Goal: Task Accomplishment & Management: Manage account settings

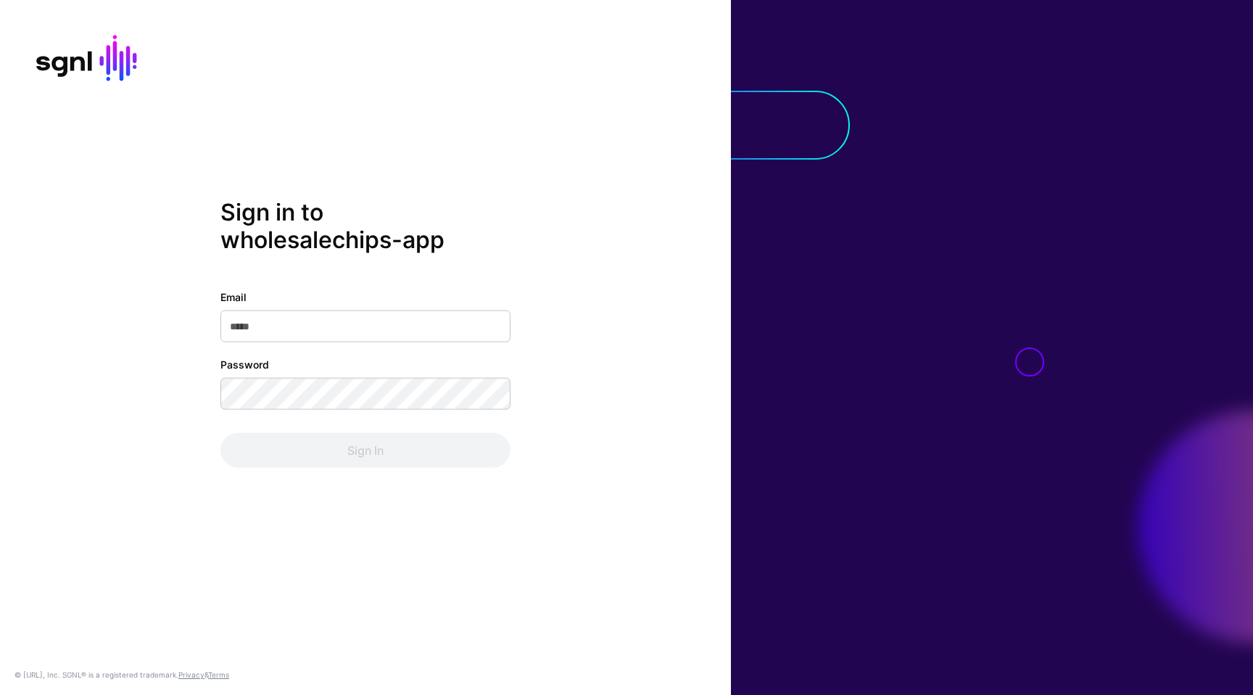
click at [0, 694] on com-1password-button at bounding box center [0, 695] width 0 height 0
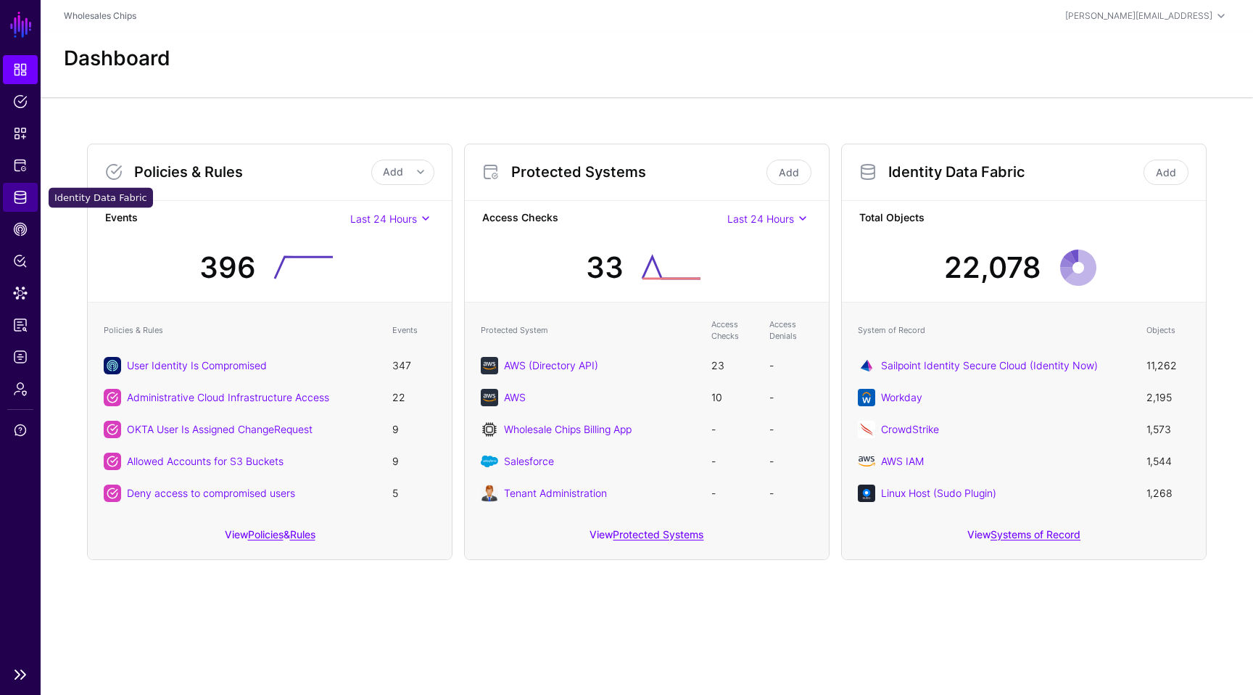
click at [30, 197] on link "Identity Data Fabric" at bounding box center [20, 197] width 35 height 29
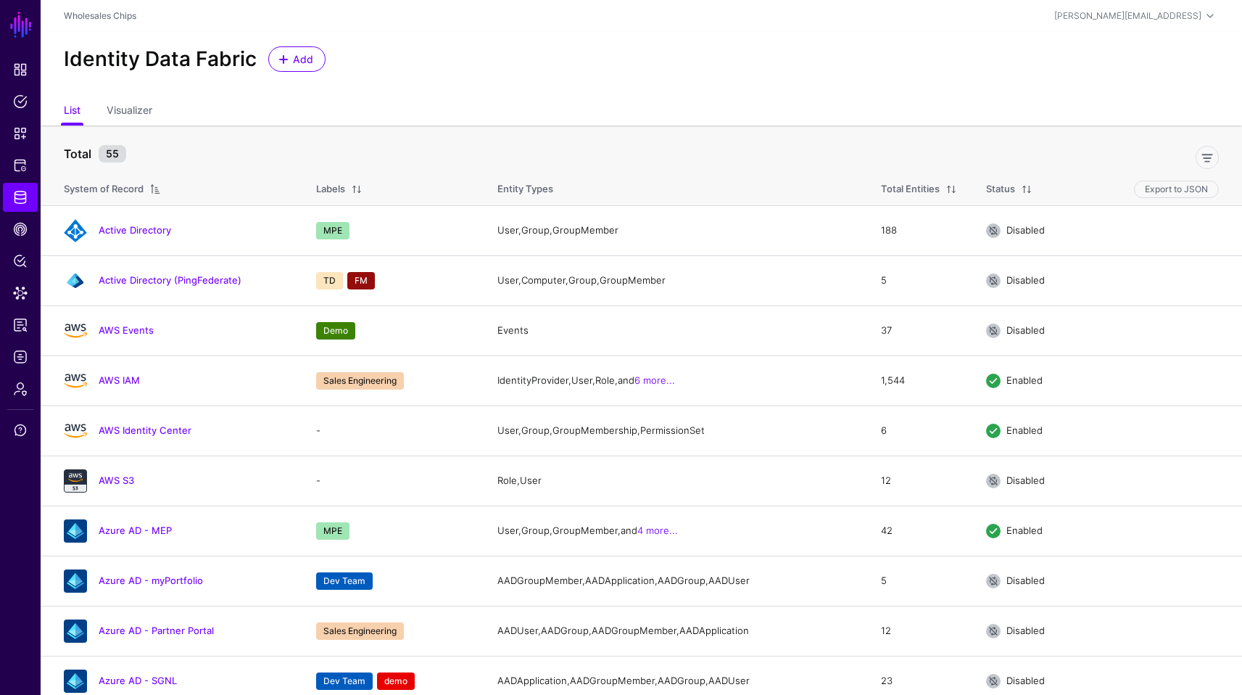
scroll to position [561, 0]
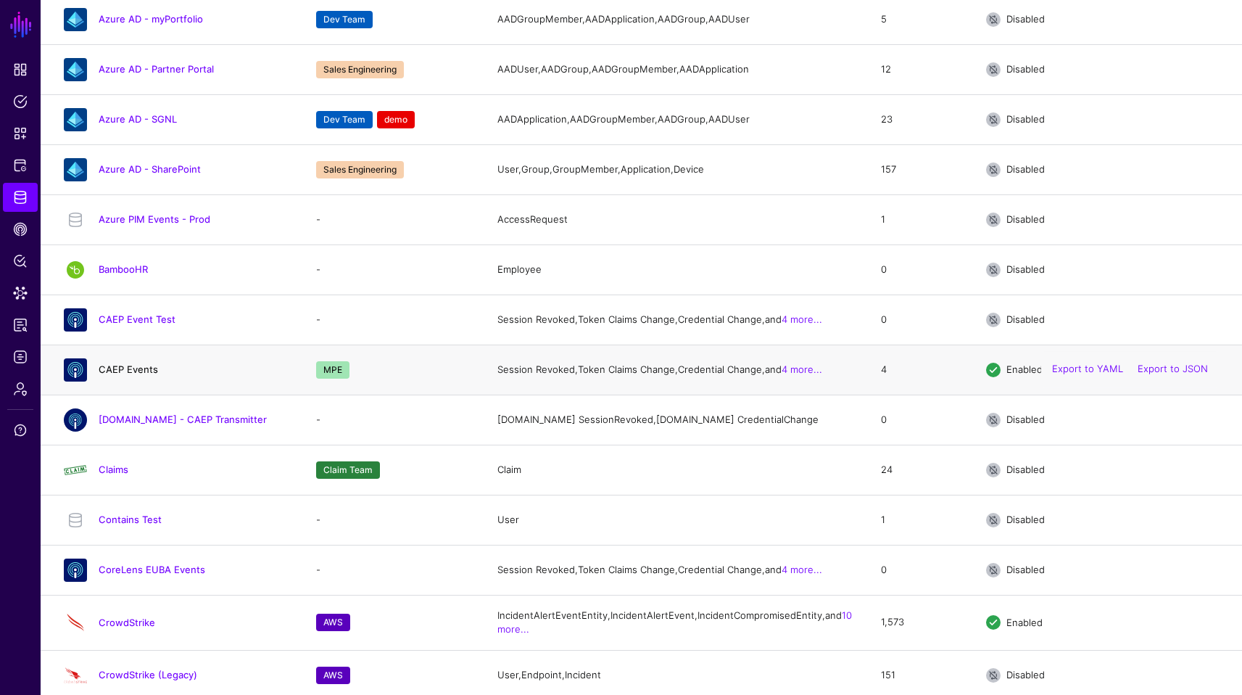
click at [147, 375] on link "CAEP Events" at bounding box center [128, 369] width 59 height 12
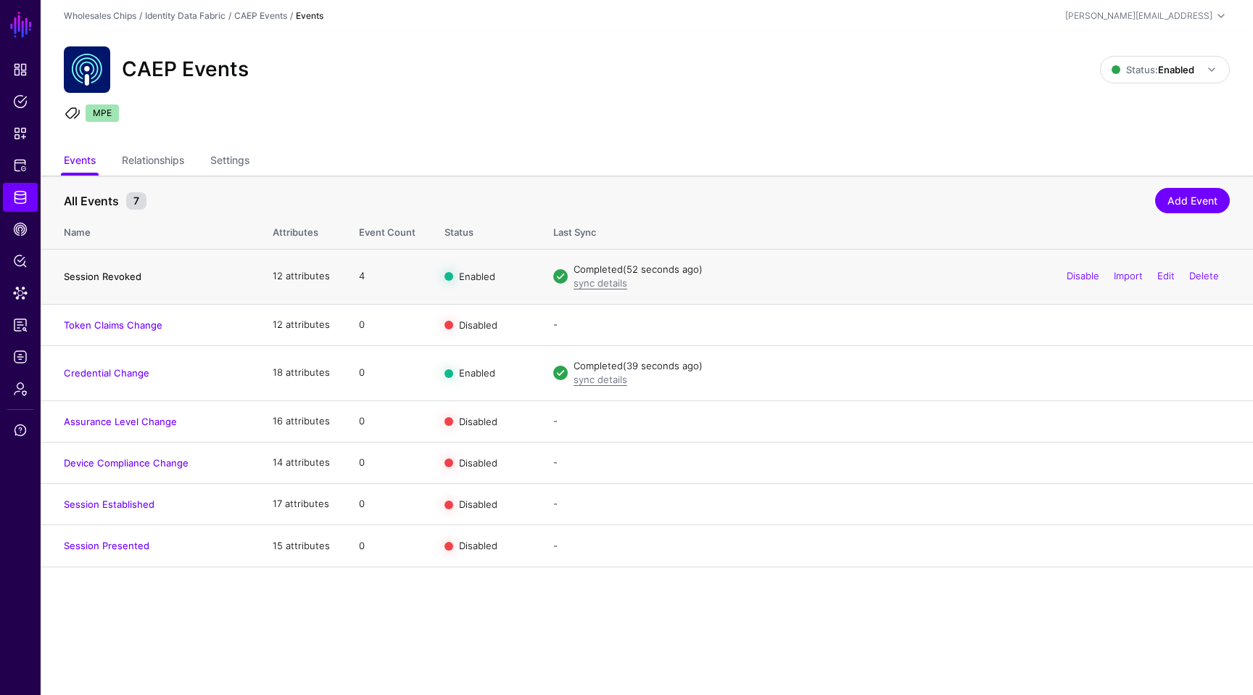
click at [127, 279] on link "Session Revoked" at bounding box center [103, 277] width 78 height 12
click at [1083, 277] on link "Disable" at bounding box center [1083, 276] width 33 height 12
click at [1079, 274] on link "Enable" at bounding box center [1084, 276] width 30 height 12
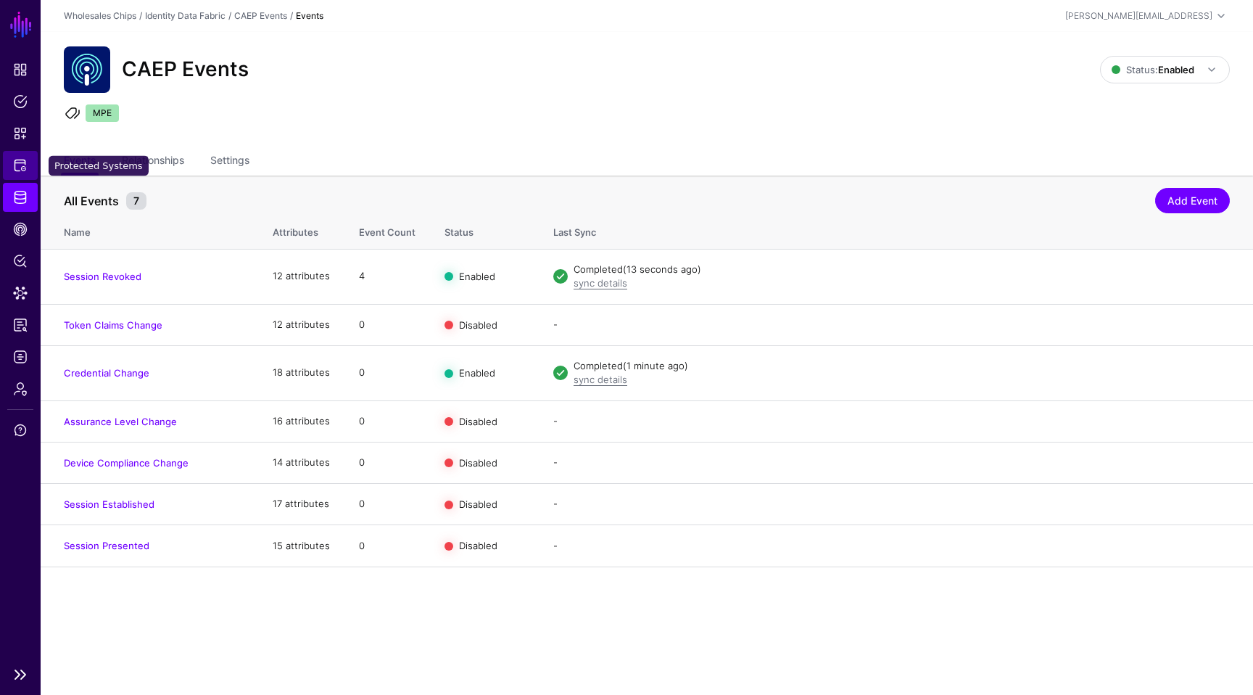
click at [19, 171] on span "Protected Systems" at bounding box center [20, 165] width 15 height 15
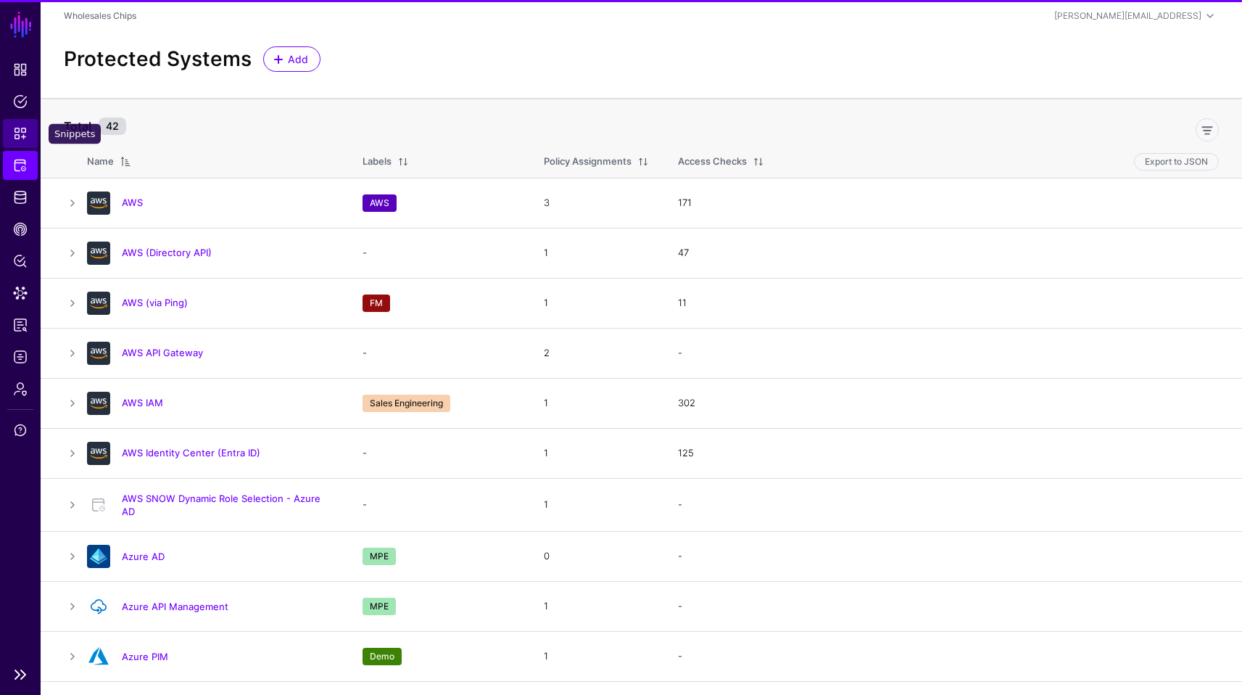
click at [22, 140] on span "Snippets" at bounding box center [20, 133] width 15 height 15
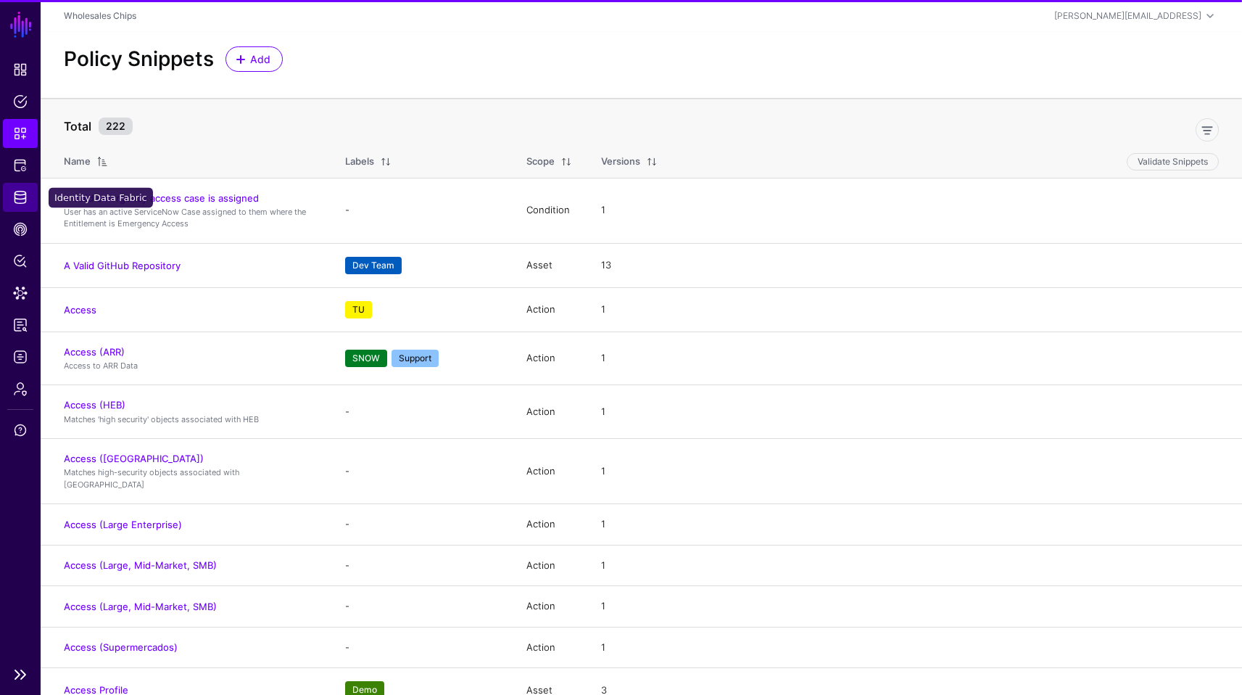
click at [21, 195] on span "Identity Data Fabric" at bounding box center [20, 197] width 15 height 15
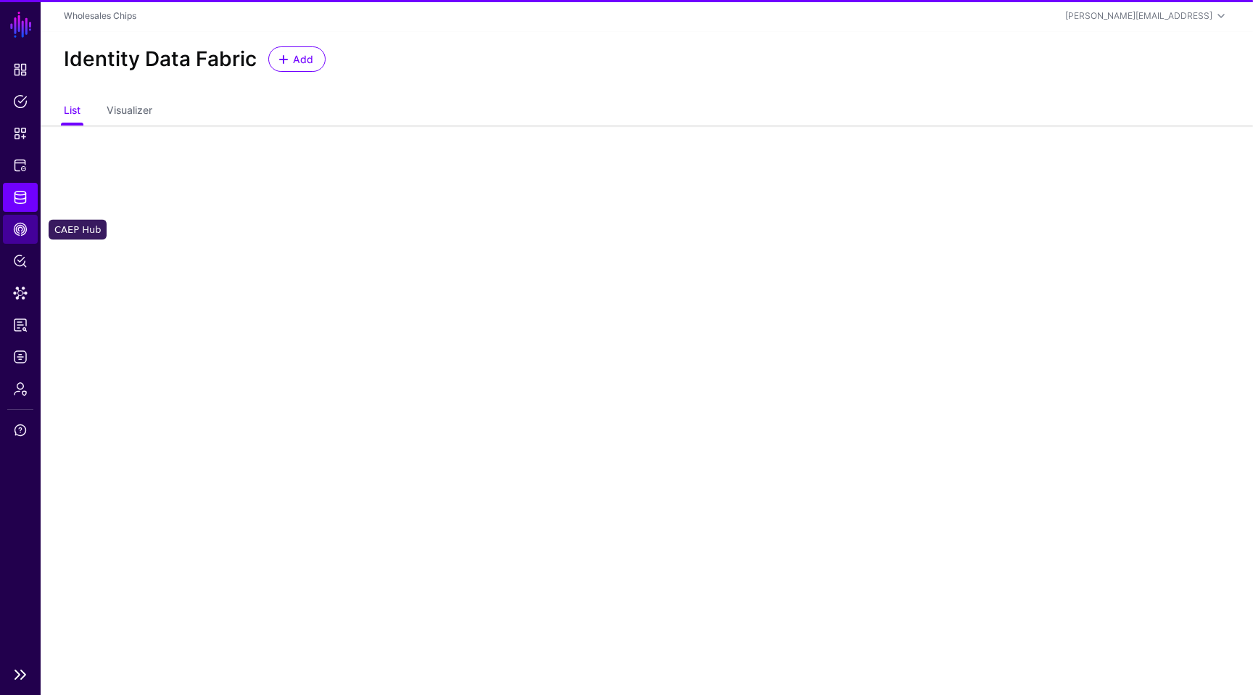
click at [21, 226] on span "CAEP Hub" at bounding box center [20, 229] width 15 height 15
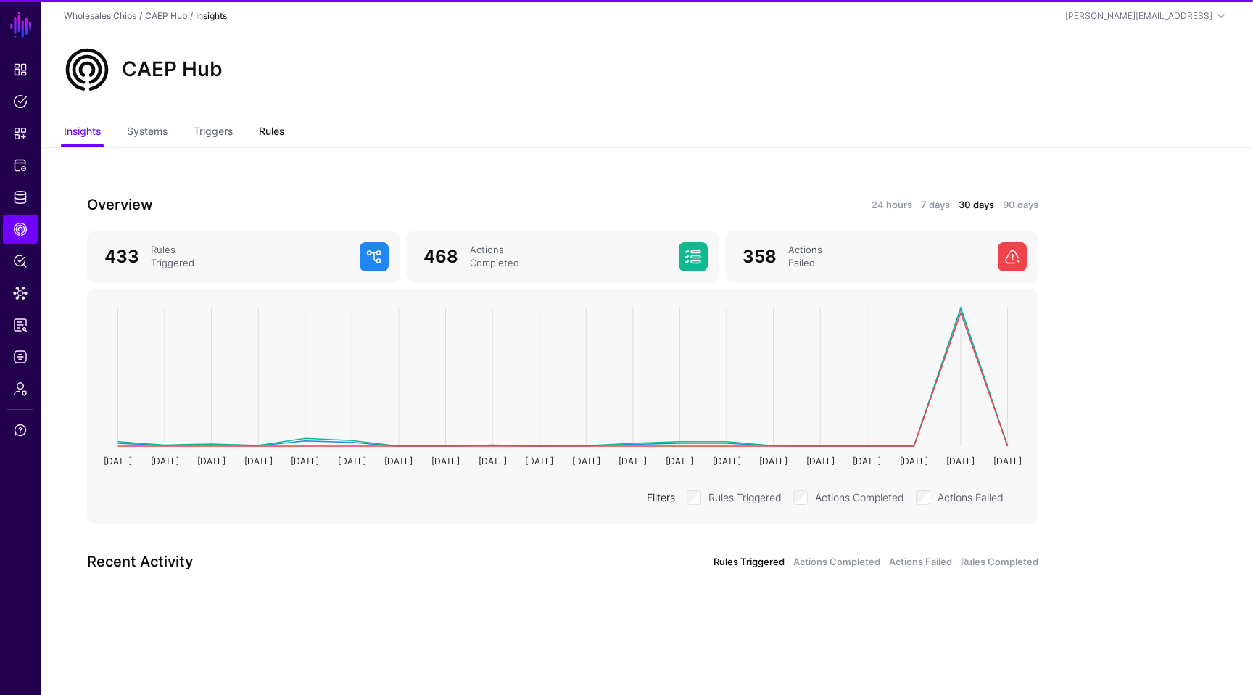
click at [268, 125] on link "Rules" at bounding box center [271, 133] width 25 height 28
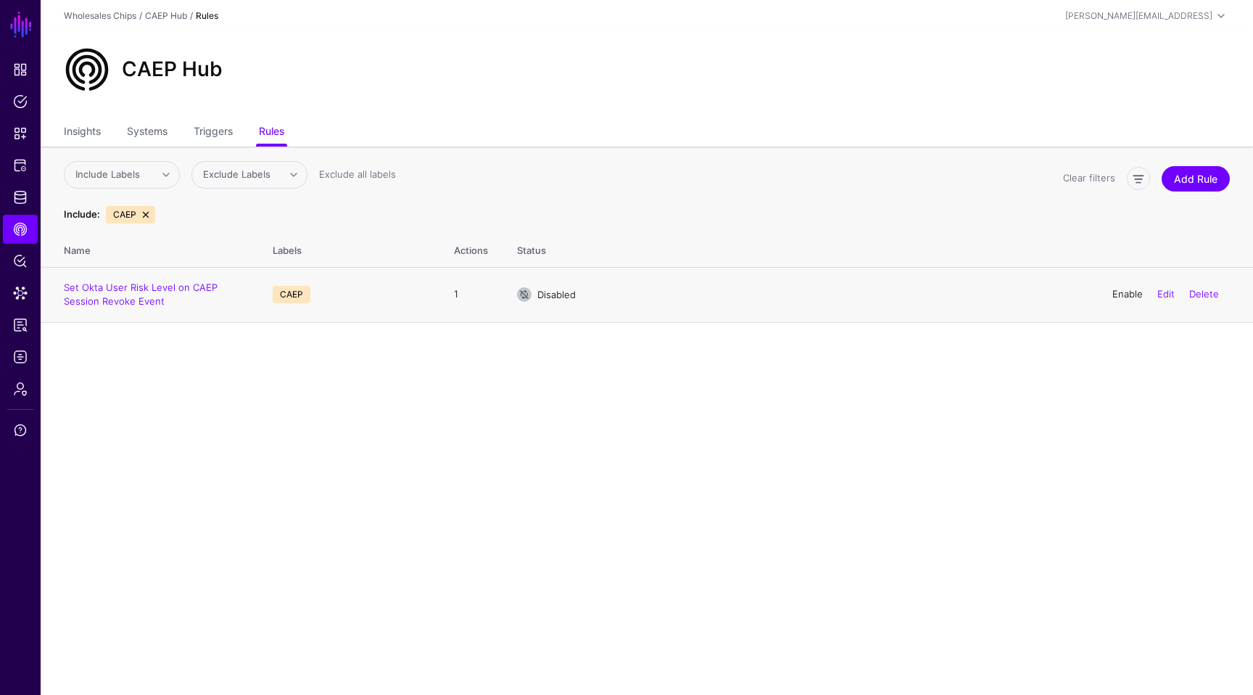
click at [1113, 295] on link "Enable" at bounding box center [1128, 294] width 30 height 12
click at [21, 198] on span "Identity Data Fabric" at bounding box center [20, 197] width 15 height 15
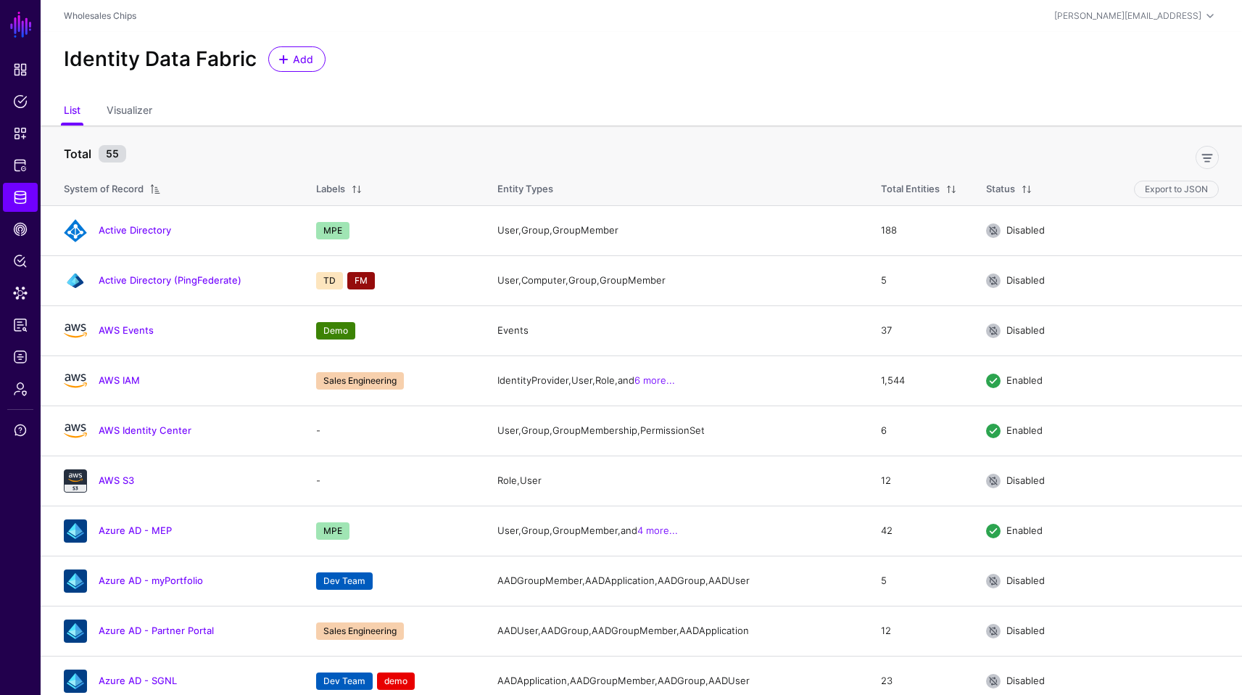
click at [298, 103] on ul "List Visualizer" at bounding box center [641, 112] width 1155 height 28
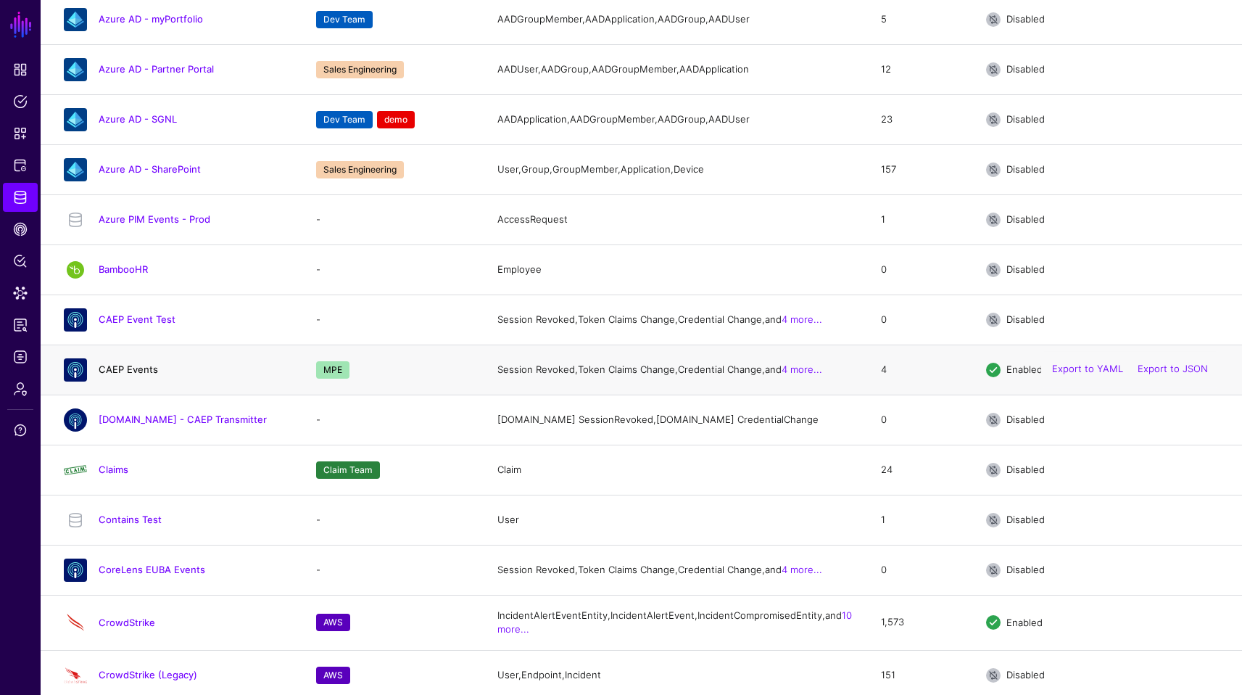
click at [128, 375] on link "CAEP Events" at bounding box center [128, 369] width 59 height 12
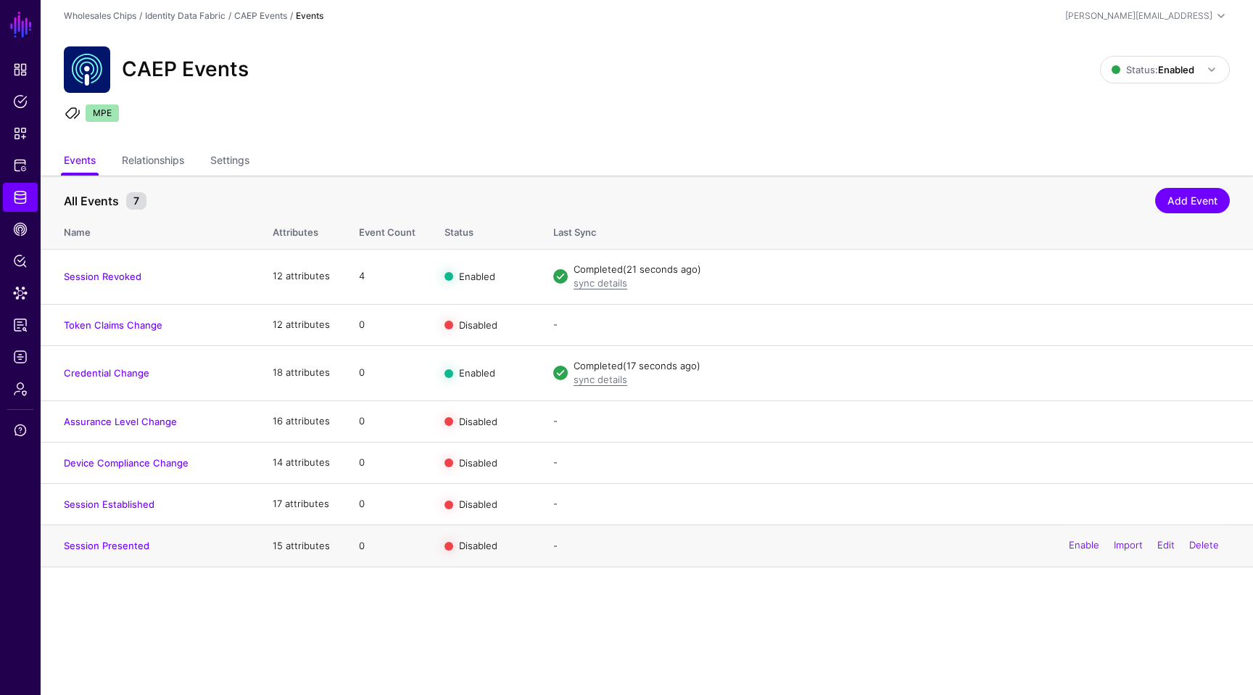
click at [700, 549] on div "- Enable Import Edit Delete" at bounding box center [891, 546] width 677 height 15
click at [715, 588] on main "SGNL Dashboard Policies Snippets Protected Systems Identity Data Fabric CAEP Hu…" at bounding box center [626, 347] width 1253 height 695
click at [638, 137] on div "CAEP Events Status: Enabled Enabled Syncing active for all configured events th…" at bounding box center [647, 90] width 1213 height 116
click at [19, 231] on span "CAEP Hub" at bounding box center [20, 229] width 15 height 15
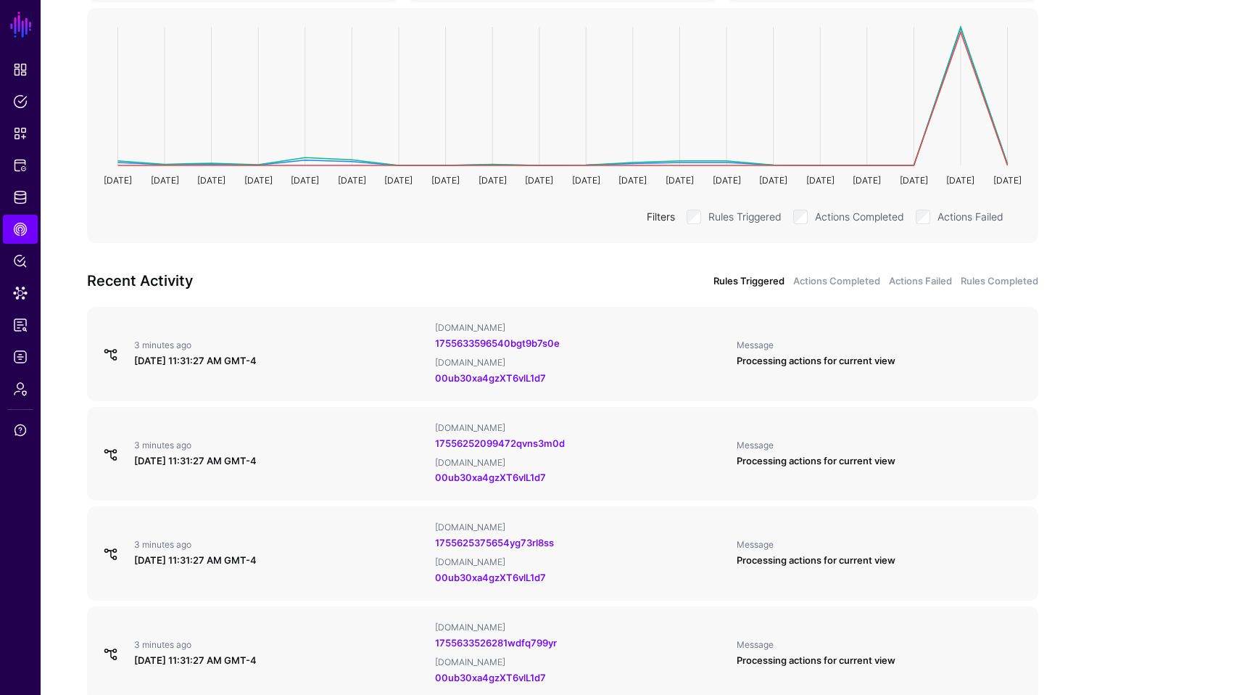
scroll to position [306, 0]
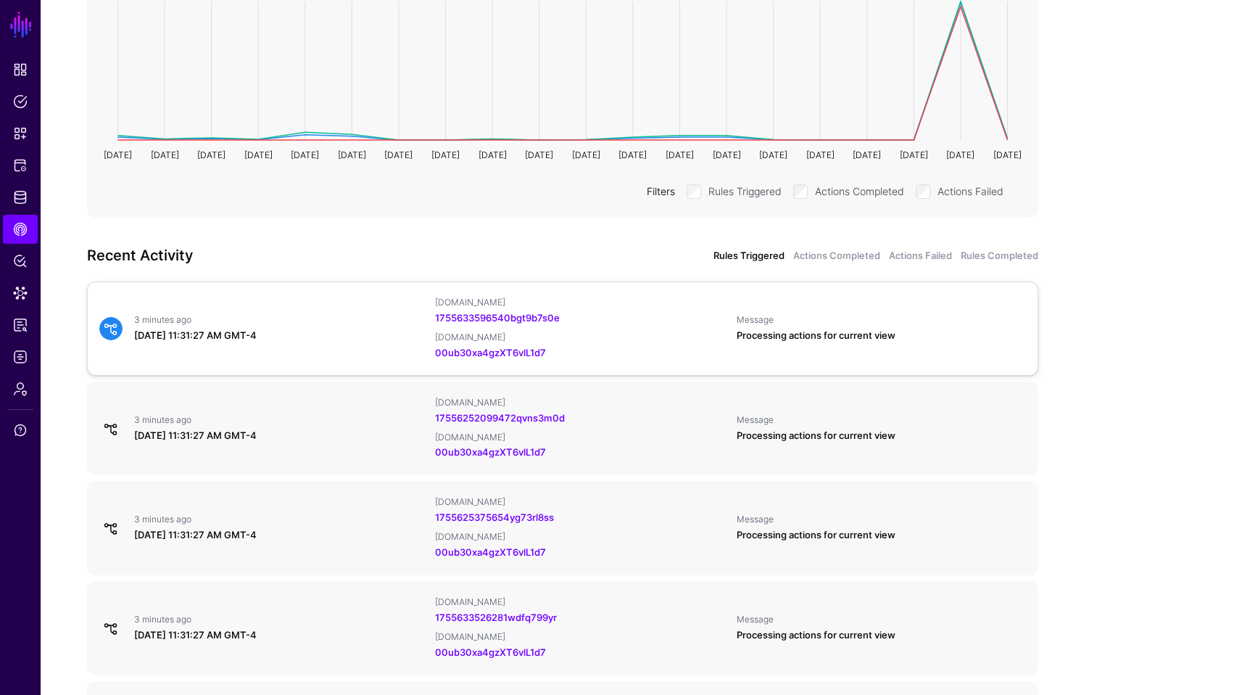
click at [324, 327] on div "3 minutes ago August 20, 2025 at 11:31:27 AM GMT-4" at bounding box center [278, 328] width 301 height 29
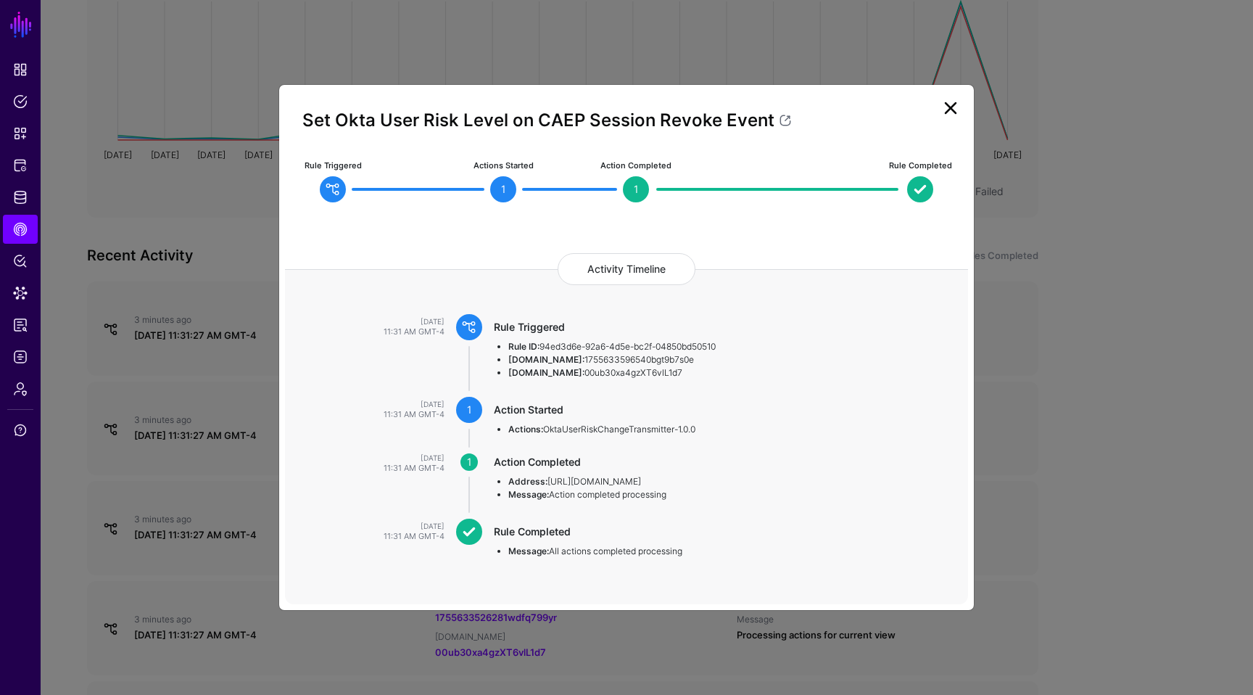
click at [950, 112] on link at bounding box center [950, 107] width 23 height 23
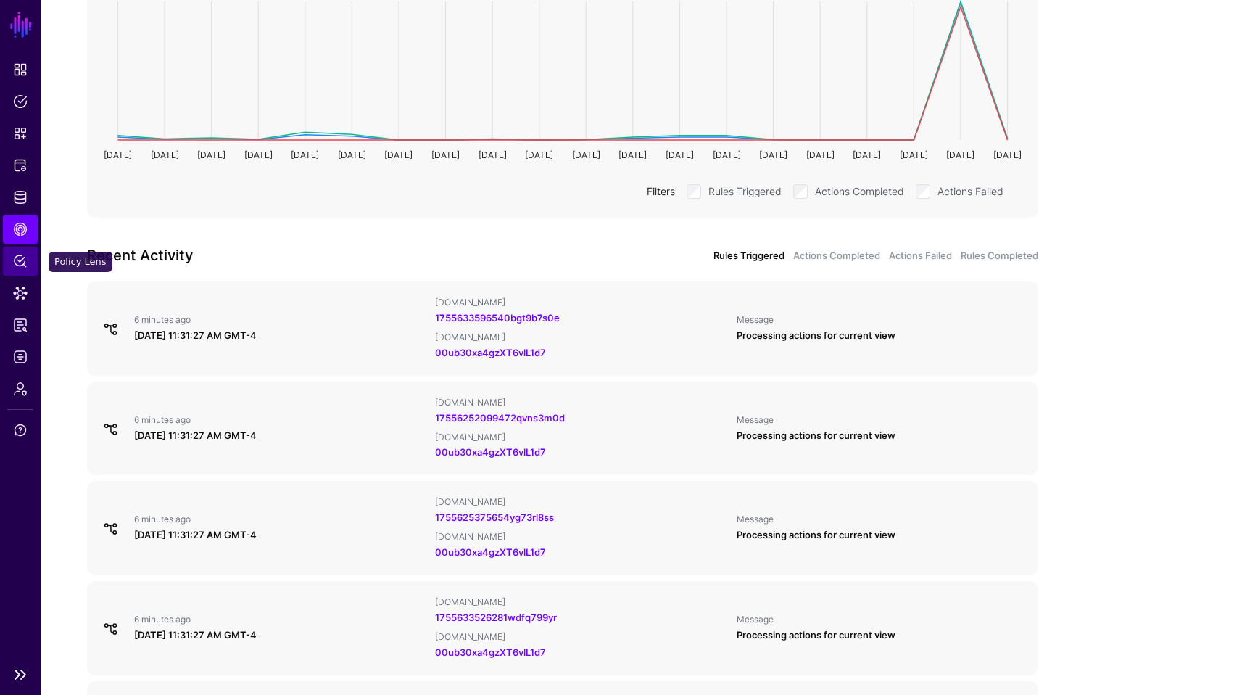
click at [29, 265] on link "Policy Lens" at bounding box center [20, 261] width 35 height 29
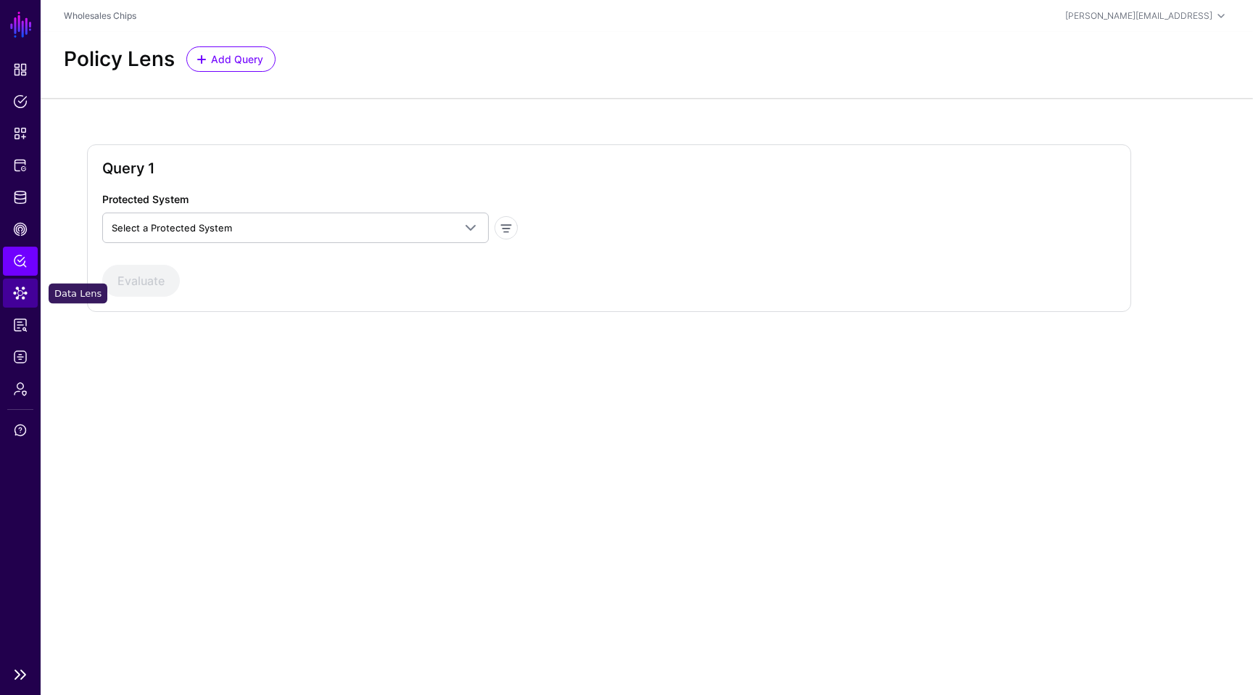
click at [31, 299] on link "Data Lens" at bounding box center [20, 293] width 35 height 29
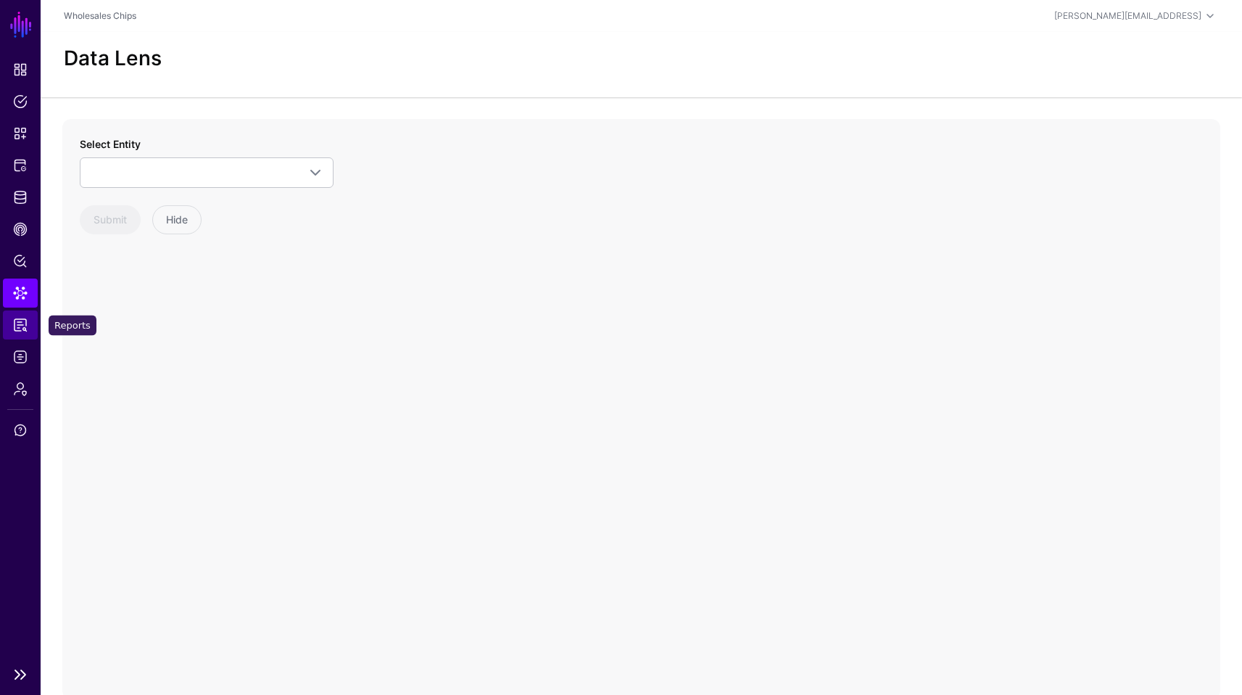
click at [28, 321] on link "Reports" at bounding box center [20, 324] width 35 height 29
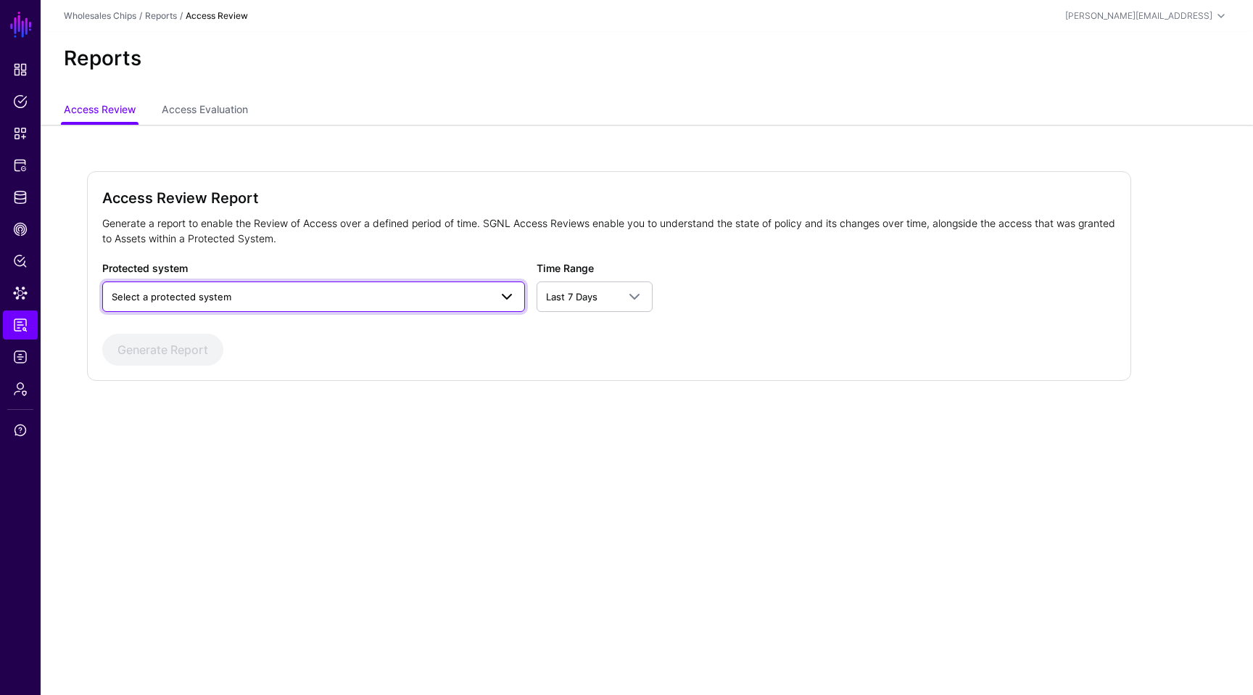
click at [246, 295] on span "Select a protected system" at bounding box center [301, 297] width 378 height 16
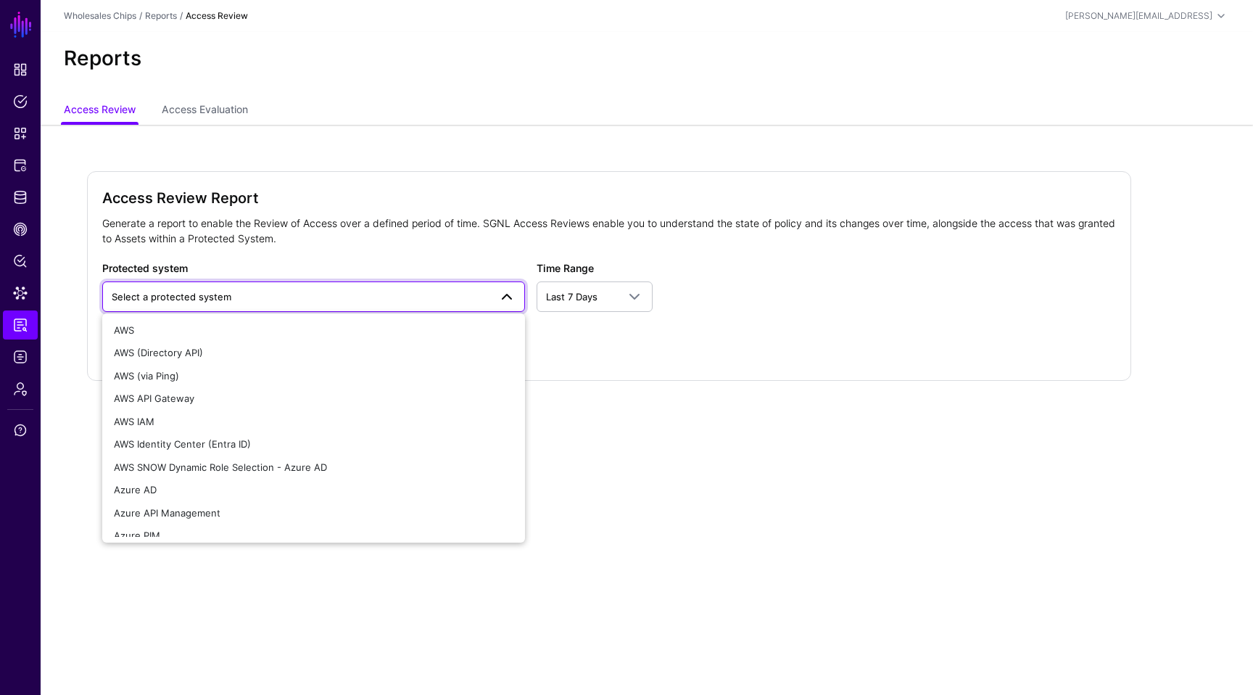
click at [246, 295] on span "Select a protected system" at bounding box center [301, 297] width 378 height 16
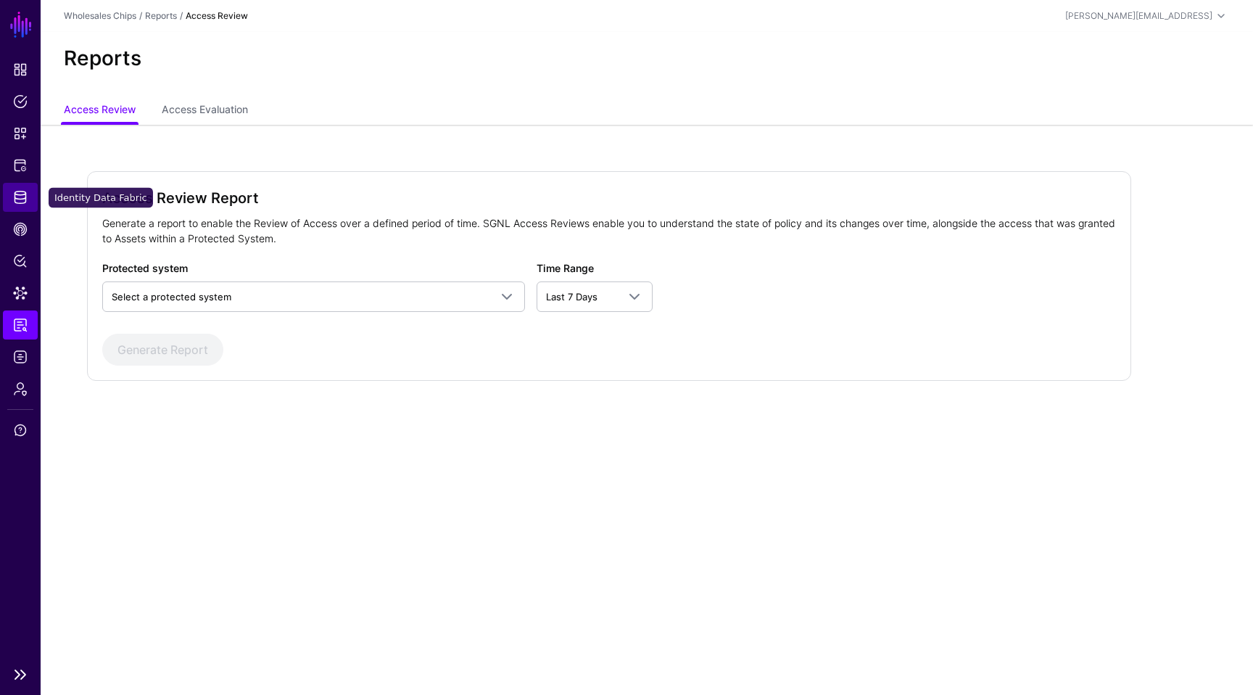
click at [25, 201] on span "Identity Data Fabric" at bounding box center [20, 197] width 15 height 15
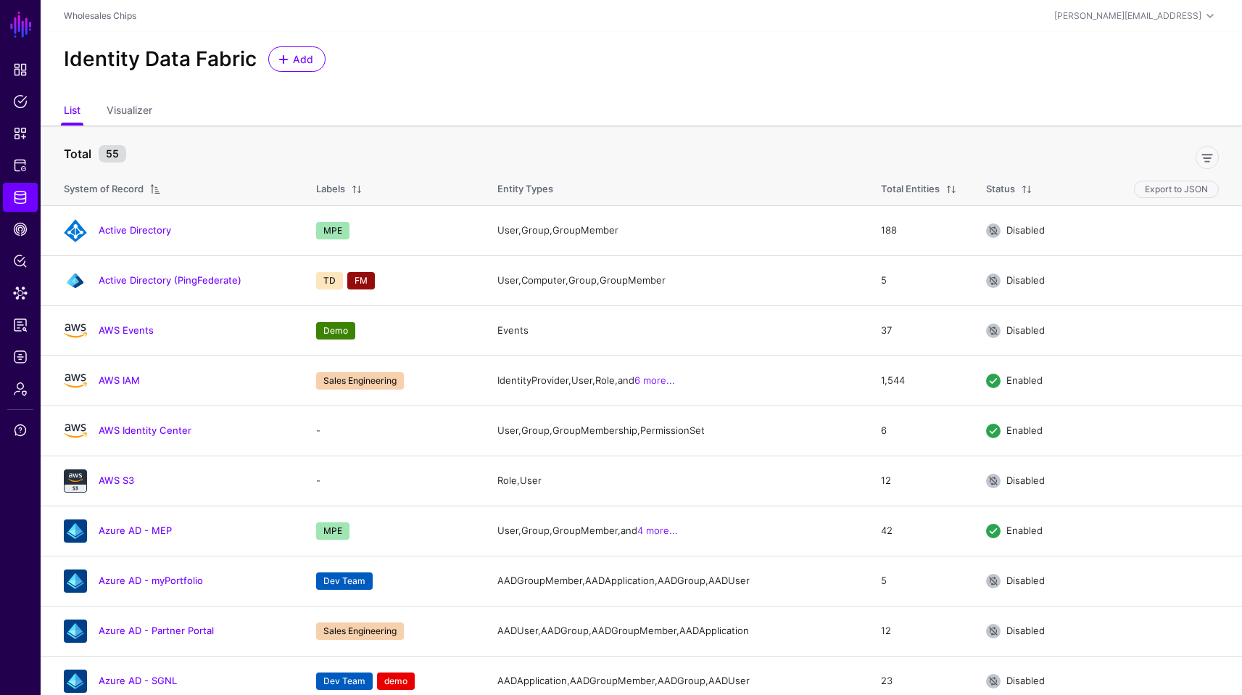
click at [321, 94] on div "Identity Data Fabric Add" at bounding box center [642, 65] width 1202 height 66
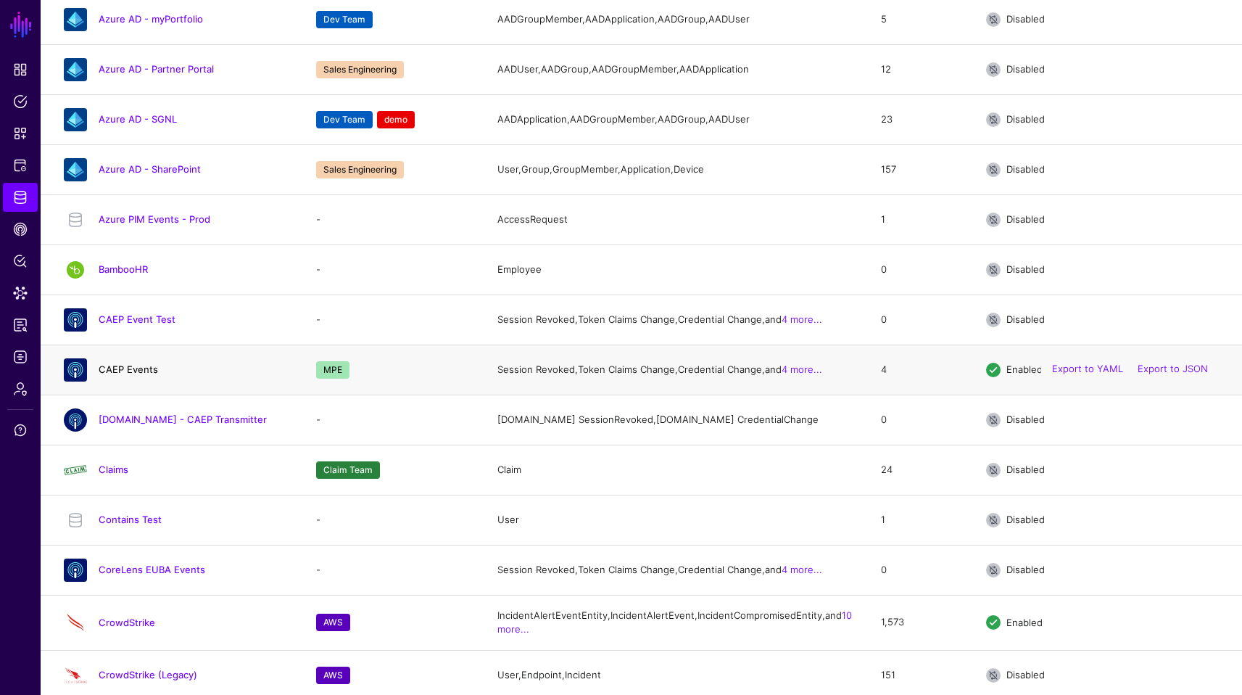
click at [138, 375] on link "CAEP Events" at bounding box center [128, 369] width 59 height 12
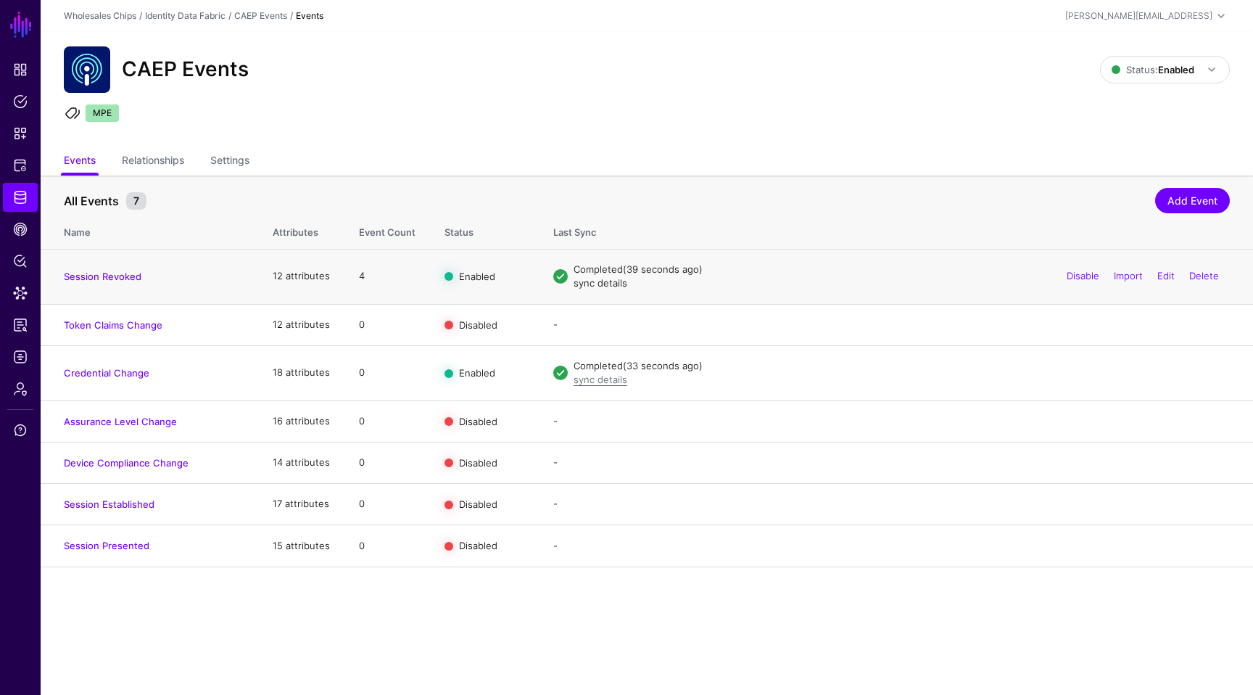
click at [589, 281] on link "sync details" at bounding box center [601, 283] width 54 height 12
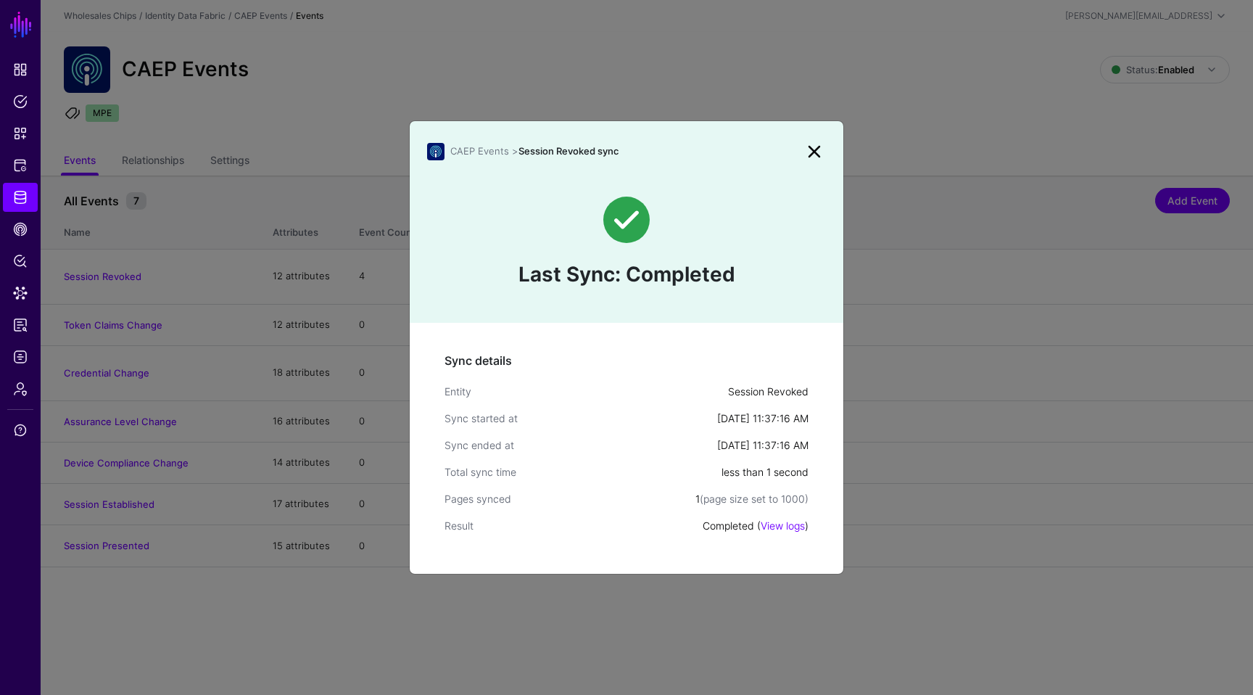
click at [811, 154] on link at bounding box center [814, 151] width 23 height 23
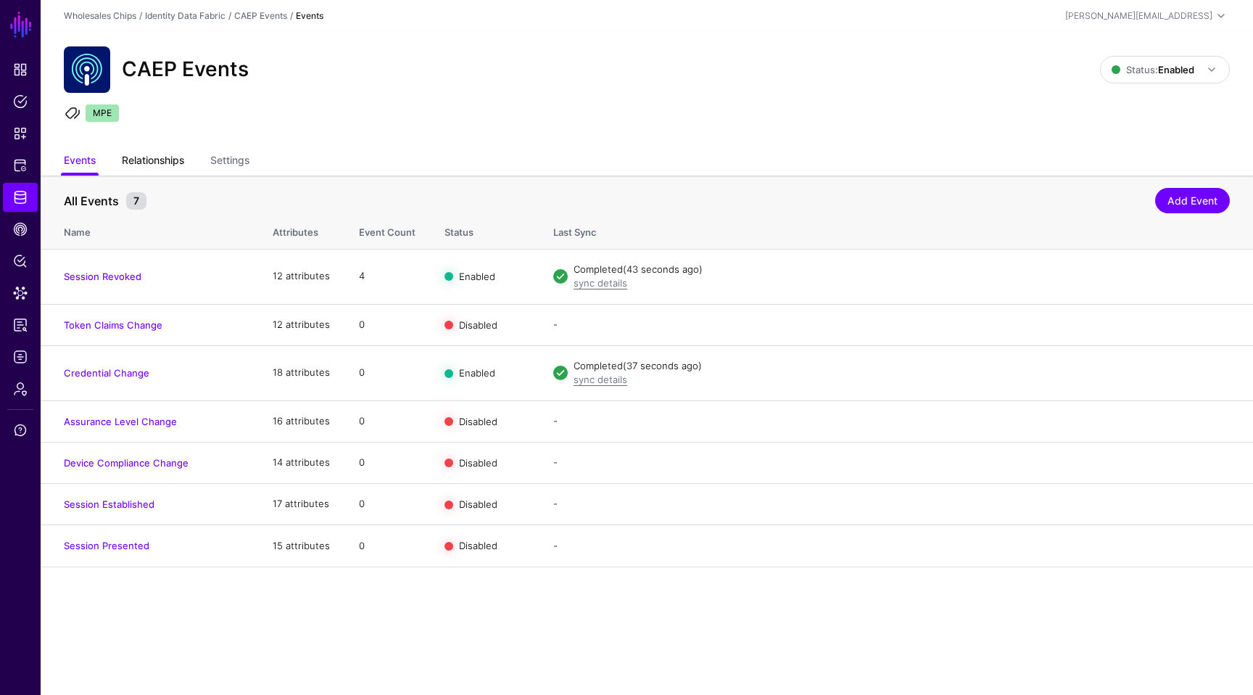
click at [170, 169] on link "Relationships" at bounding box center [153, 162] width 62 height 28
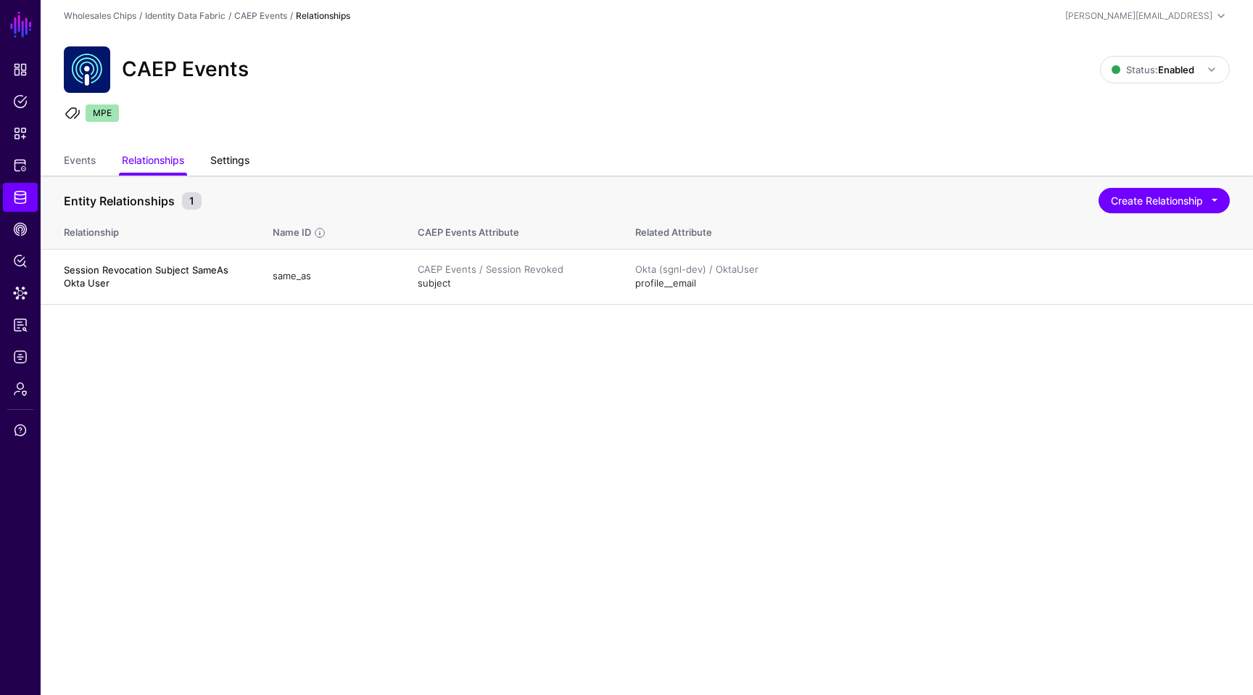
click at [241, 166] on link "Settings" at bounding box center [229, 162] width 39 height 28
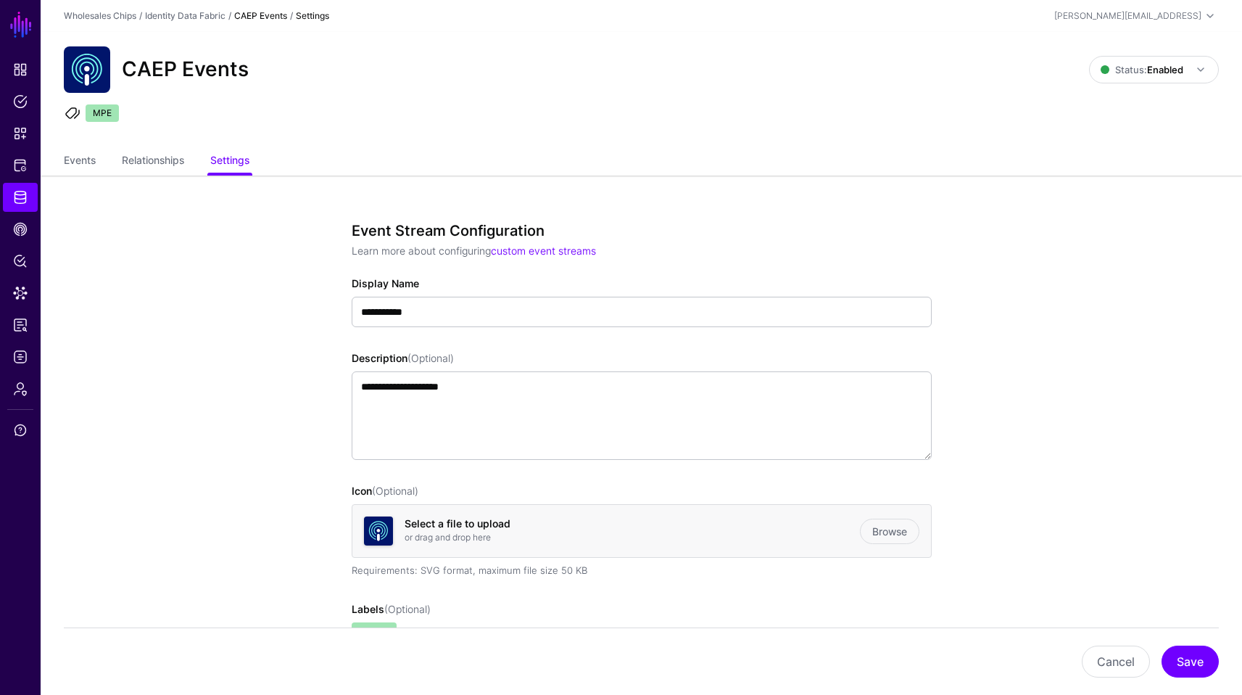
click at [96, 163] on ul "Events Relationships Settings" at bounding box center [641, 162] width 1155 height 28
click at [78, 155] on link "Events" at bounding box center [80, 162] width 32 height 28
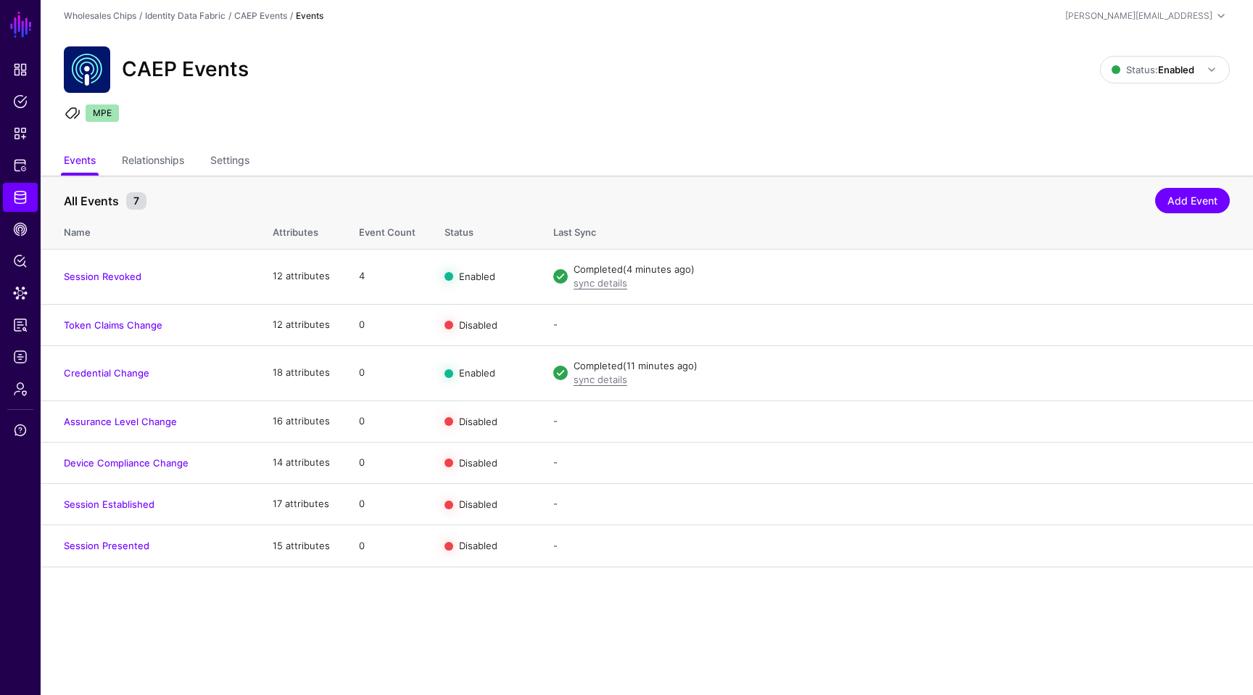
click at [582, 170] on ul "Events Relationships Settings" at bounding box center [647, 162] width 1166 height 28
click at [30, 213] on ul "Dashboard Policies Snippets Protected Systems Identity Data Fabric CAEP Hub Pol…" at bounding box center [20, 356] width 41 height 603
click at [20, 240] on link "CAEP Hub" at bounding box center [20, 229] width 35 height 29
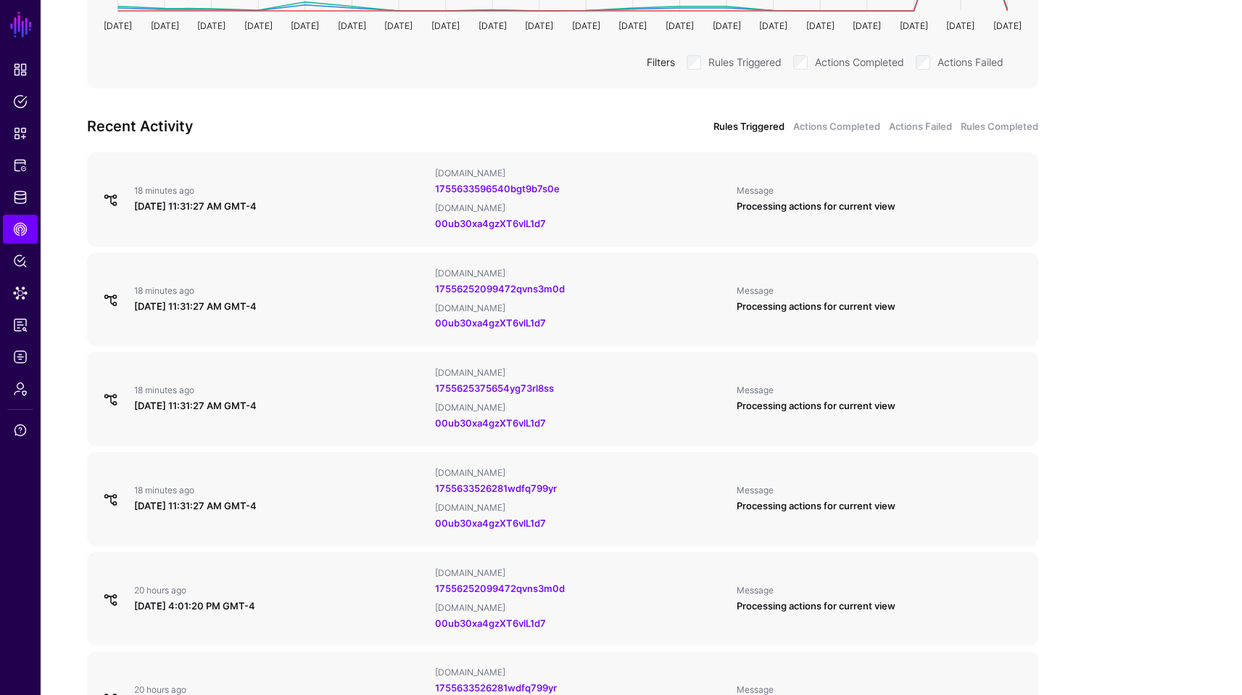
scroll to position [452, 0]
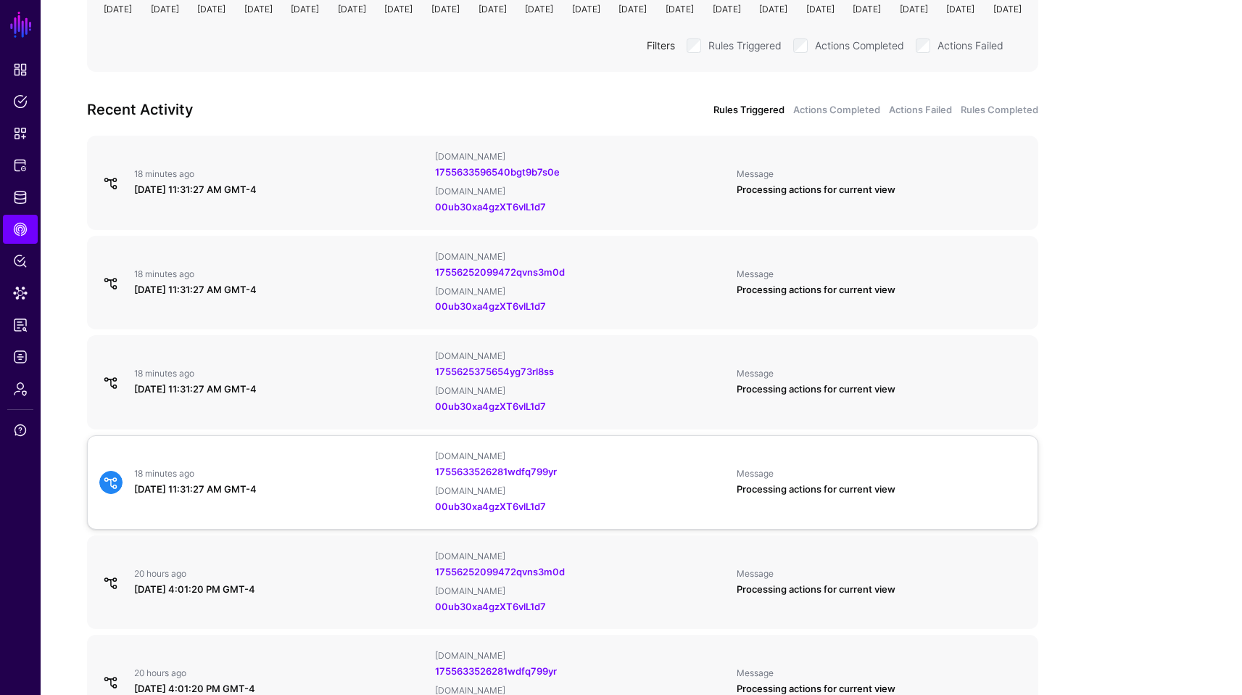
click at [316, 490] on div "[DATE] 11:31:27 AM GMT-4" at bounding box center [278, 489] width 289 height 15
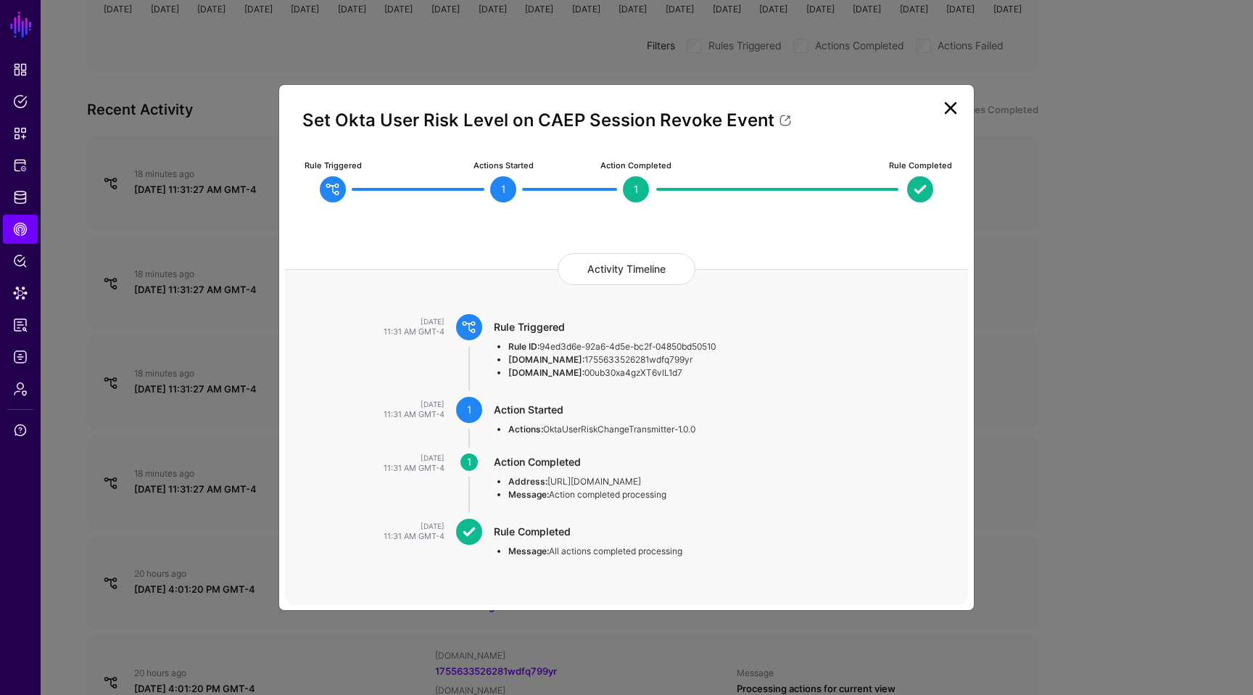
click at [955, 115] on link at bounding box center [950, 107] width 23 height 23
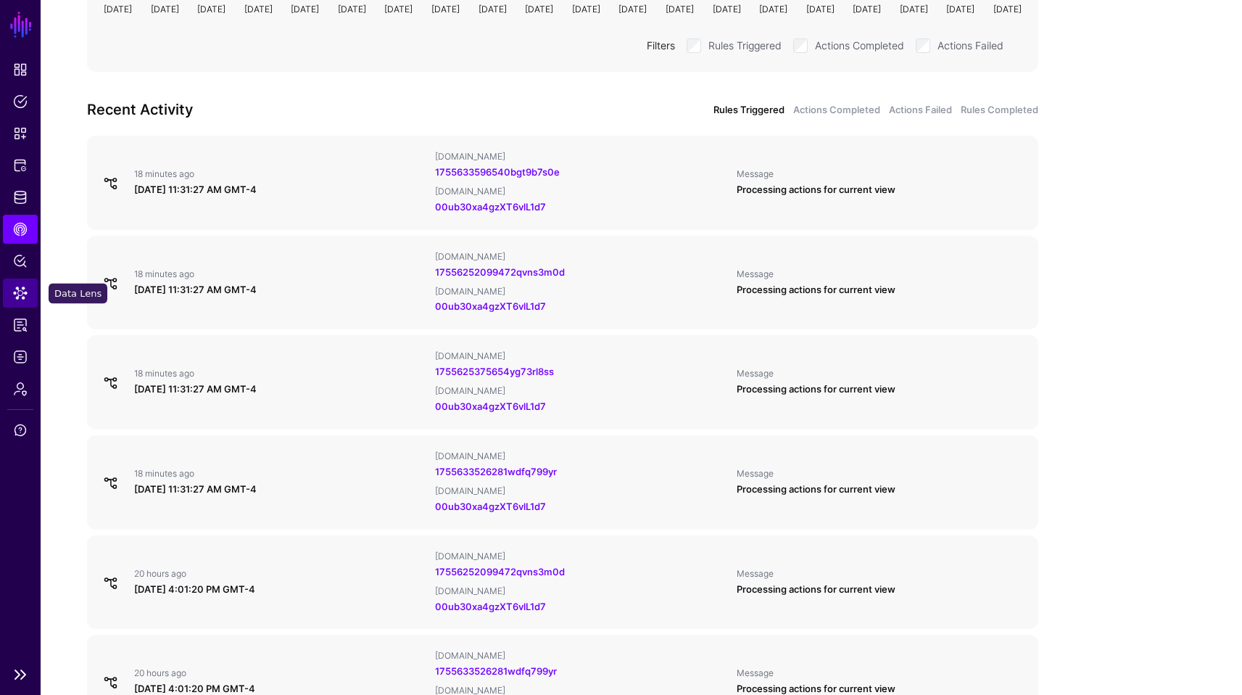
click at [32, 290] on link "Data Lens" at bounding box center [20, 293] width 35 height 29
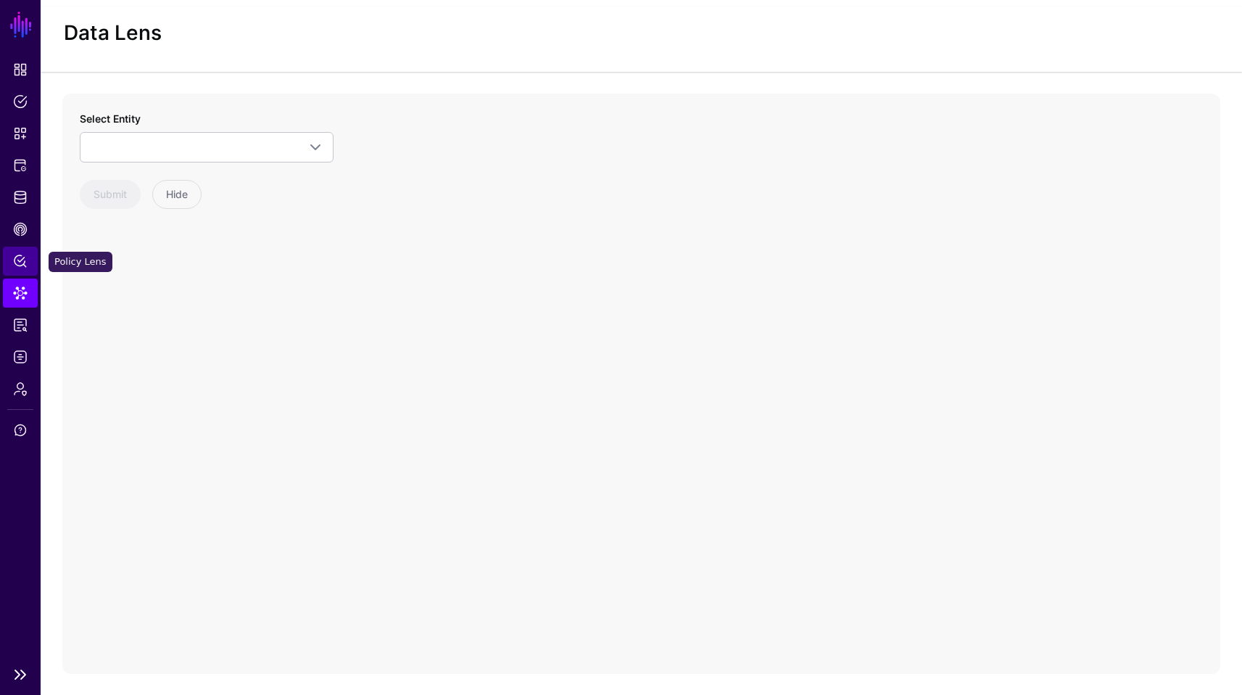
click at [28, 262] on link "Policy Lens" at bounding box center [20, 261] width 35 height 29
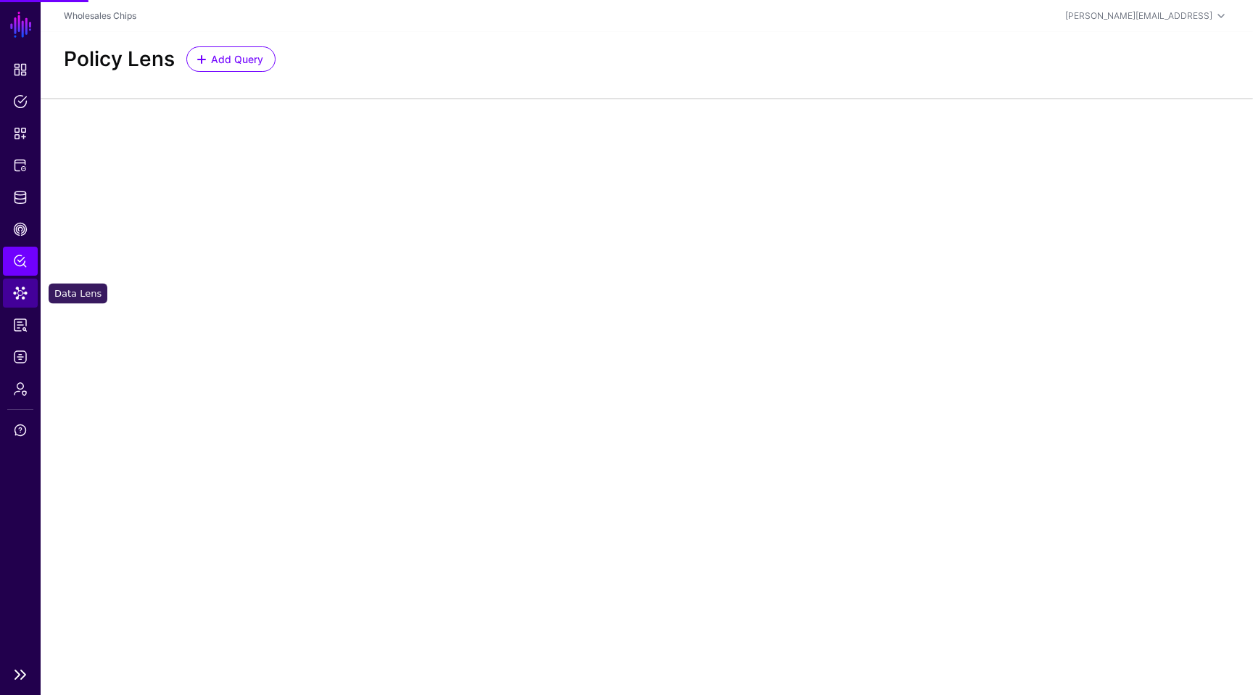
click at [26, 299] on span "Data Lens" at bounding box center [20, 293] width 15 height 15
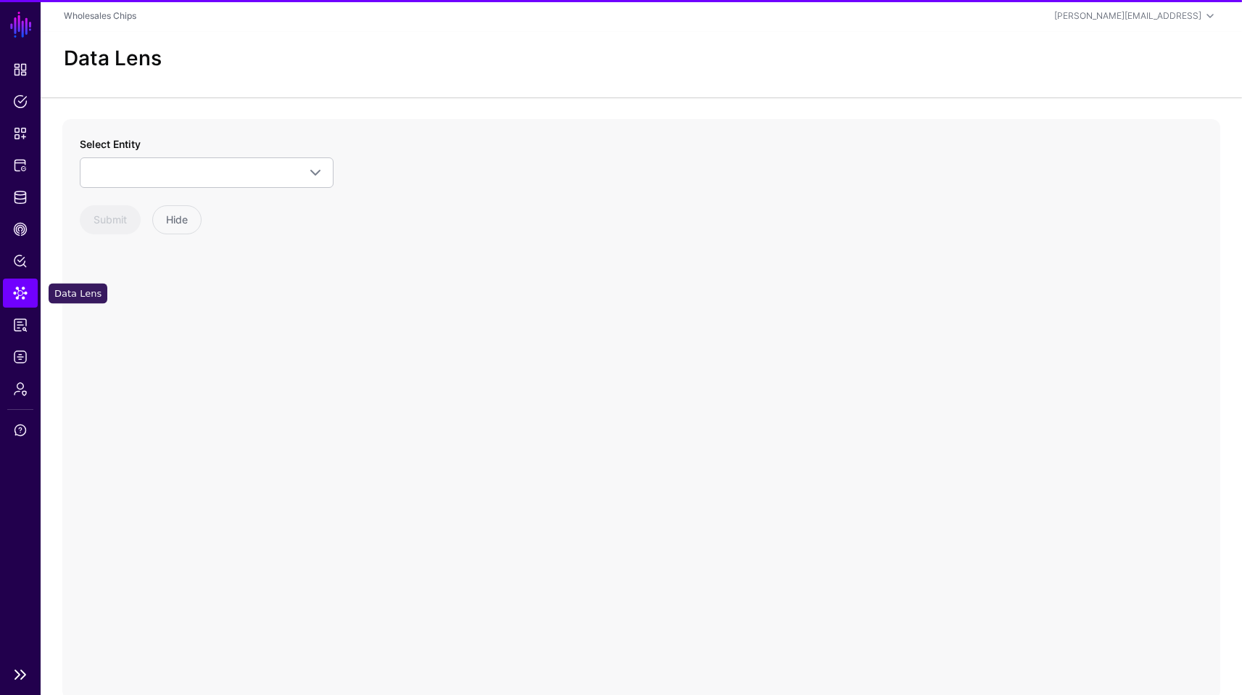
click at [27, 299] on span "Data Lens" at bounding box center [20, 293] width 15 height 15
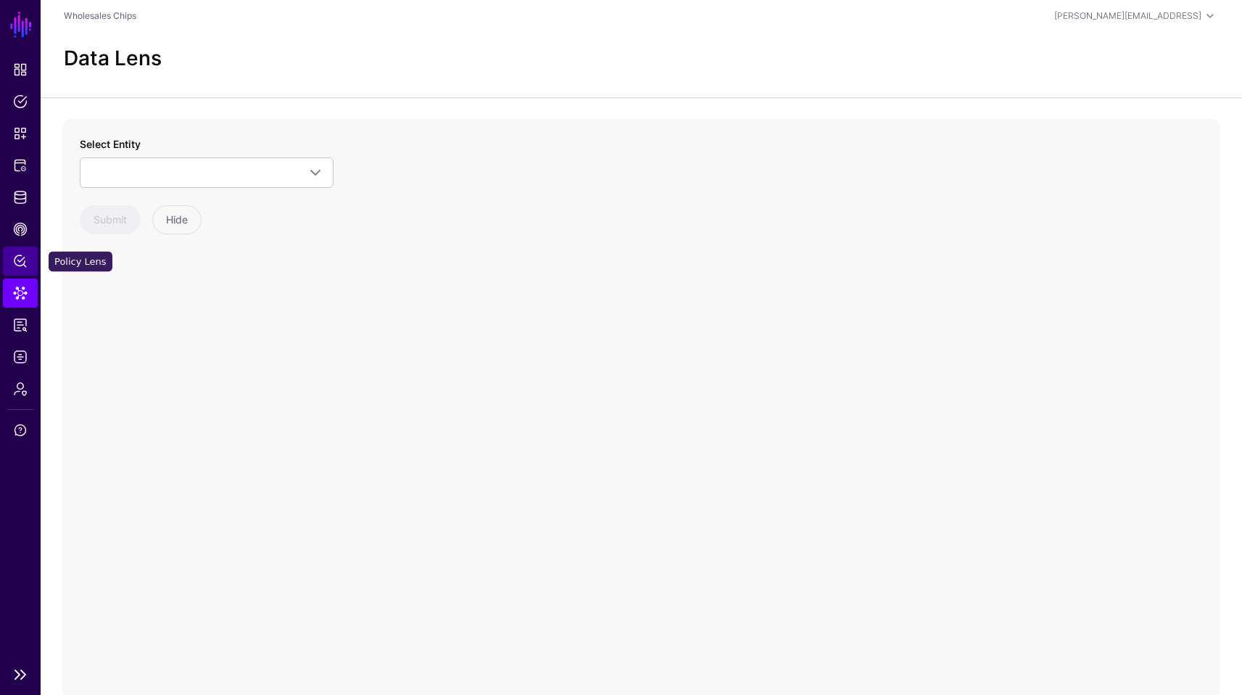
click at [35, 259] on link "Policy Lens" at bounding box center [20, 261] width 35 height 29
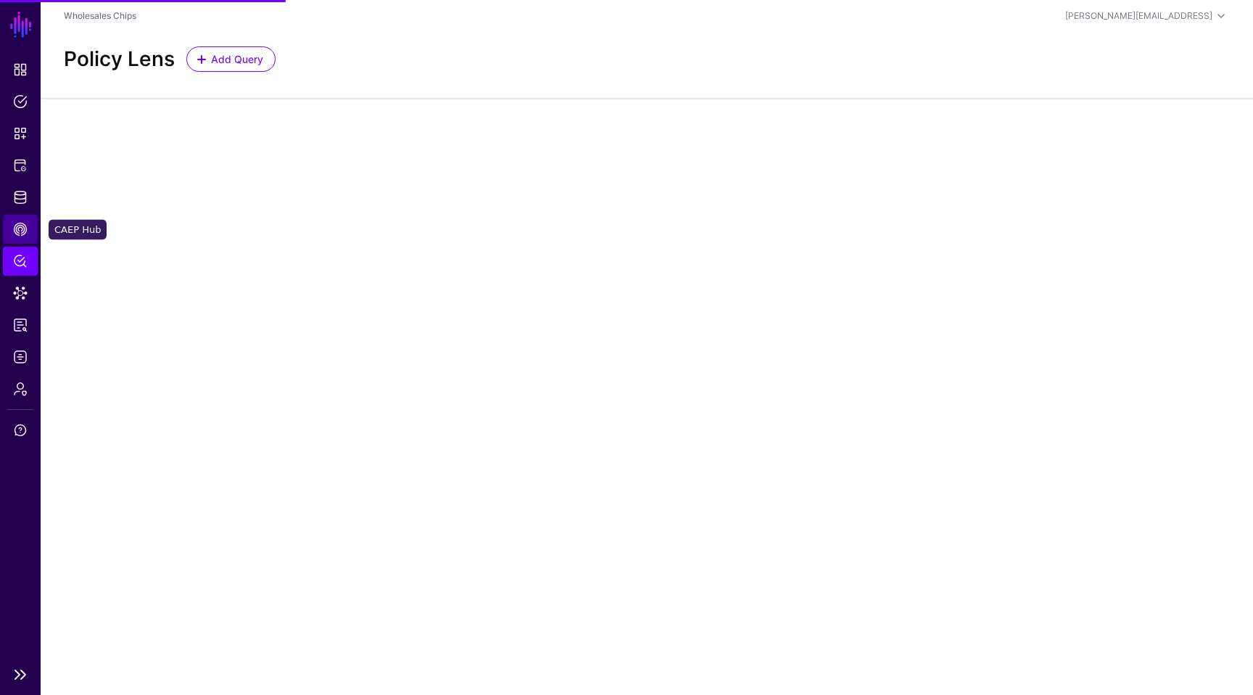
click at [29, 225] on link "CAEP Hub" at bounding box center [20, 229] width 35 height 29
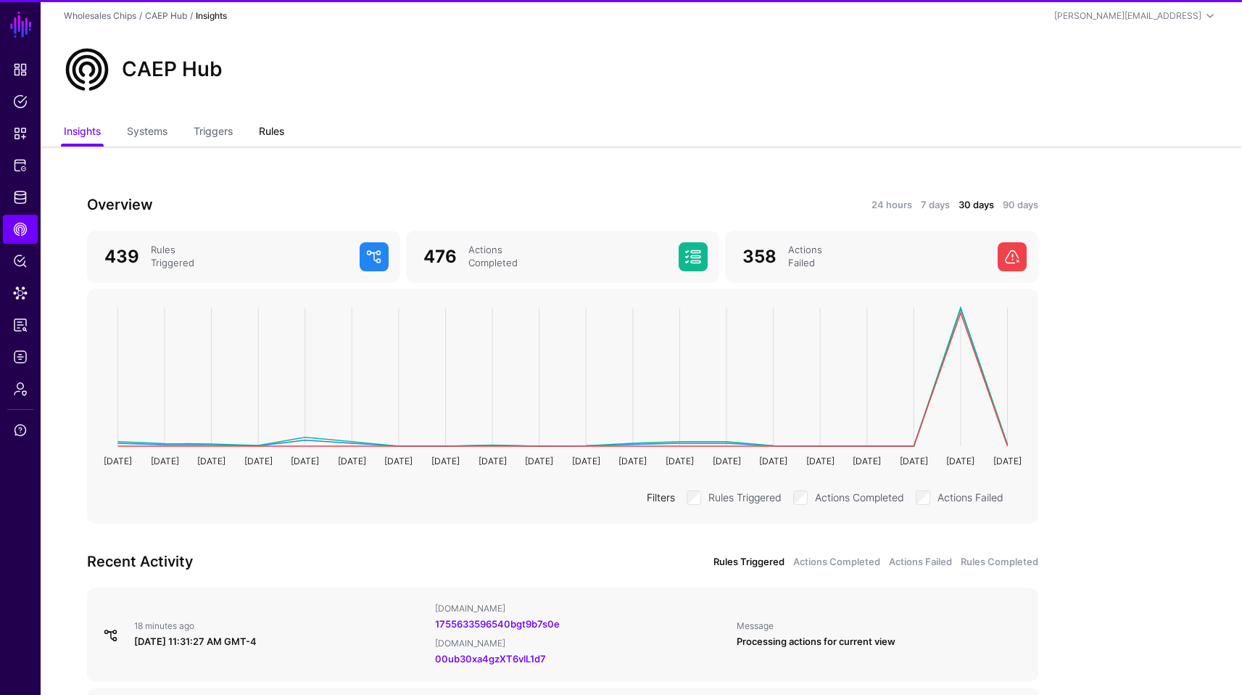
click at [268, 136] on link "Rules" at bounding box center [271, 133] width 25 height 28
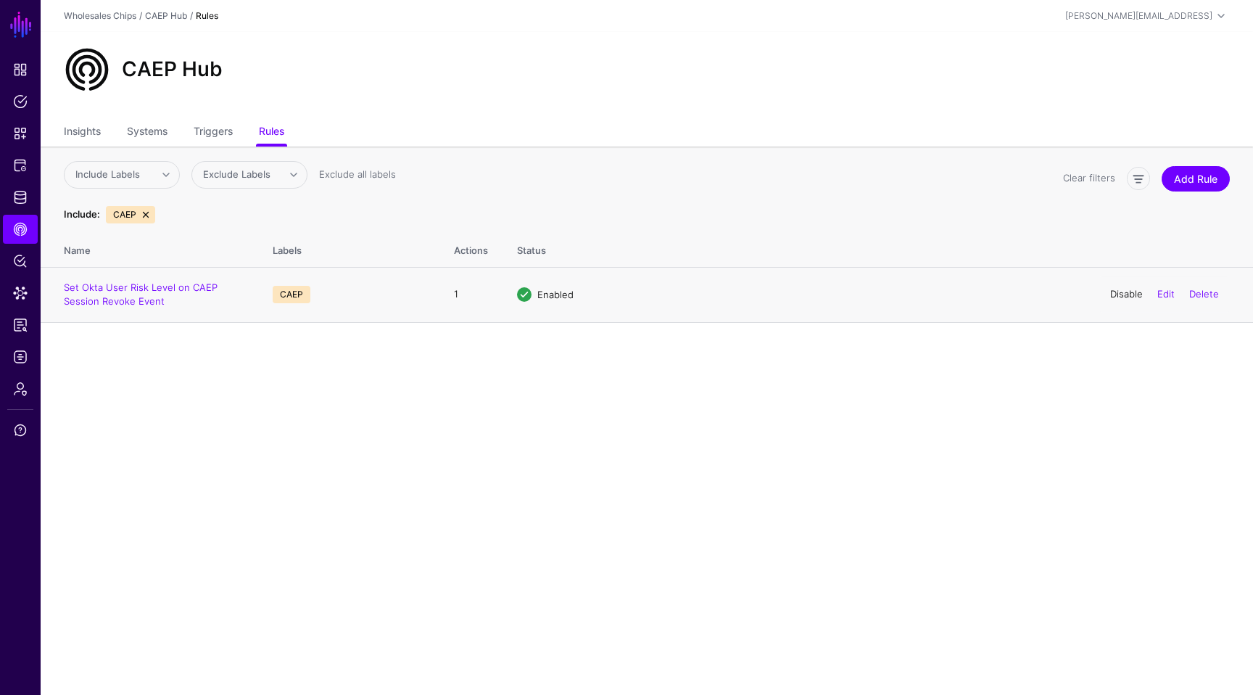
click at [1126, 297] on link "Disable" at bounding box center [1126, 294] width 33 height 12
click at [26, 197] on span "Identity Data Fabric" at bounding box center [20, 197] width 15 height 15
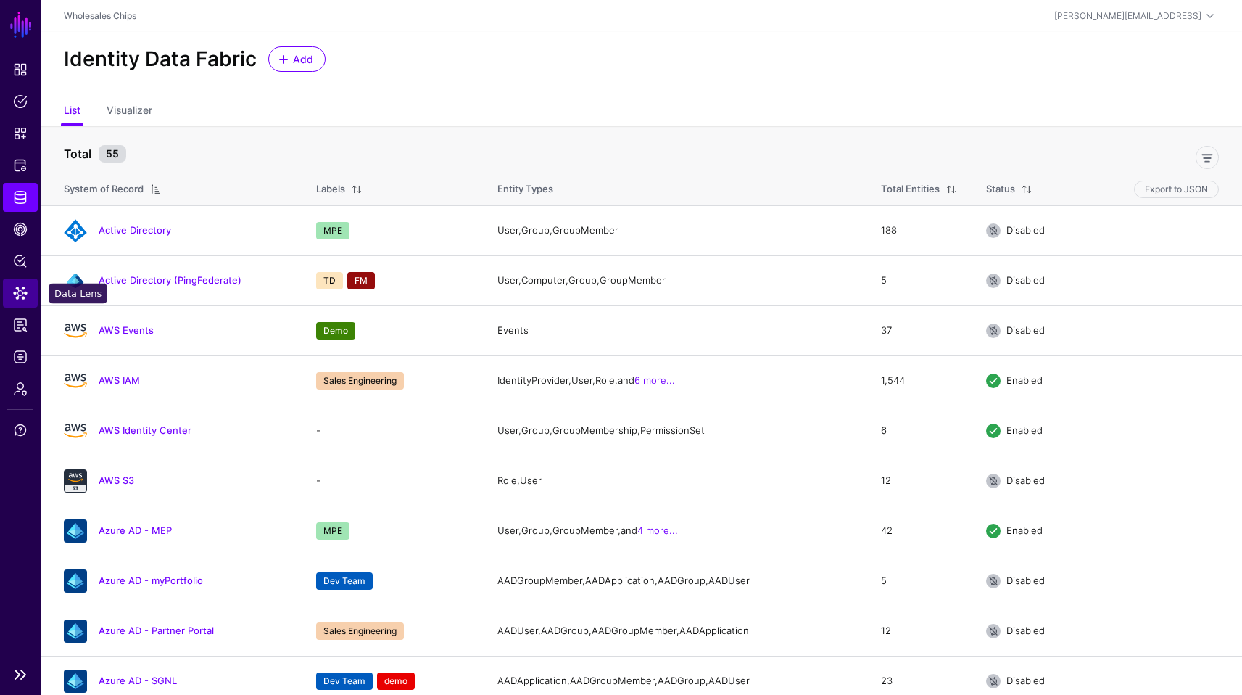
click at [18, 293] on span "Data Lens" at bounding box center [20, 293] width 15 height 15
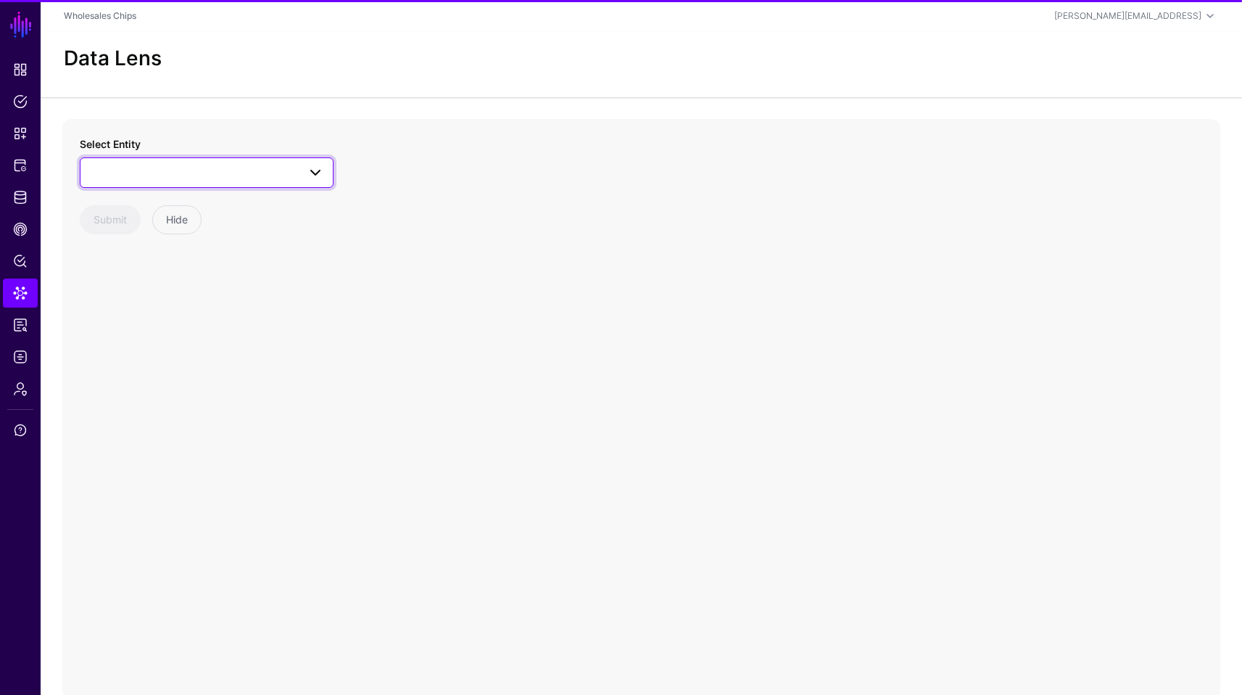
click at [194, 177] on span at bounding box center [206, 172] width 235 height 17
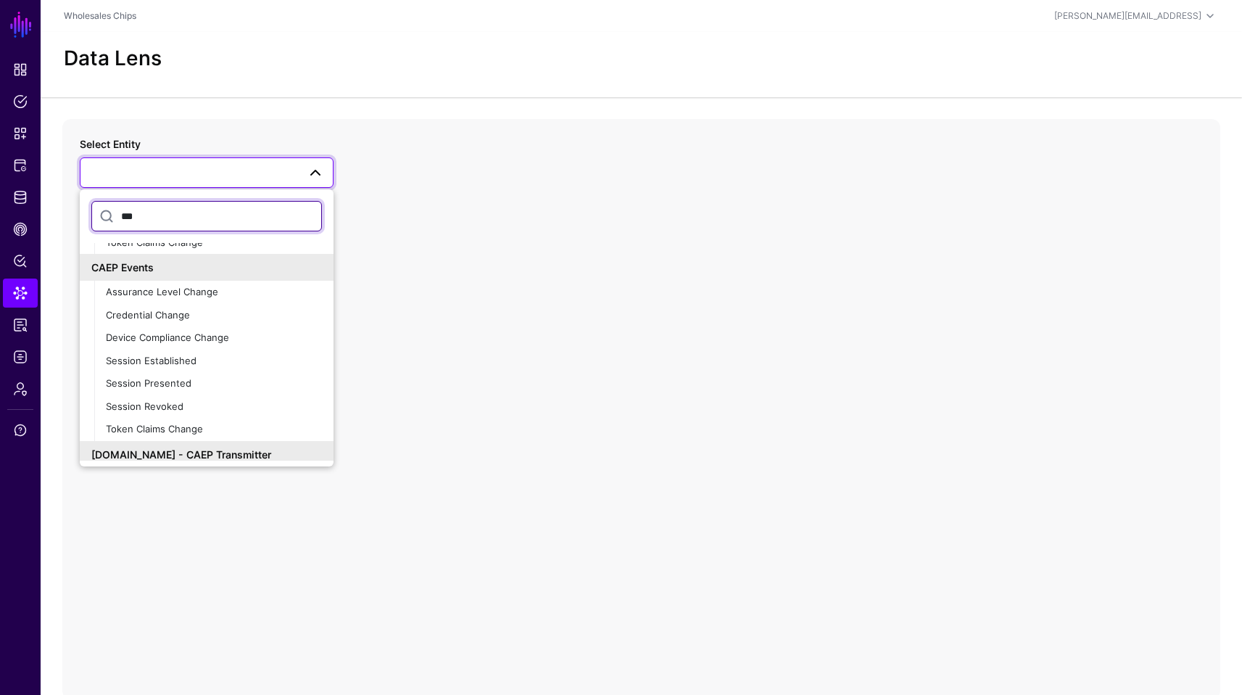
scroll to position [178, 0]
type input "***"
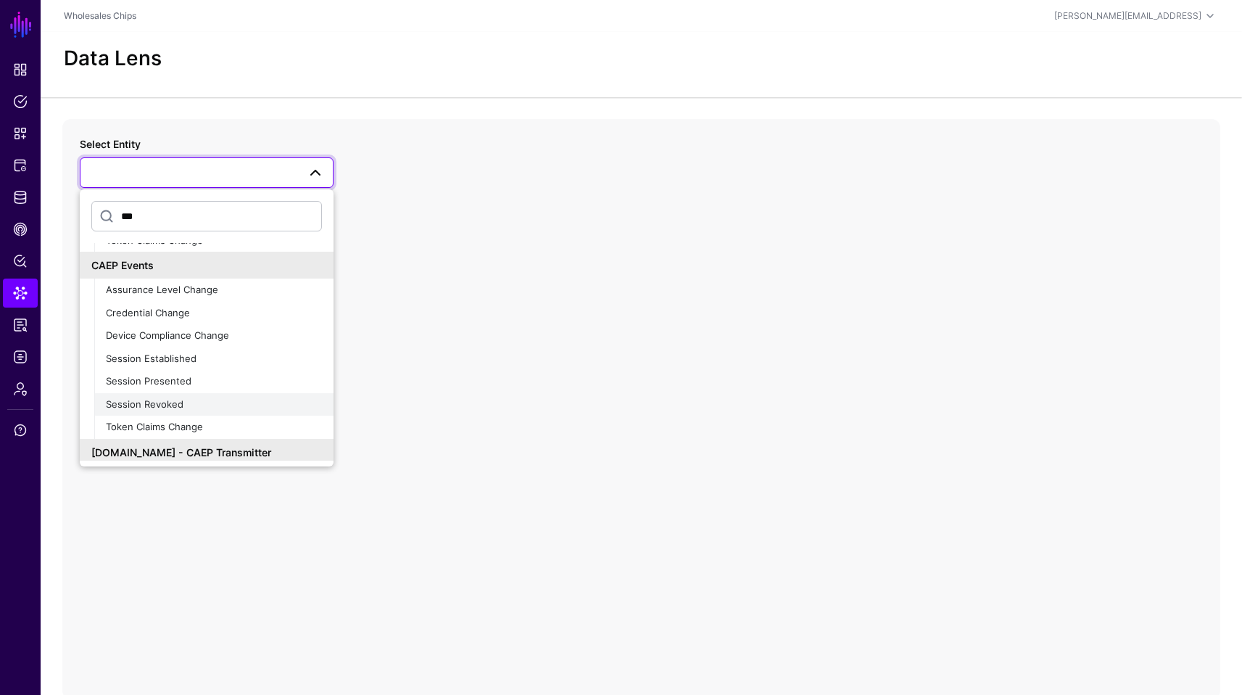
click at [190, 403] on div "Session Revoked" at bounding box center [214, 404] width 216 height 15
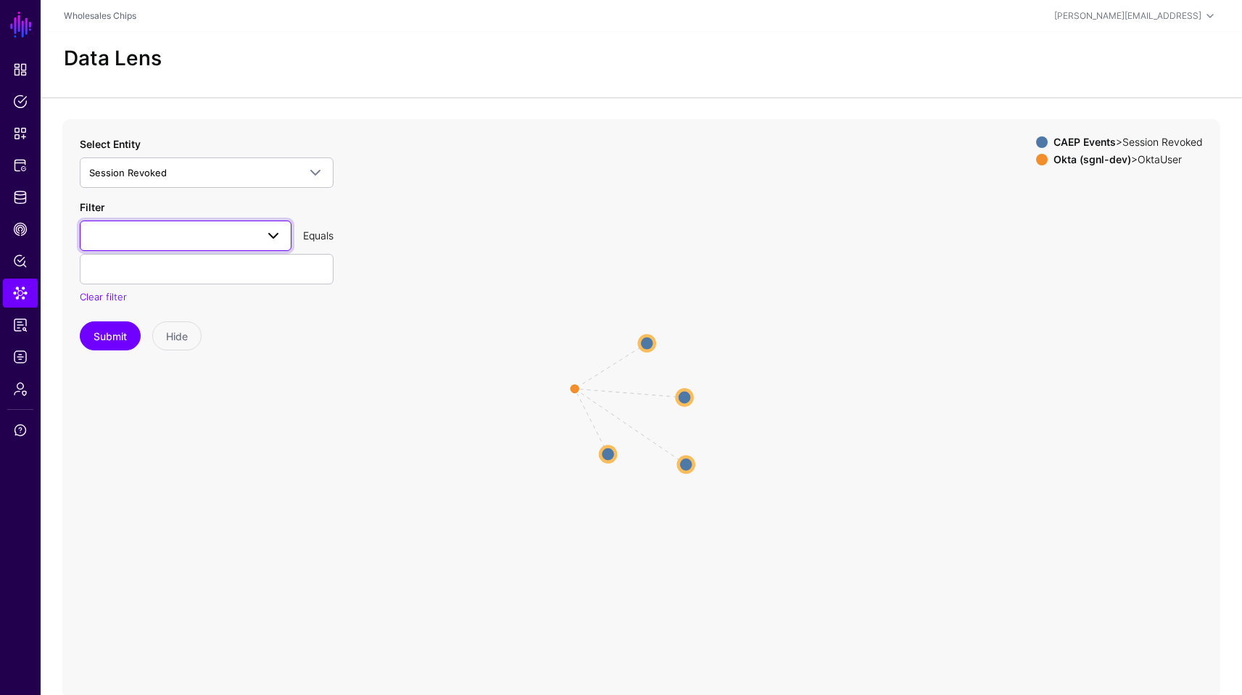
click at [271, 231] on span at bounding box center [273, 235] width 17 height 17
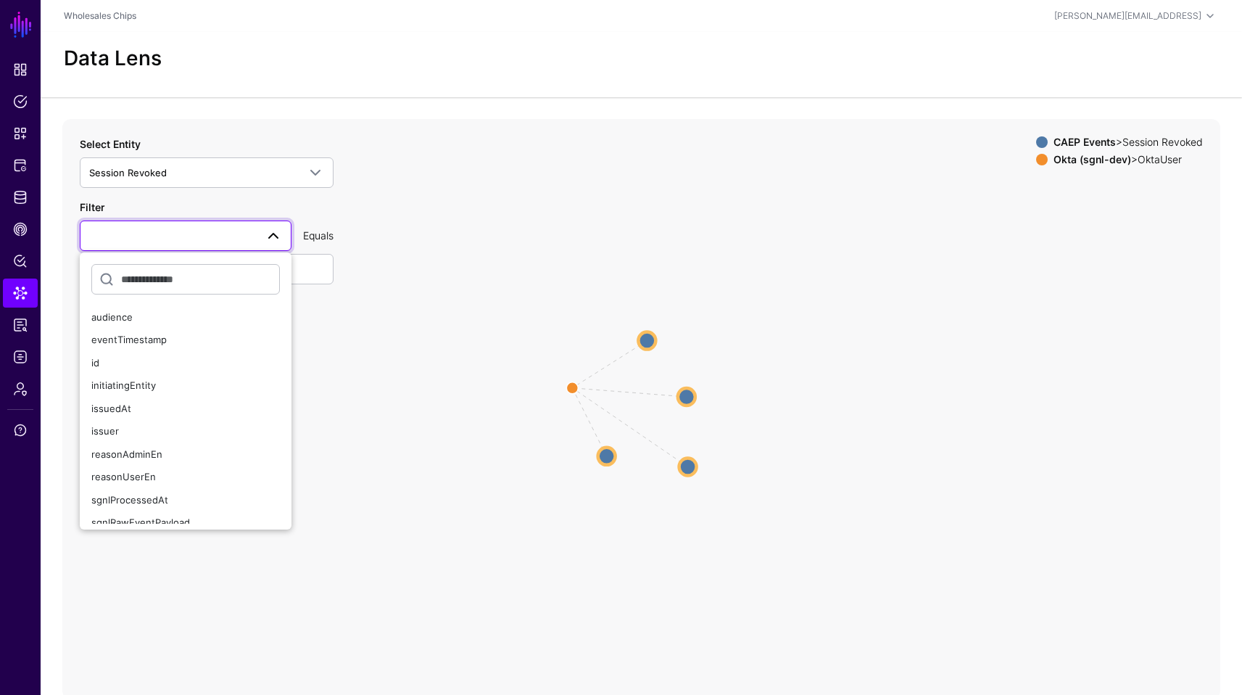
scroll to position [57, 0]
click at [150, 517] on div "subject" at bounding box center [185, 512] width 189 height 15
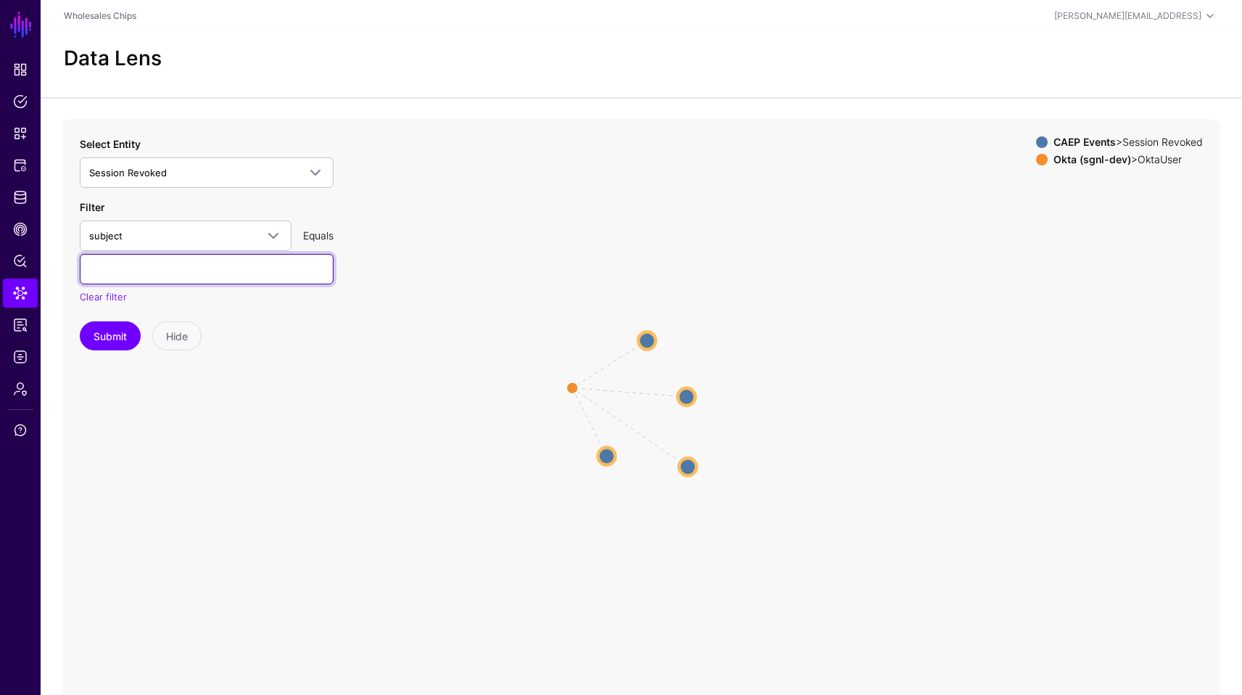
click at [207, 279] on input "text" at bounding box center [207, 269] width 254 height 30
type input "**********"
click at [80, 321] on button "Submit" at bounding box center [110, 335] width 61 height 29
click at [610, 455] on circle at bounding box center [606, 455] width 17 height 17
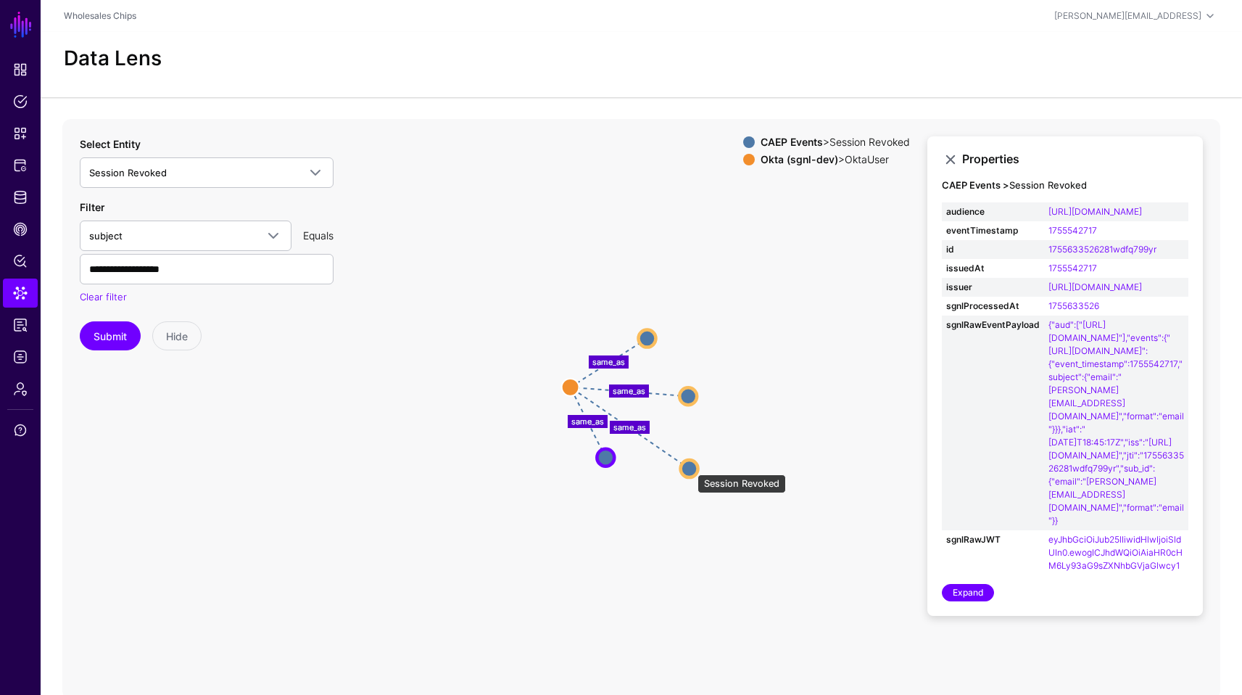
click at [691, 467] on circle at bounding box center [689, 468] width 17 height 17
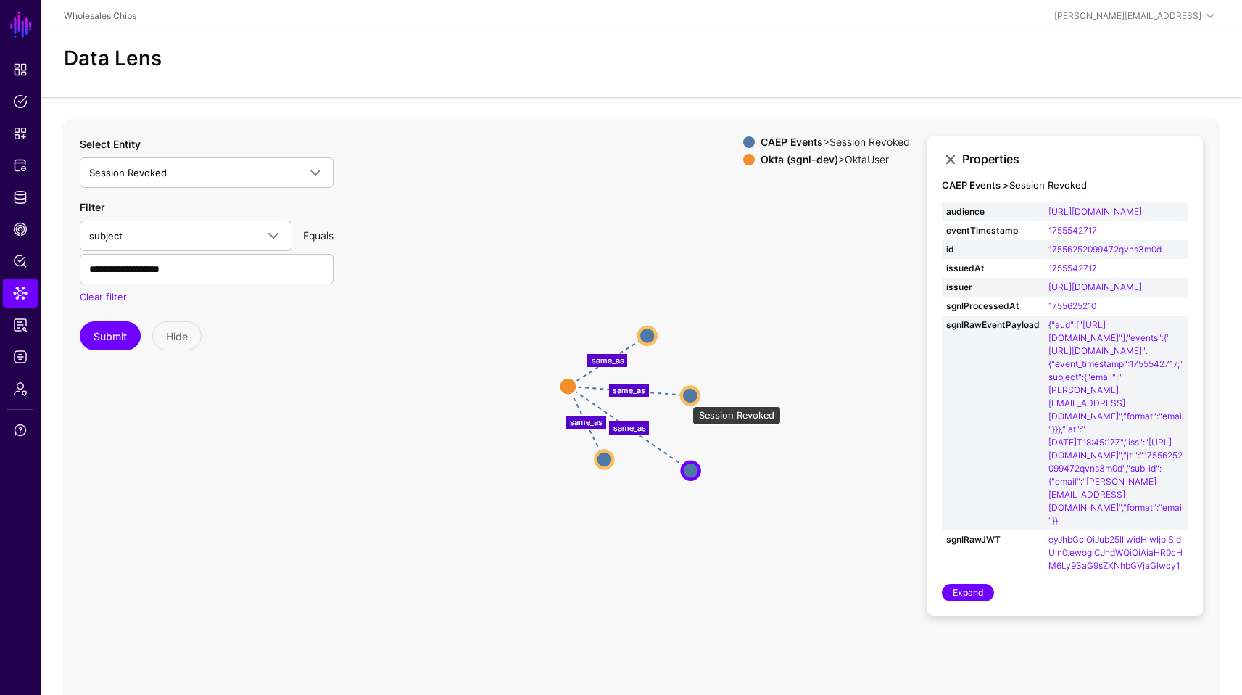
click at [685, 399] on circle at bounding box center [690, 395] width 17 height 17
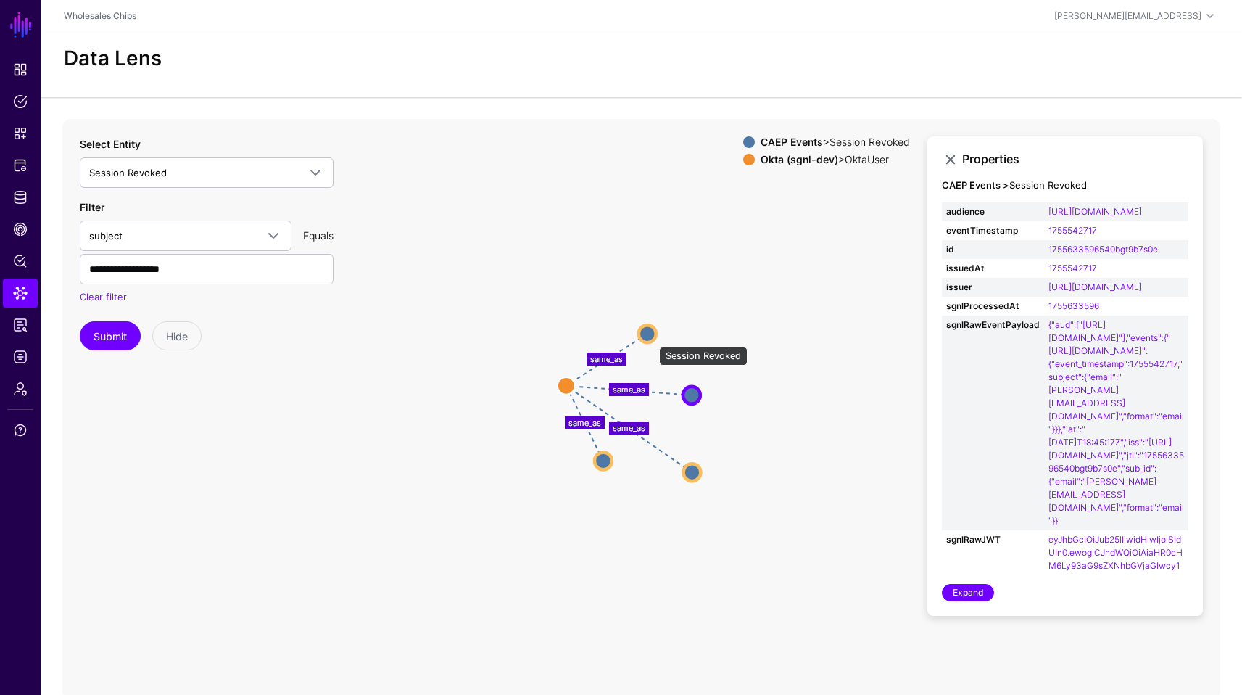
click at [652, 339] on circle at bounding box center [647, 333] width 17 height 17
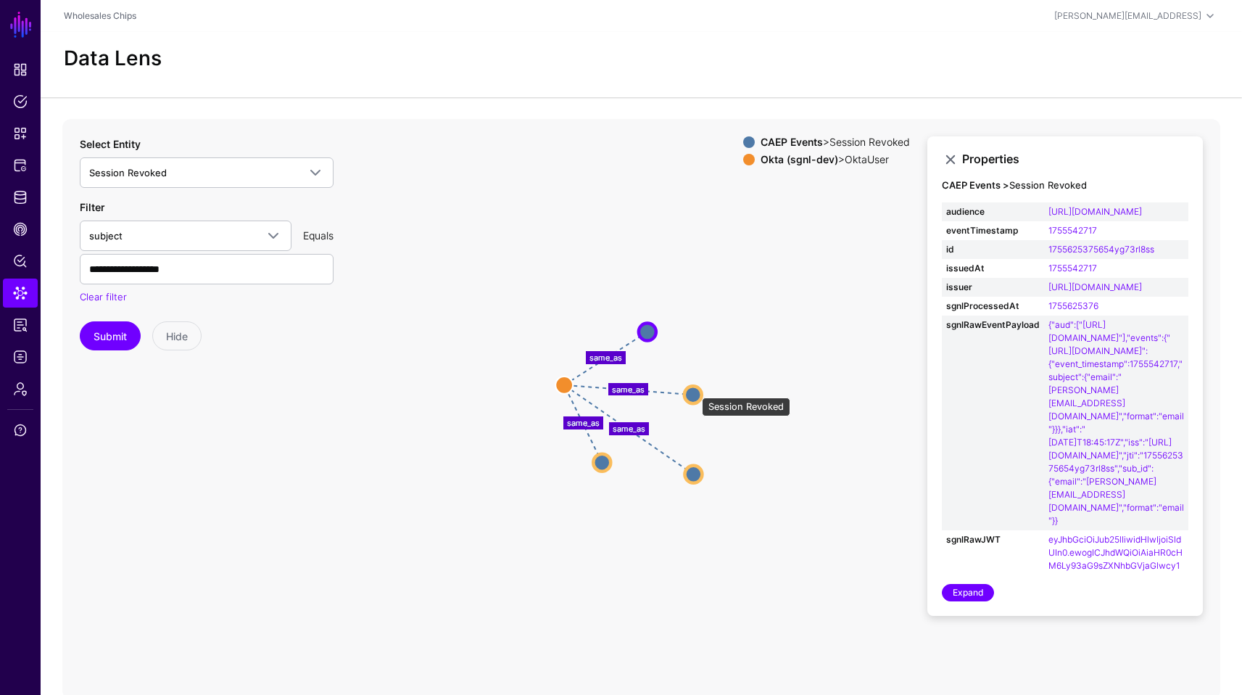
click at [695, 390] on circle at bounding box center [693, 394] width 17 height 17
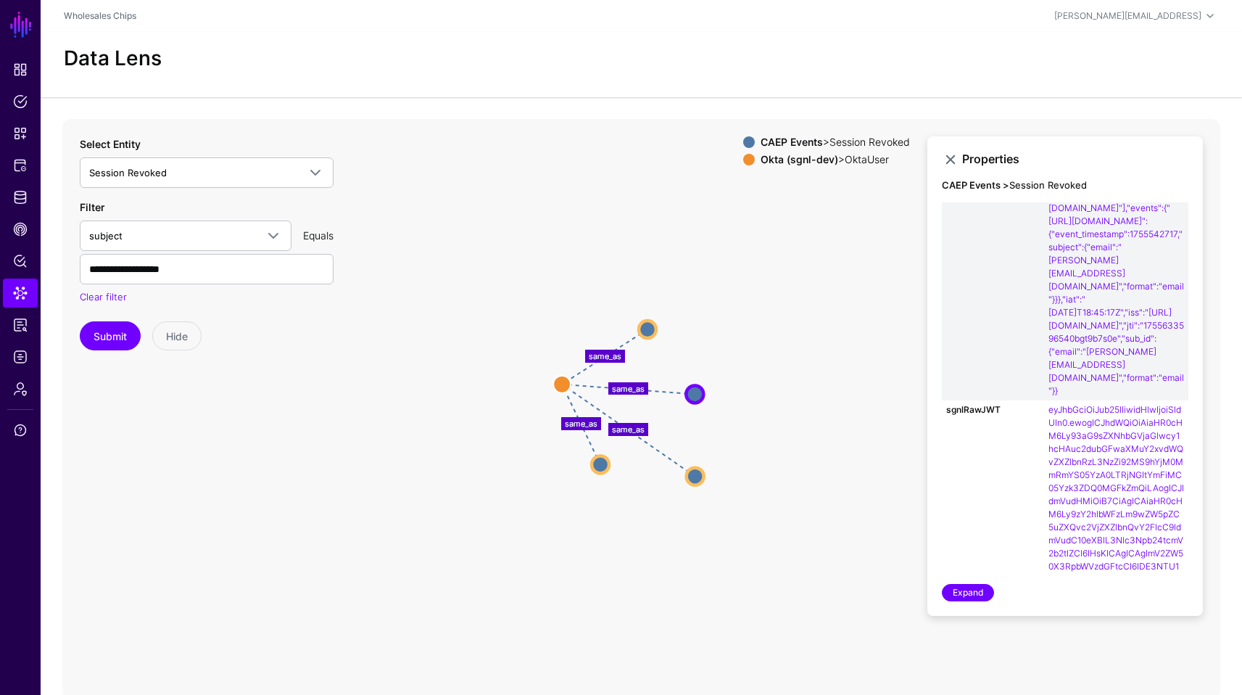
scroll to position [130, 0]
click at [699, 479] on circle at bounding box center [695, 475] width 17 height 17
click at [698, 393] on circle at bounding box center [696, 392] width 17 height 17
click at [653, 323] on circle at bounding box center [647, 324] width 17 height 17
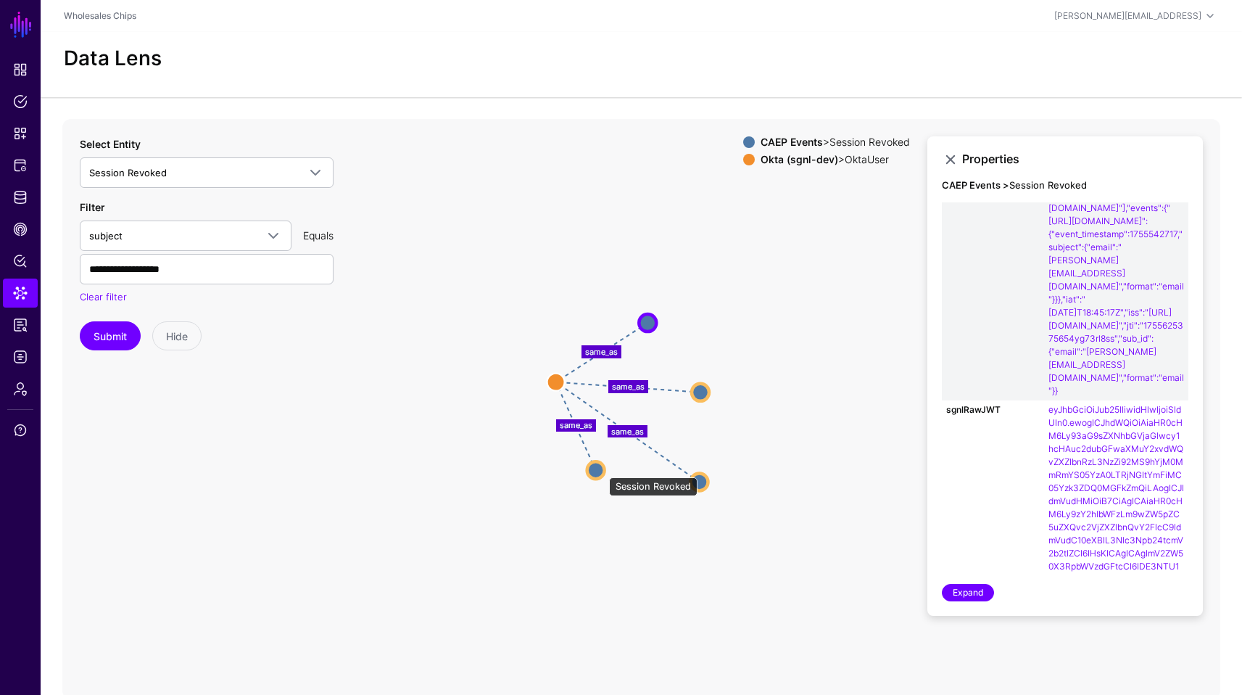
click at [602, 470] on circle at bounding box center [596, 469] width 17 height 17
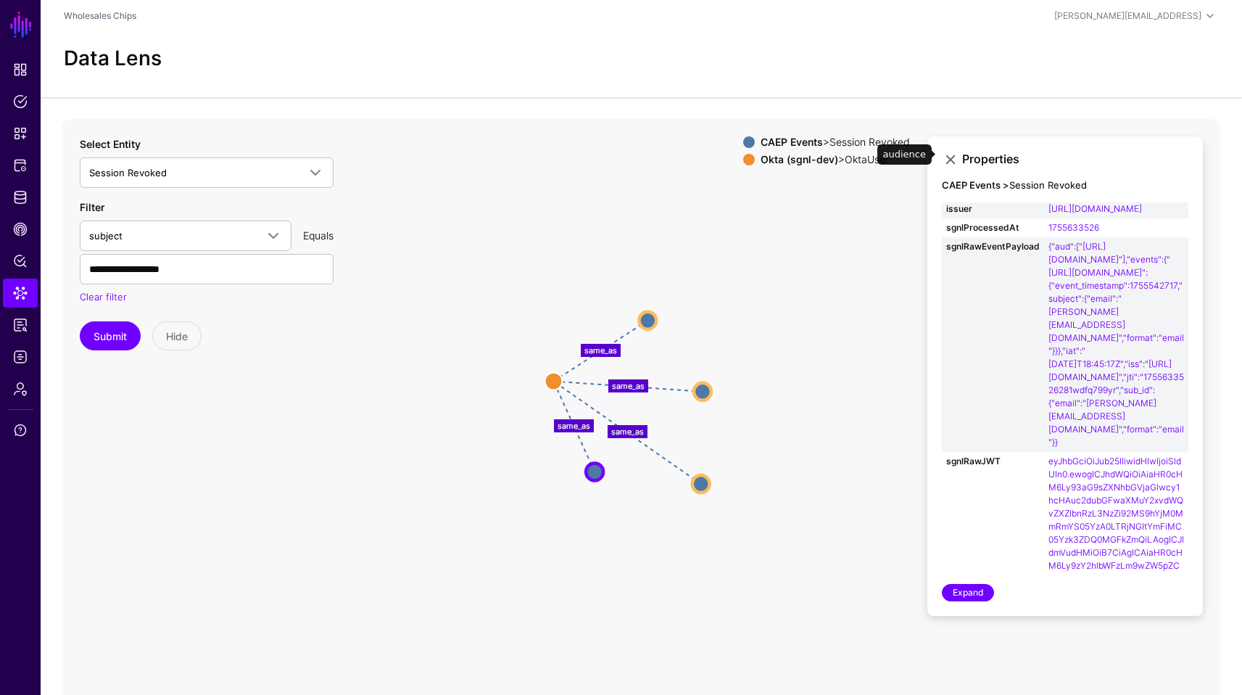
scroll to position [0, 0]
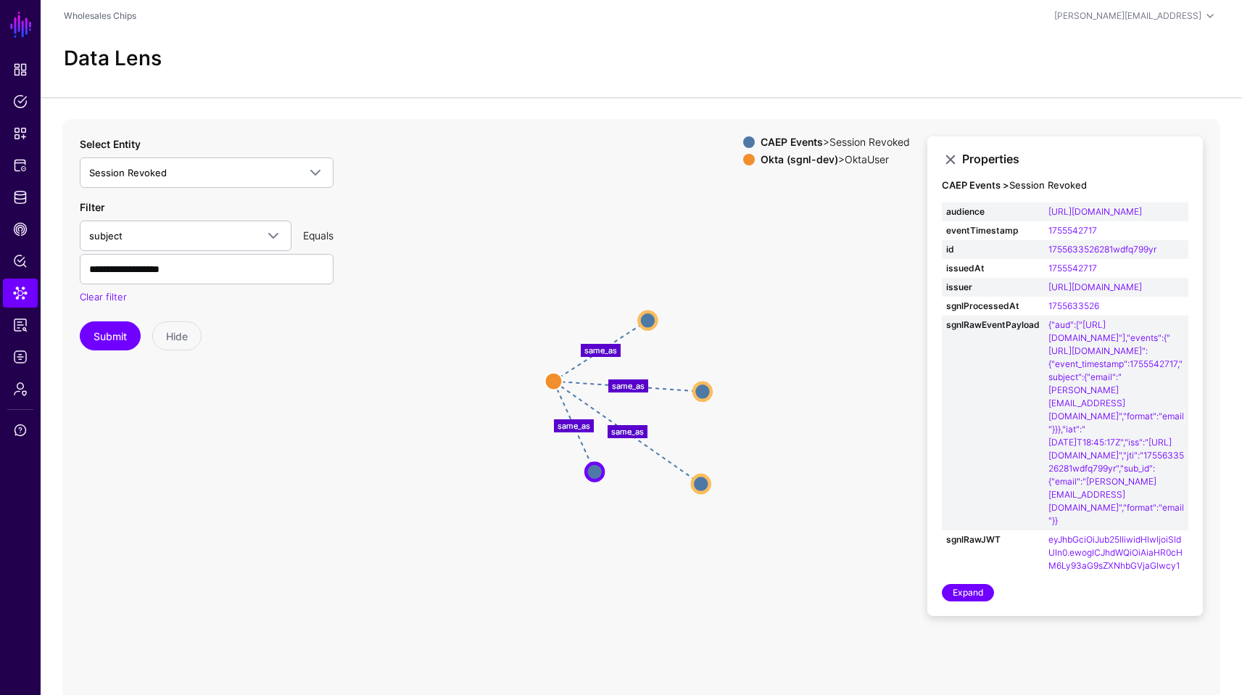
click at [835, 304] on icon "same_as same_as same_as same_as OktaUser OktaUser Session Revoked Session Revok…" at bounding box center [641, 409] width 1158 height 580
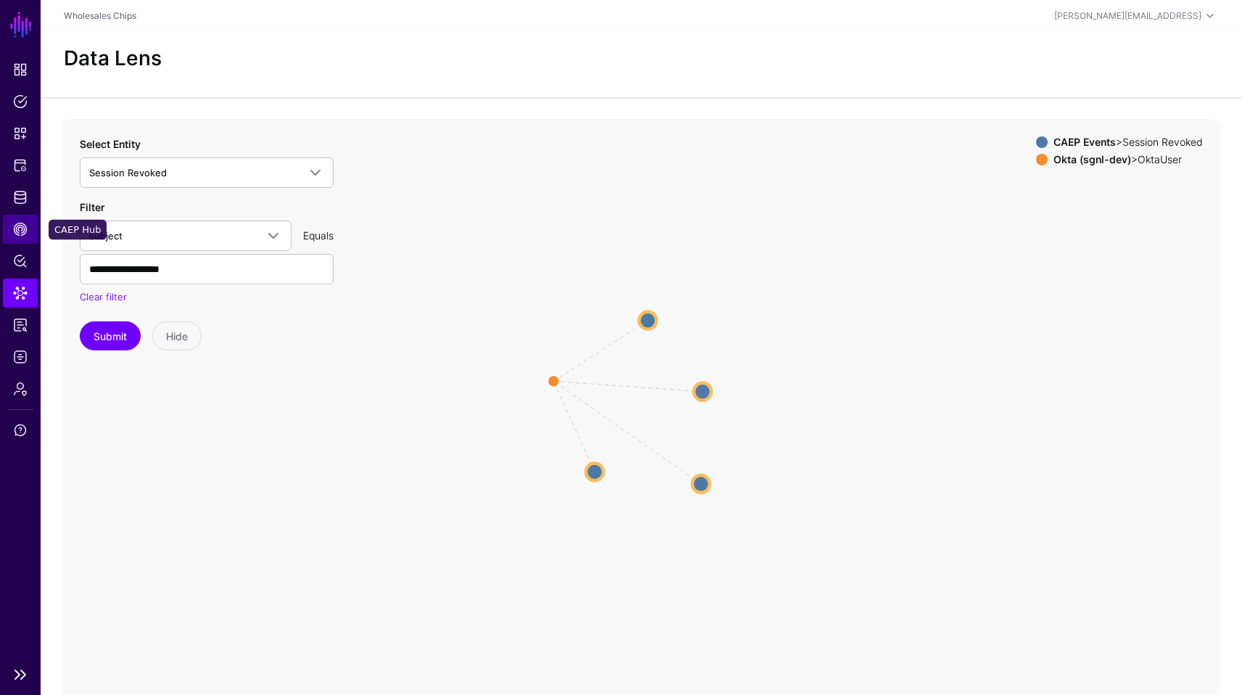
click at [22, 223] on span "CAEP Hub" at bounding box center [20, 229] width 15 height 15
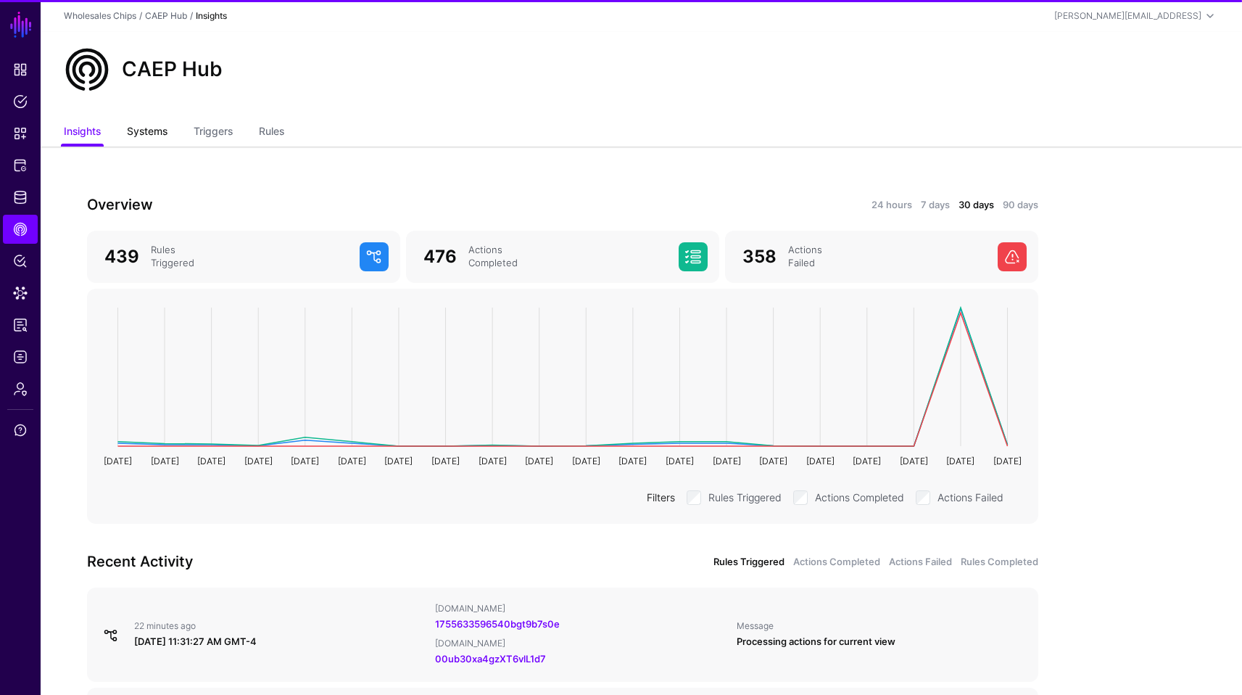
click at [162, 129] on link "Systems" at bounding box center [147, 133] width 41 height 28
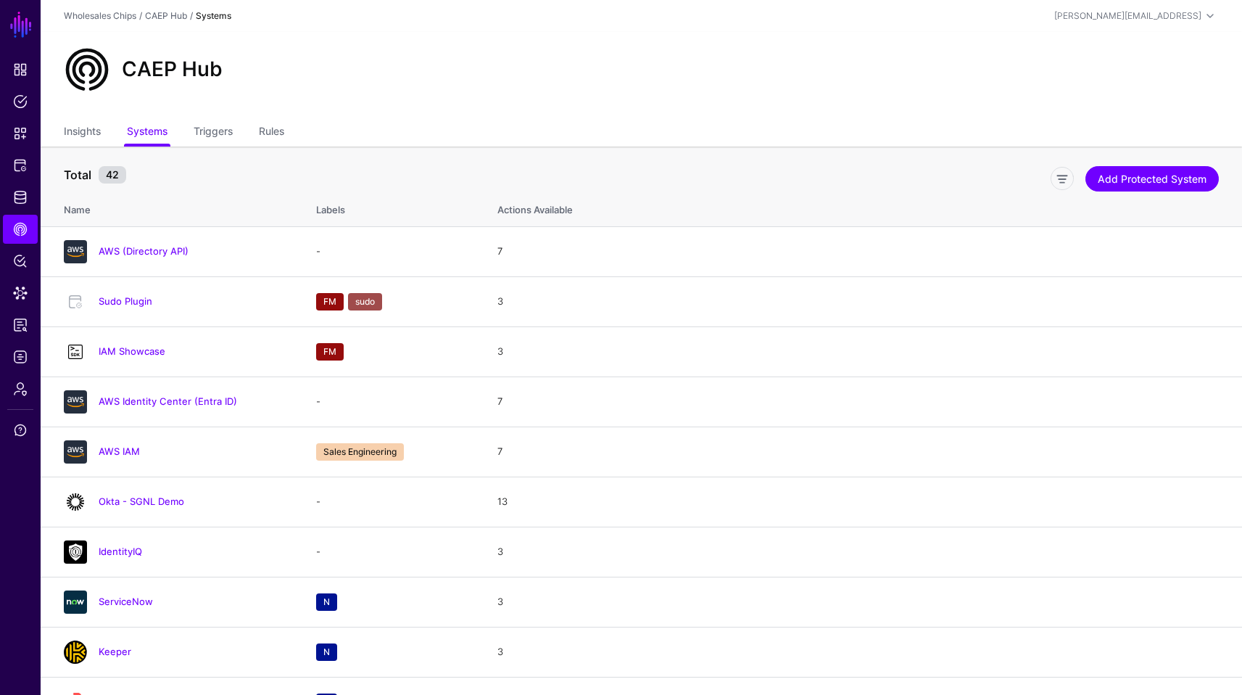
click at [239, 119] on ul "Insights Systems Triggers Rules" at bounding box center [641, 133] width 1155 height 28
click at [220, 133] on link "Triggers" at bounding box center [213, 133] width 39 height 28
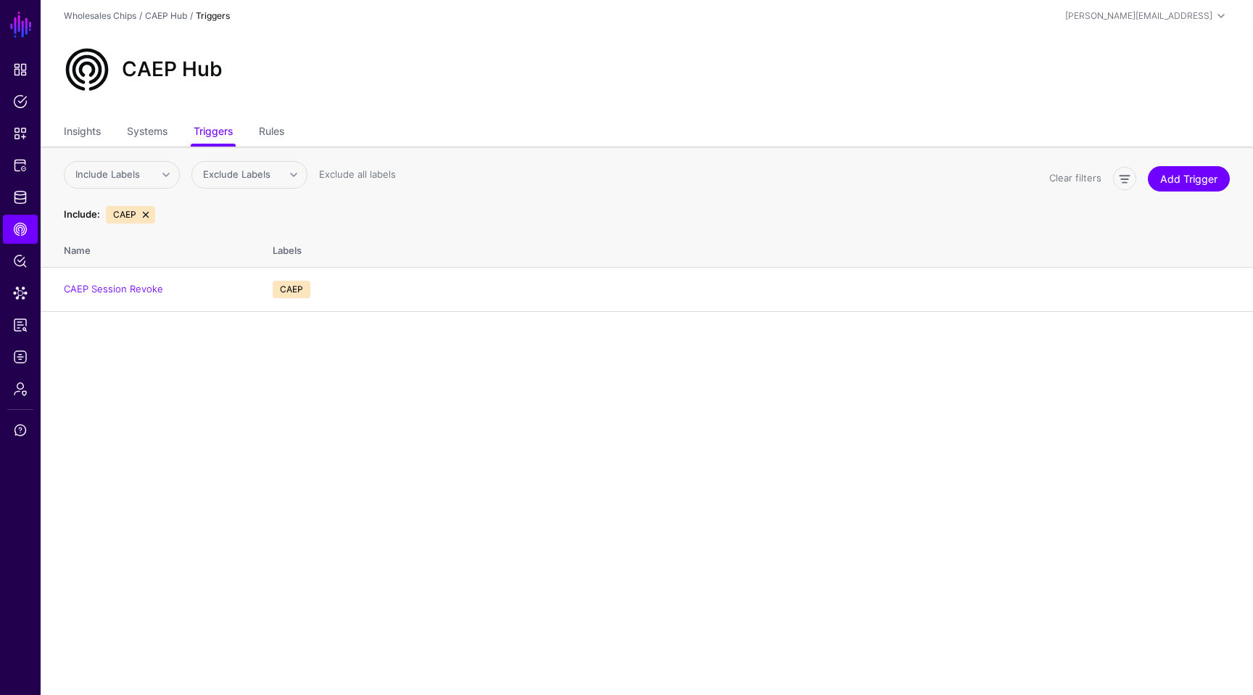
click at [259, 131] on ul "Insights Systems Triggers Rules" at bounding box center [647, 133] width 1166 height 28
click at [33, 260] on link "Policy Lens" at bounding box center [20, 261] width 35 height 29
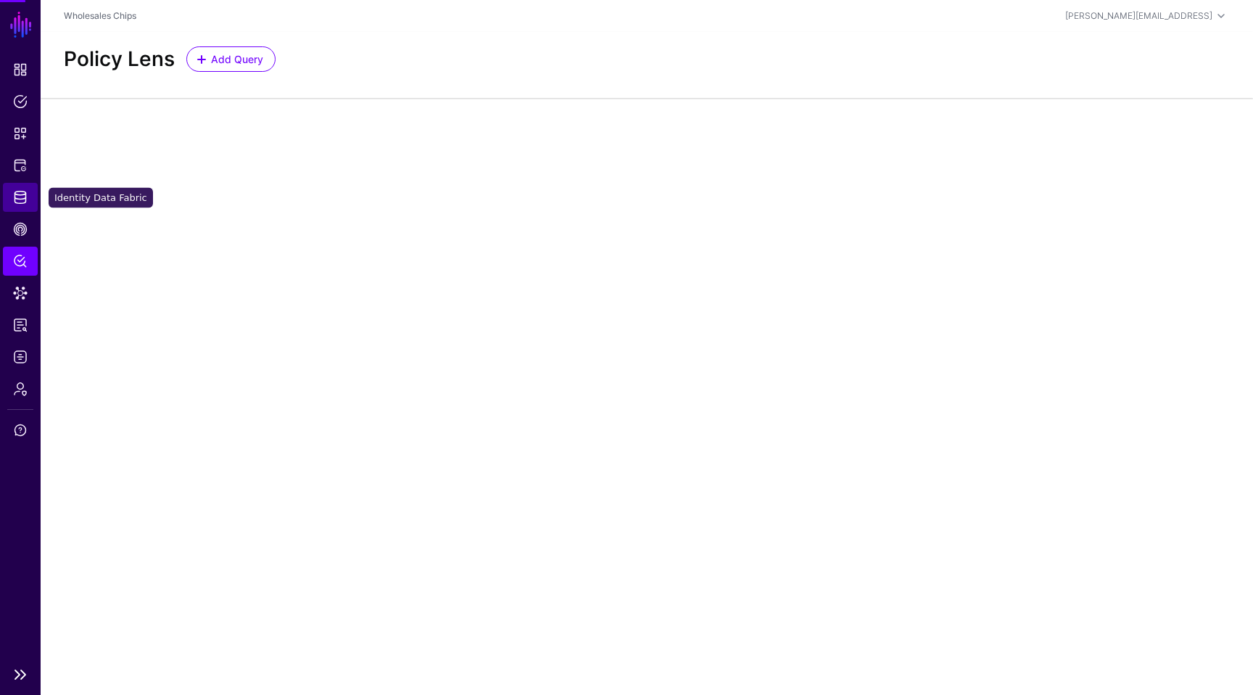
click at [35, 201] on link "Identity Data Fabric" at bounding box center [20, 197] width 35 height 29
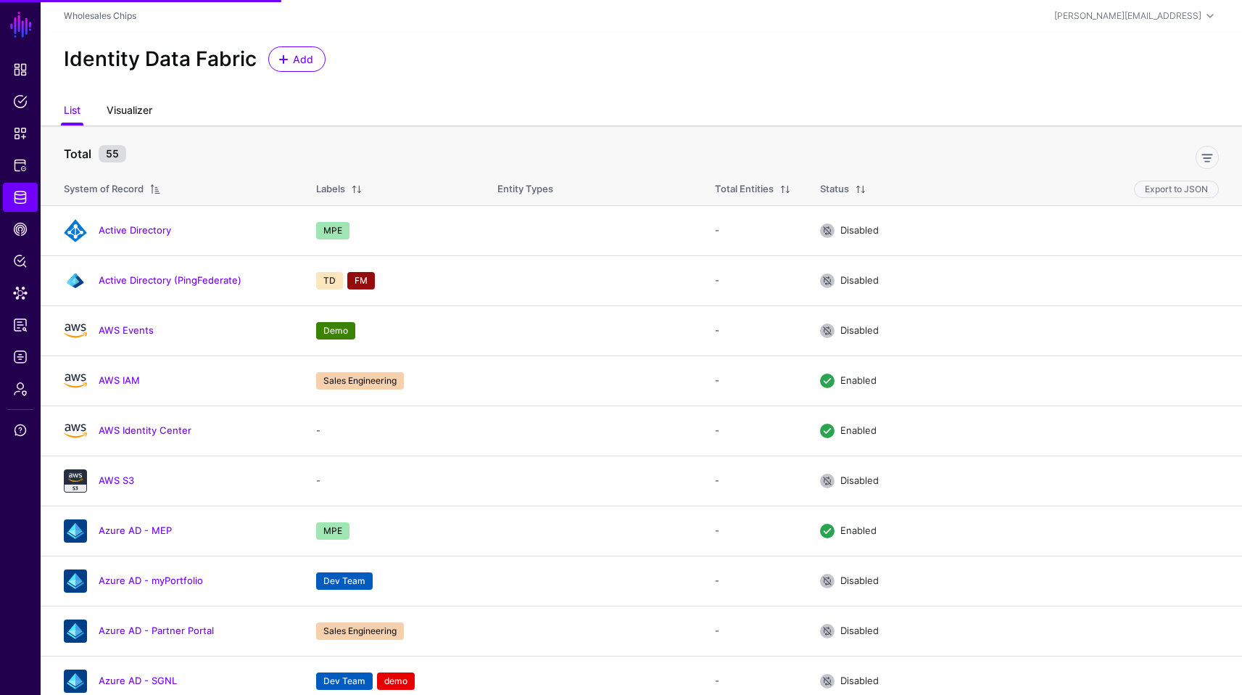
click at [134, 111] on link "Visualizer" at bounding box center [130, 112] width 46 height 28
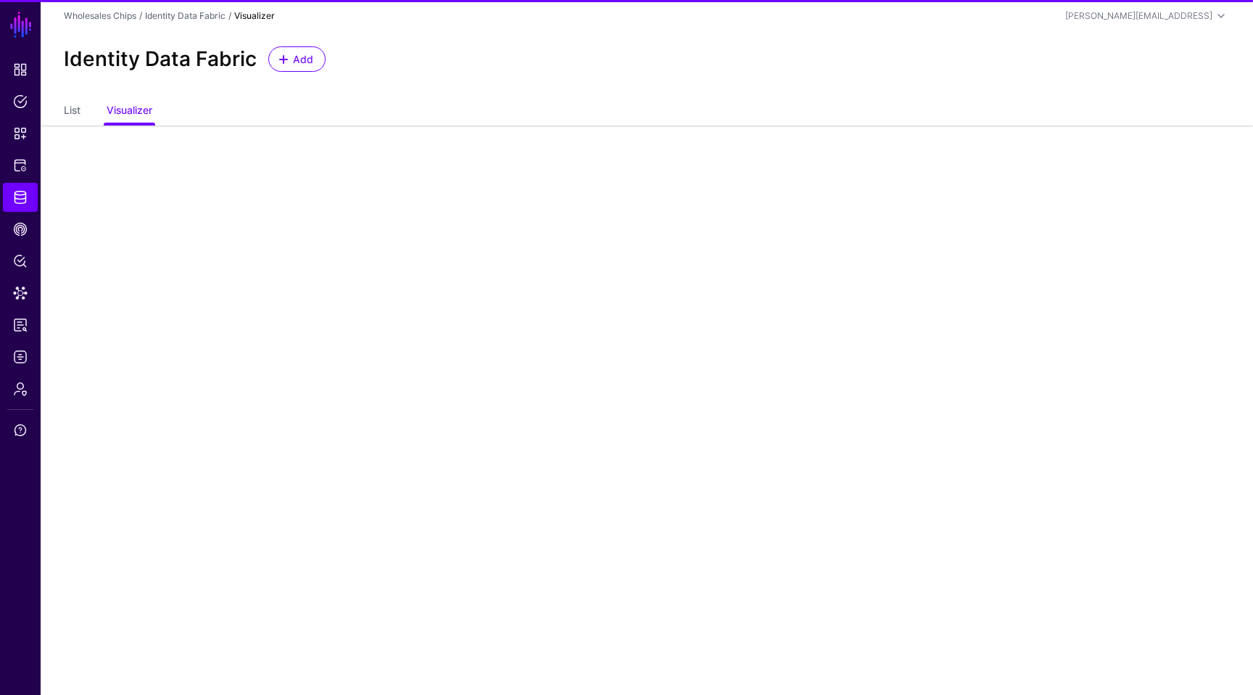
click at [85, 111] on ul "List Visualizer" at bounding box center [647, 112] width 1166 height 28
click at [67, 114] on link "List" at bounding box center [72, 112] width 17 height 28
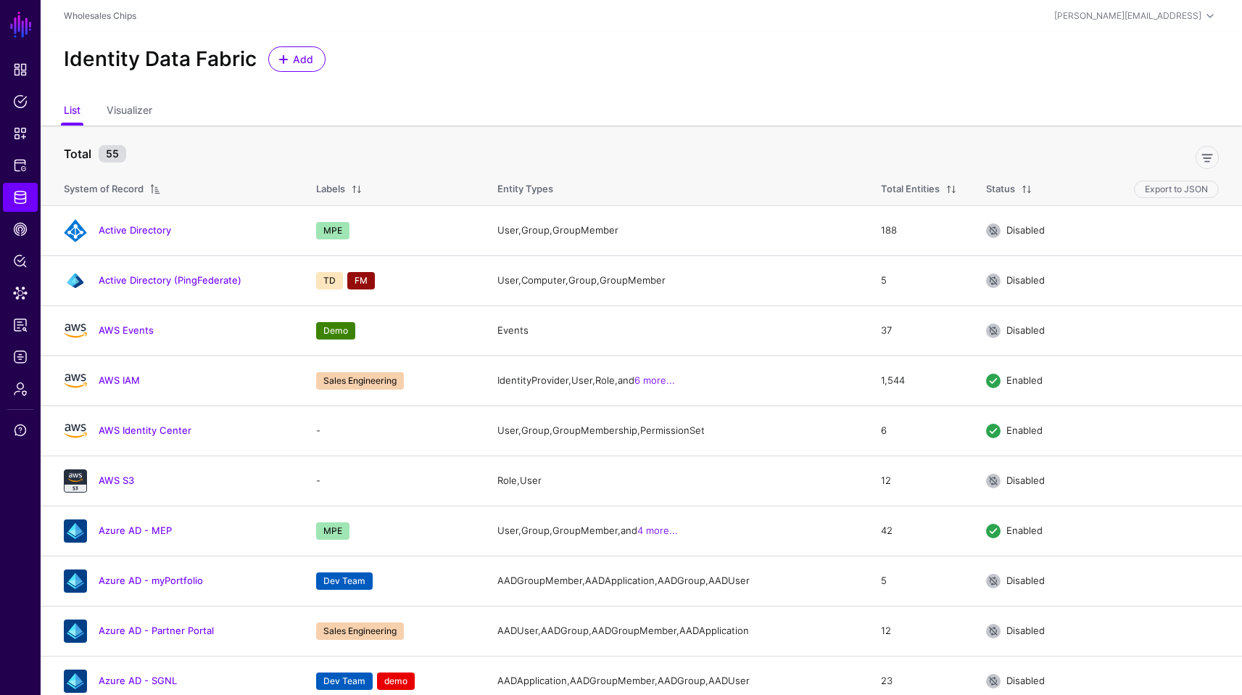
click at [306, 94] on div "Identity Data Fabric Add" at bounding box center [642, 65] width 1202 height 66
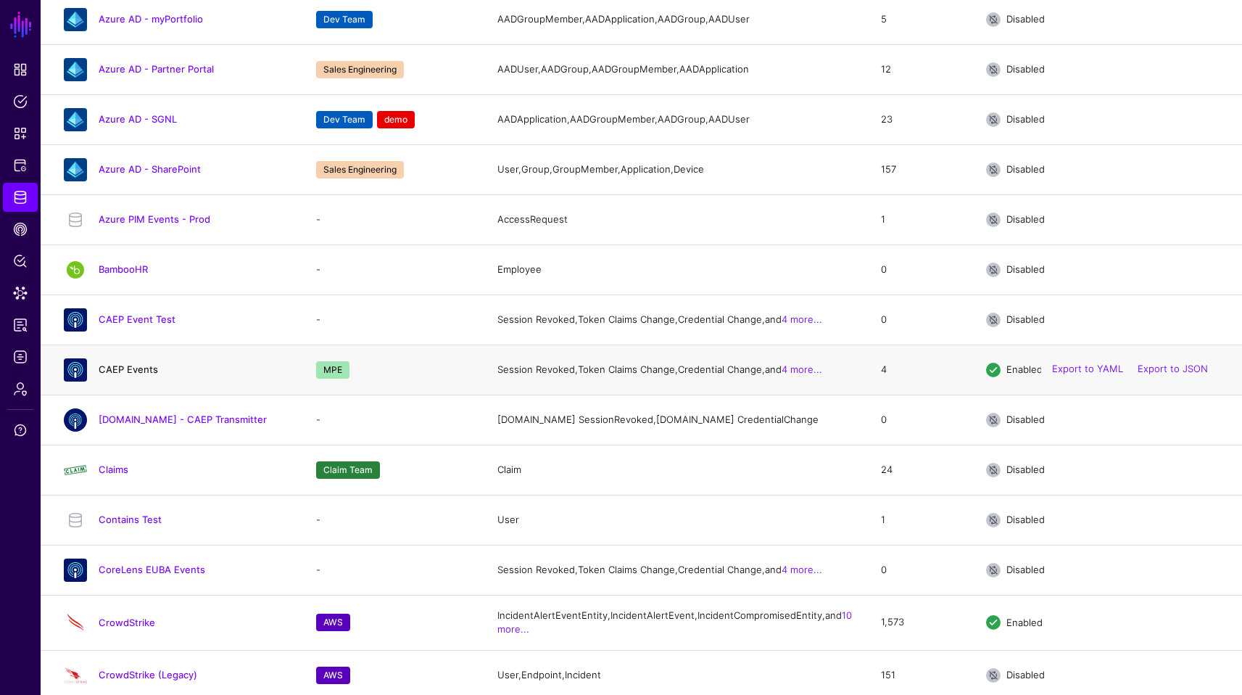
click at [135, 375] on link "CAEP Events" at bounding box center [128, 369] width 59 height 12
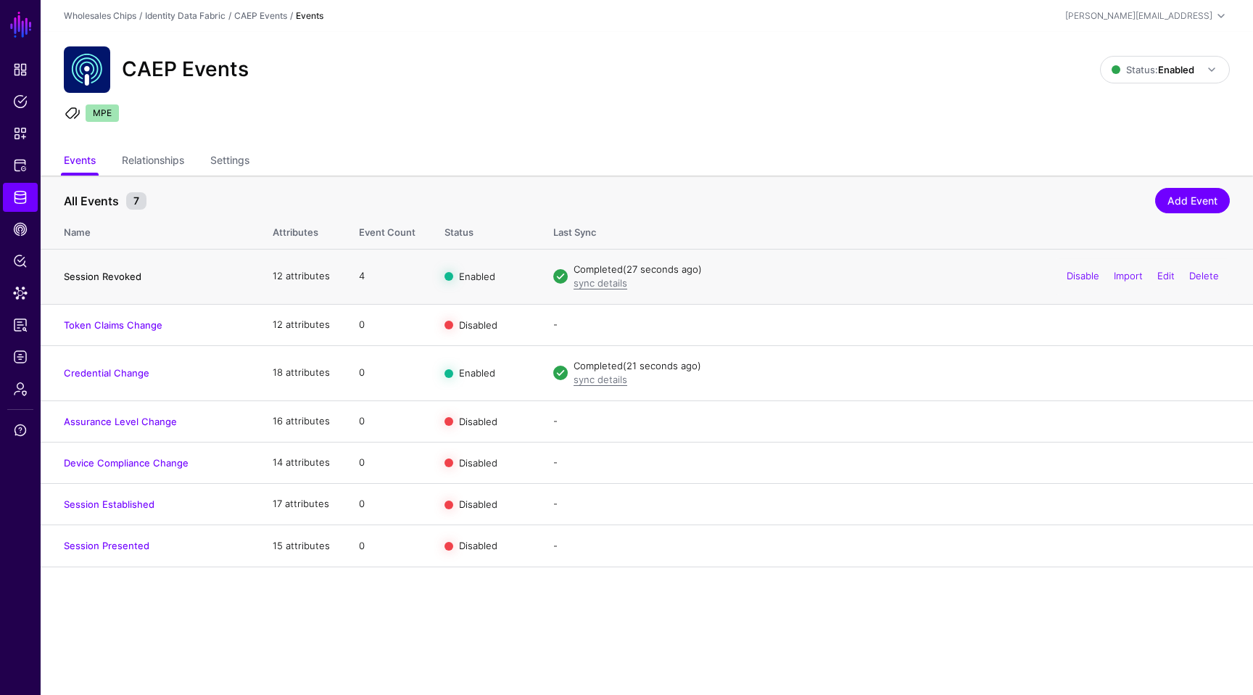
click at [135, 273] on link "Session Revoked" at bounding box center [103, 277] width 78 height 12
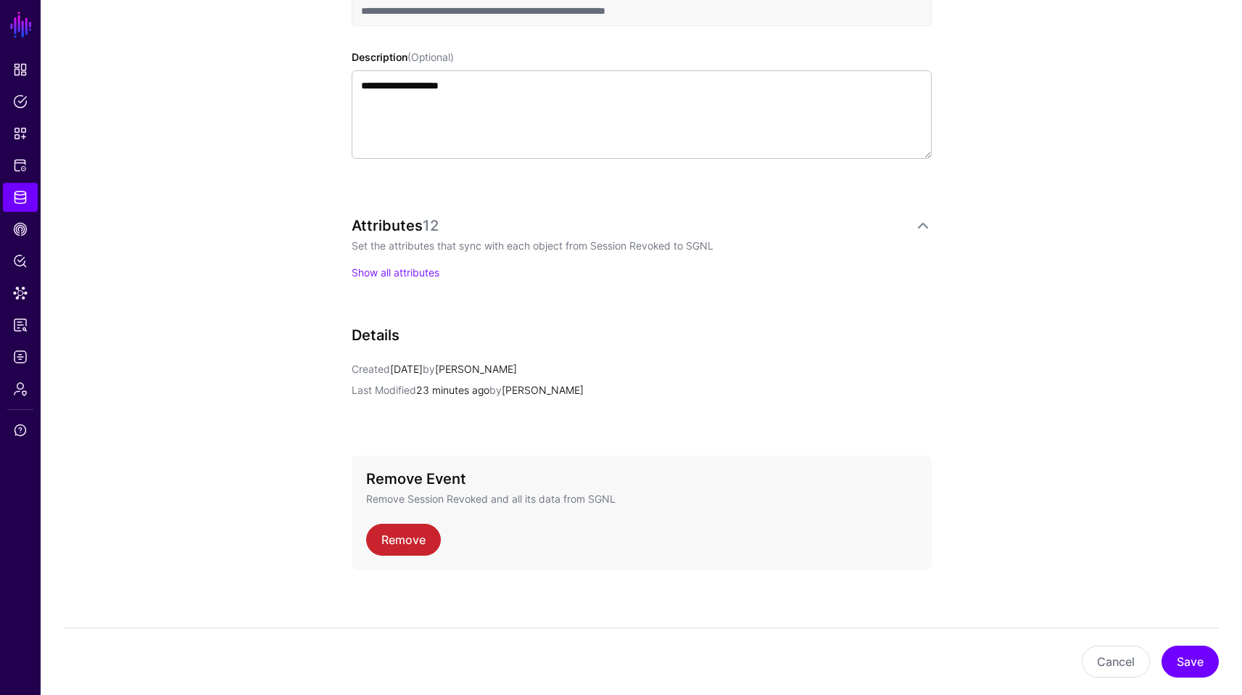
scroll to position [463, 0]
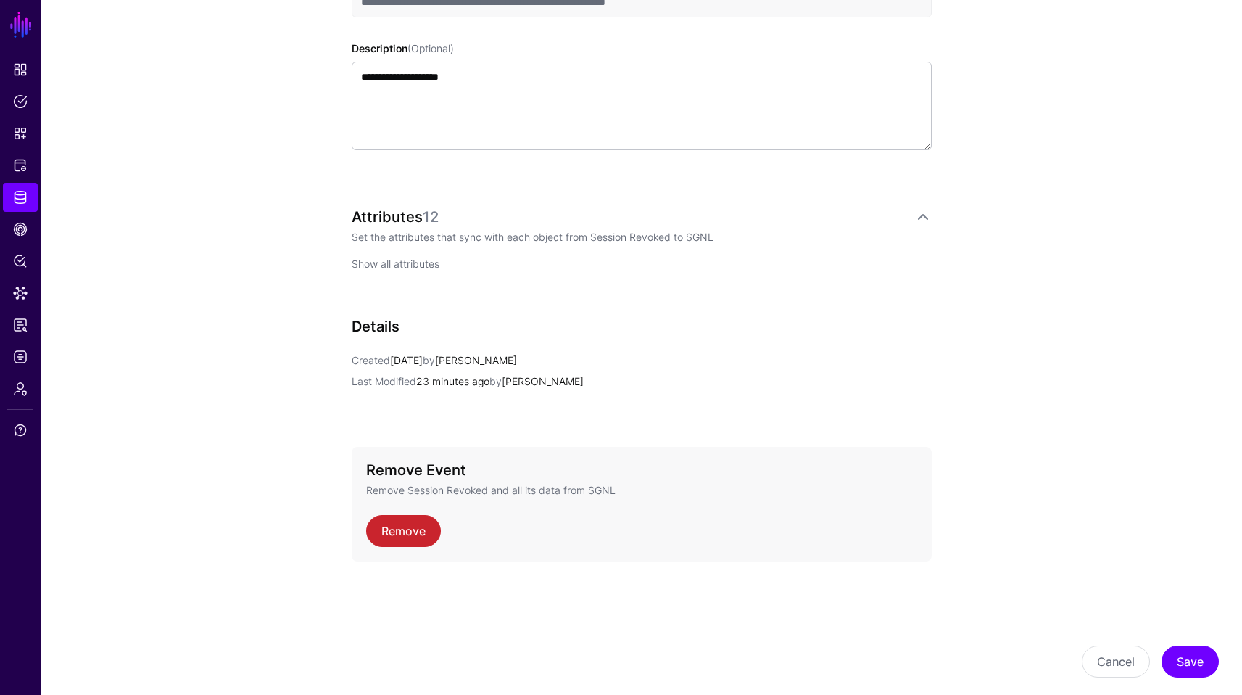
click at [391, 263] on link "Show all attributes" at bounding box center [396, 263] width 88 height 12
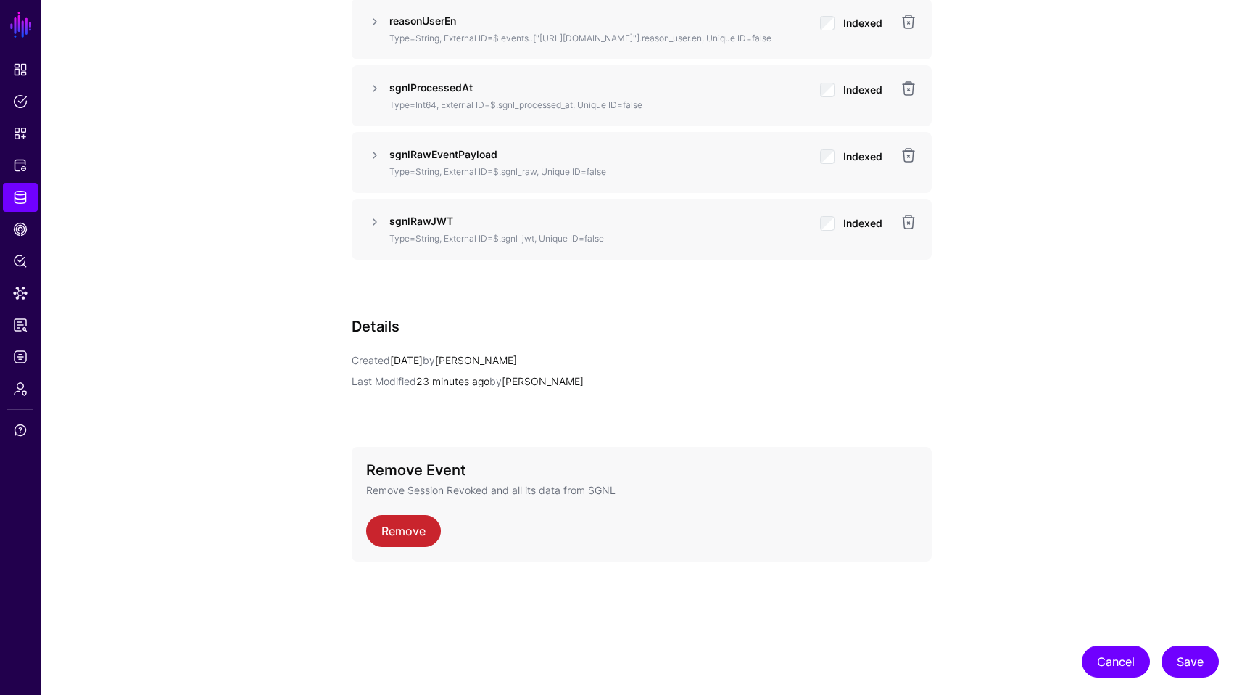
scroll to position [1342, 0]
click at [1092, 661] on button "Cancel" at bounding box center [1116, 662] width 68 height 32
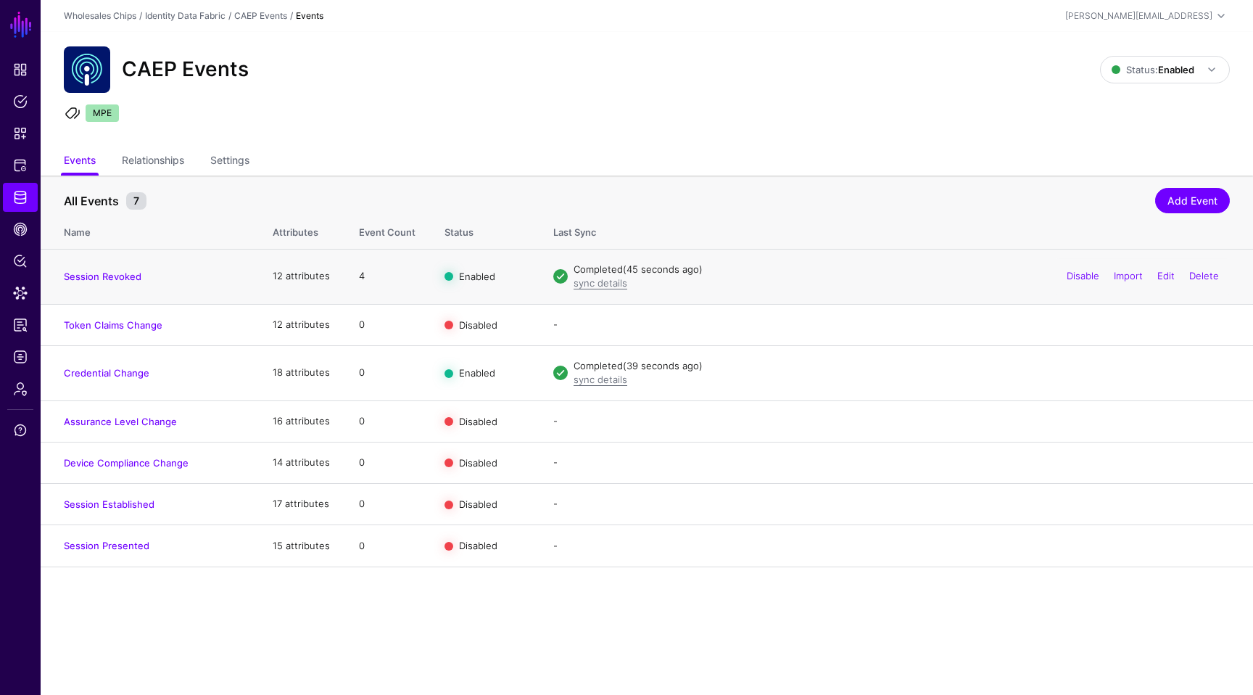
click at [1125, 282] on div "Disable Import Edit Delete" at bounding box center [1143, 276] width 174 height 36
click at [1124, 277] on link "Import" at bounding box center [1128, 276] width 29 height 12
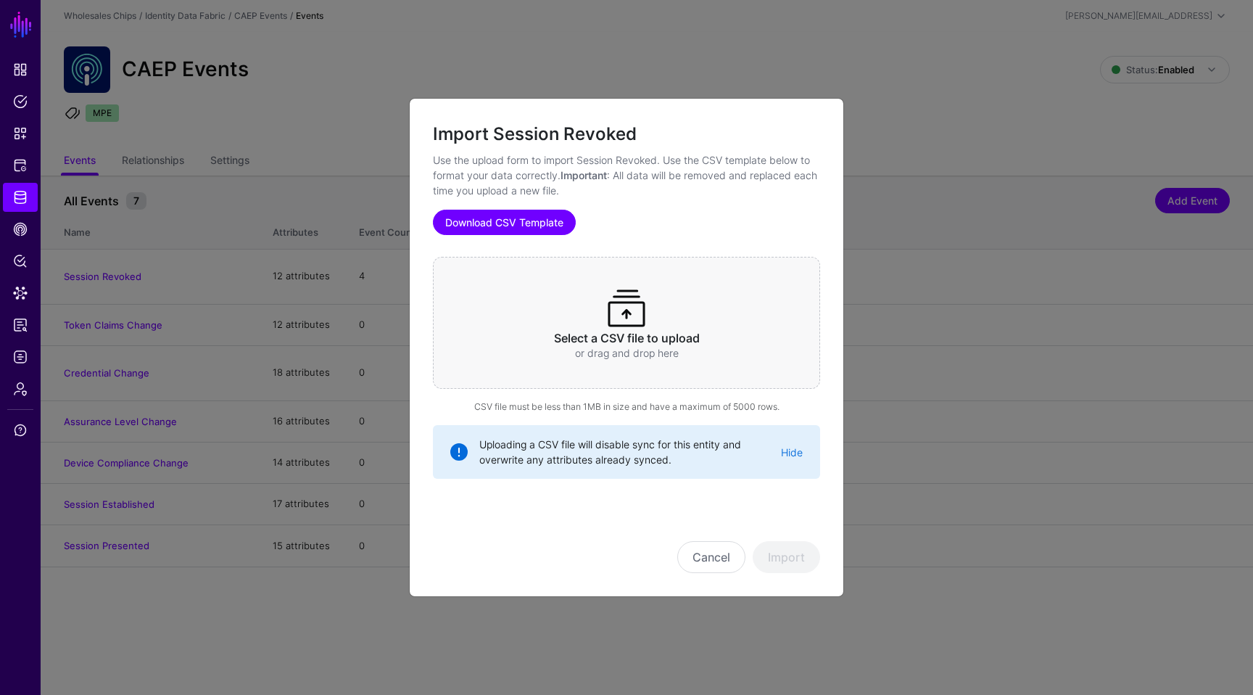
click at [526, 226] on link "Download CSV Template" at bounding box center [504, 222] width 143 height 25
click at [625, 317] on span at bounding box center [626, 308] width 46 height 46
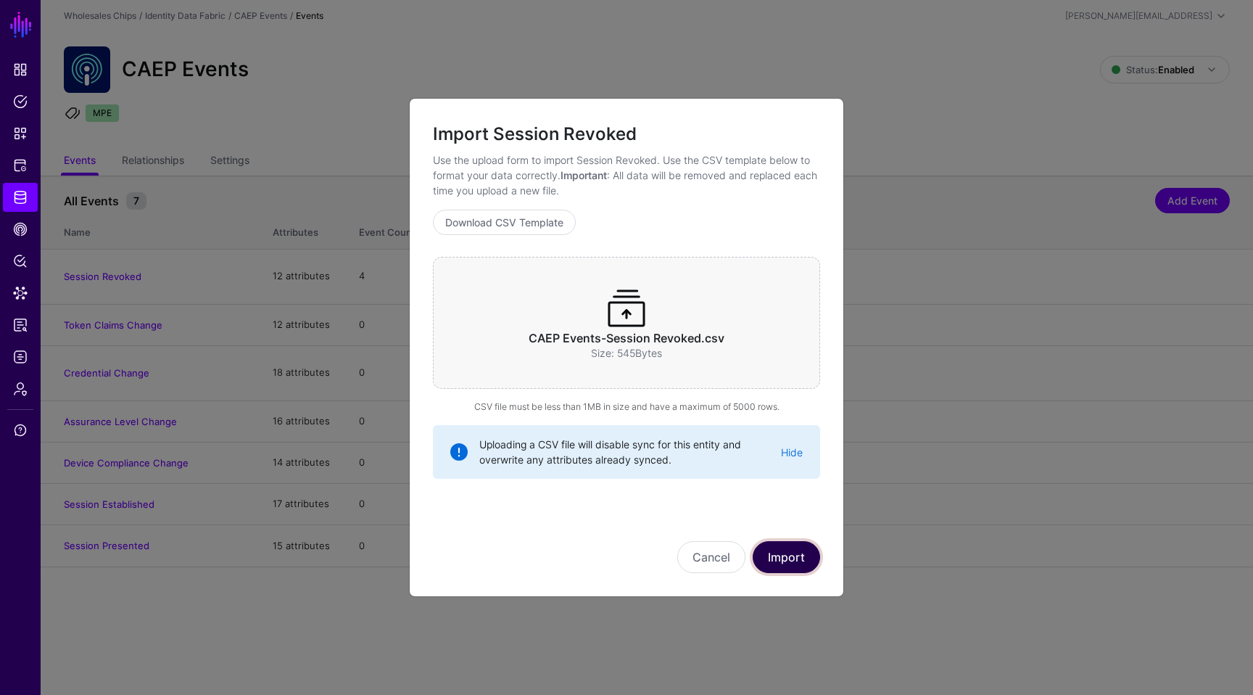
click at [783, 557] on button "Import" at bounding box center [786, 557] width 67 height 32
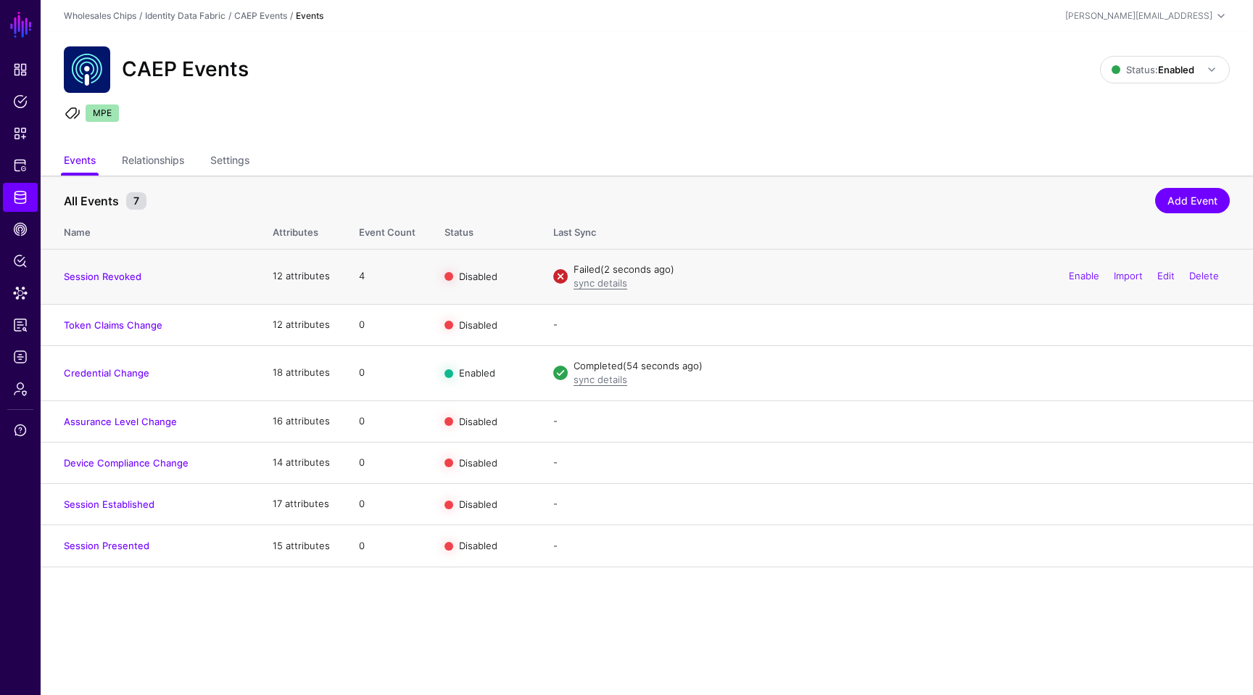
click at [588, 297] on td "Failed (2 seconds ago) sync details Enable Import Edit Delete" at bounding box center [896, 276] width 714 height 55
click at [594, 289] on div "sync details" at bounding box center [902, 283] width 656 height 15
click at [606, 284] on link "sync details" at bounding box center [601, 283] width 54 height 12
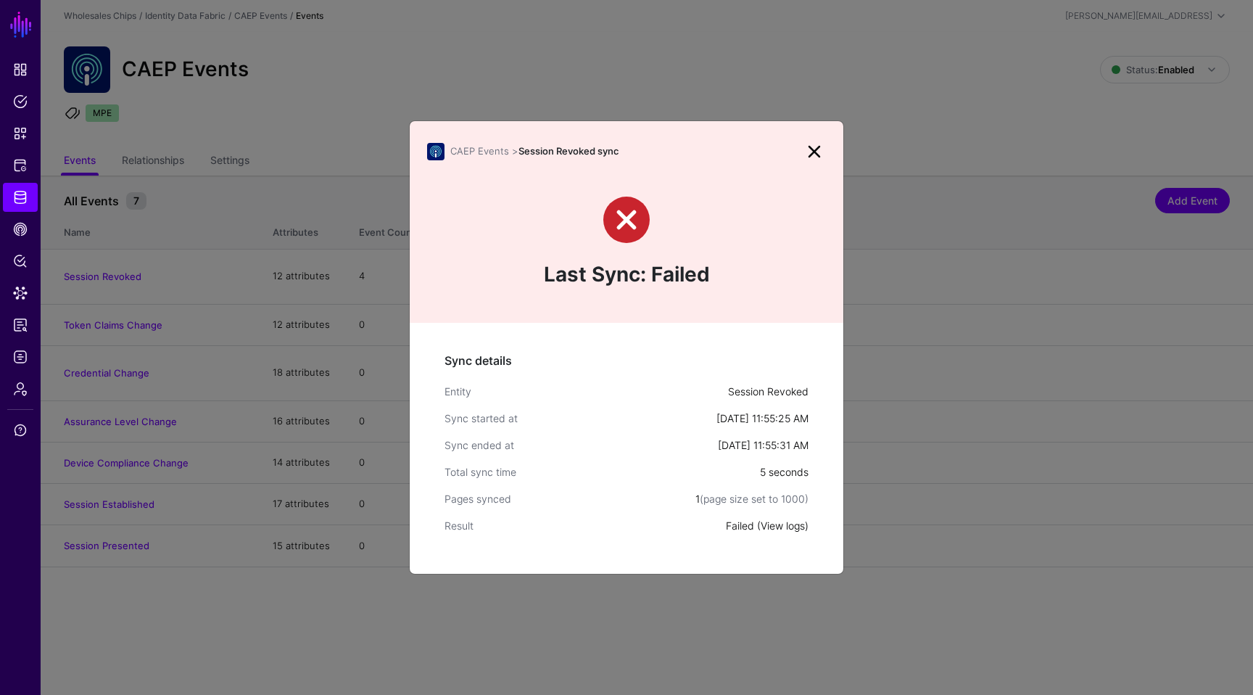
click at [789, 522] on link "View logs" at bounding box center [783, 525] width 44 height 12
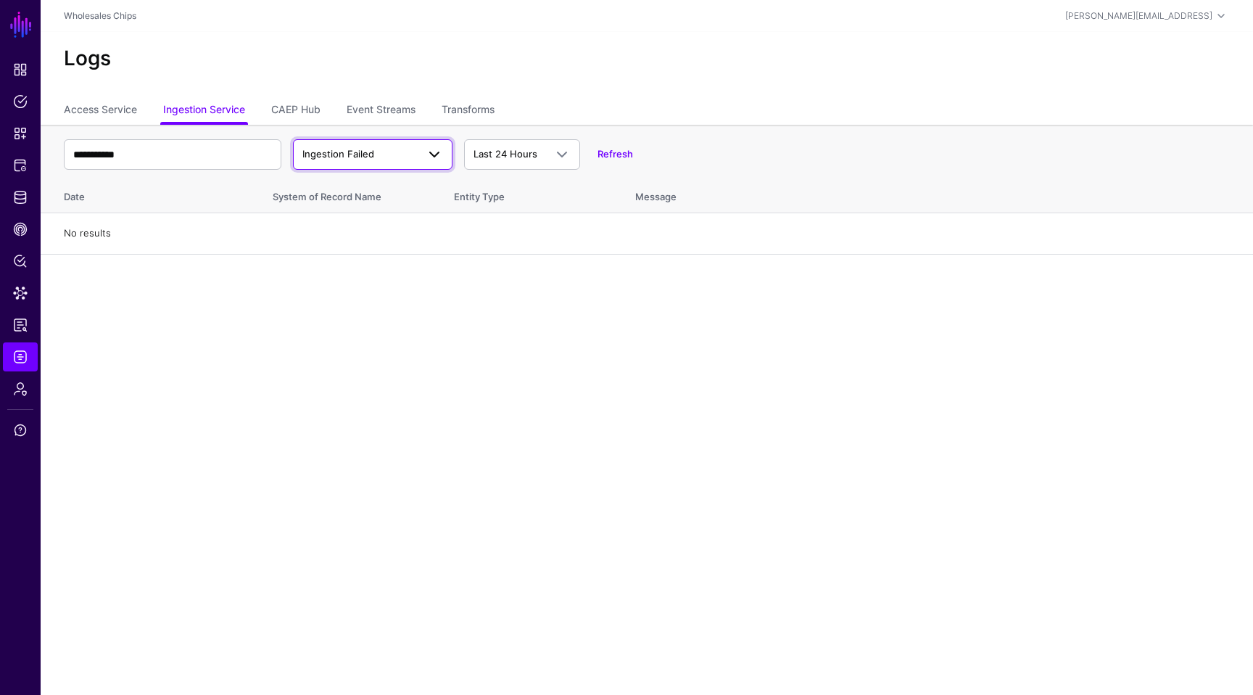
click at [409, 166] on link "Ingestion Failed" at bounding box center [373, 154] width 160 height 30
click at [403, 184] on div "Ingestion Started" at bounding box center [373, 188] width 136 height 15
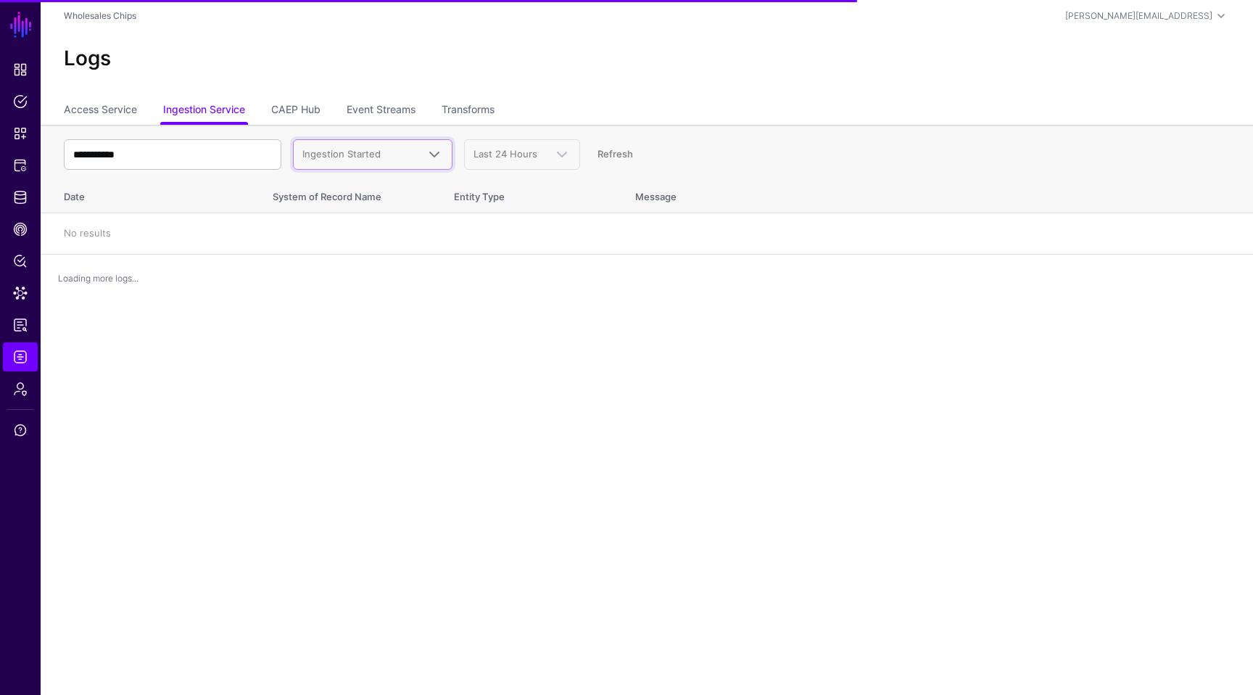
click at [400, 150] on span "Ingestion Started" at bounding box center [359, 154] width 115 height 15
click at [522, 381] on main "**********" at bounding box center [626, 347] width 1253 height 695
click at [299, 118] on link "CAEP Hub" at bounding box center [295, 111] width 49 height 28
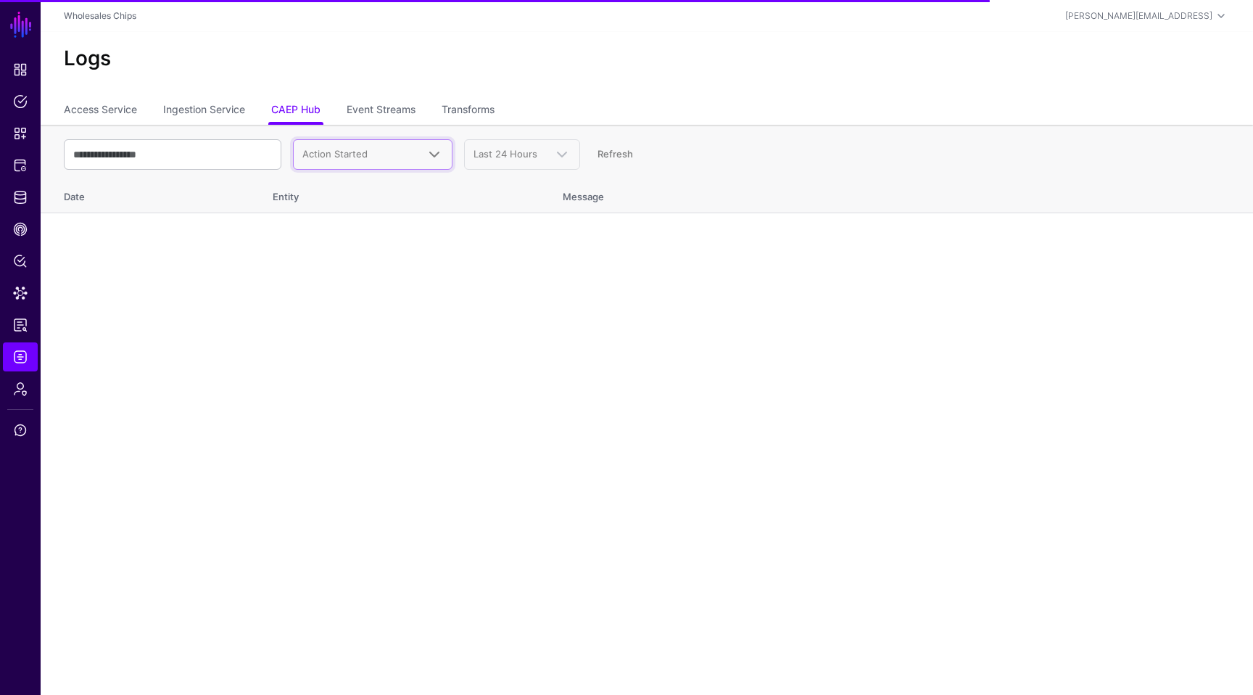
click at [339, 158] on span "Action Started" at bounding box center [334, 154] width 65 height 12
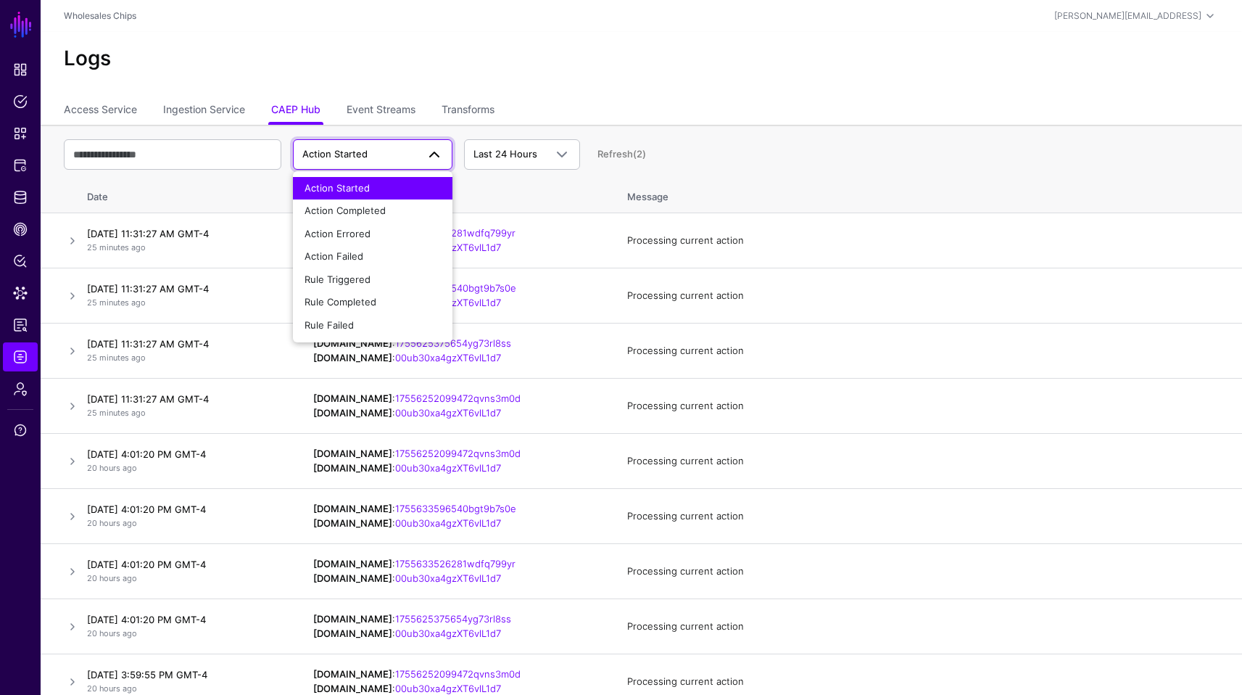
click at [339, 158] on span "Action Started" at bounding box center [334, 154] width 65 height 12
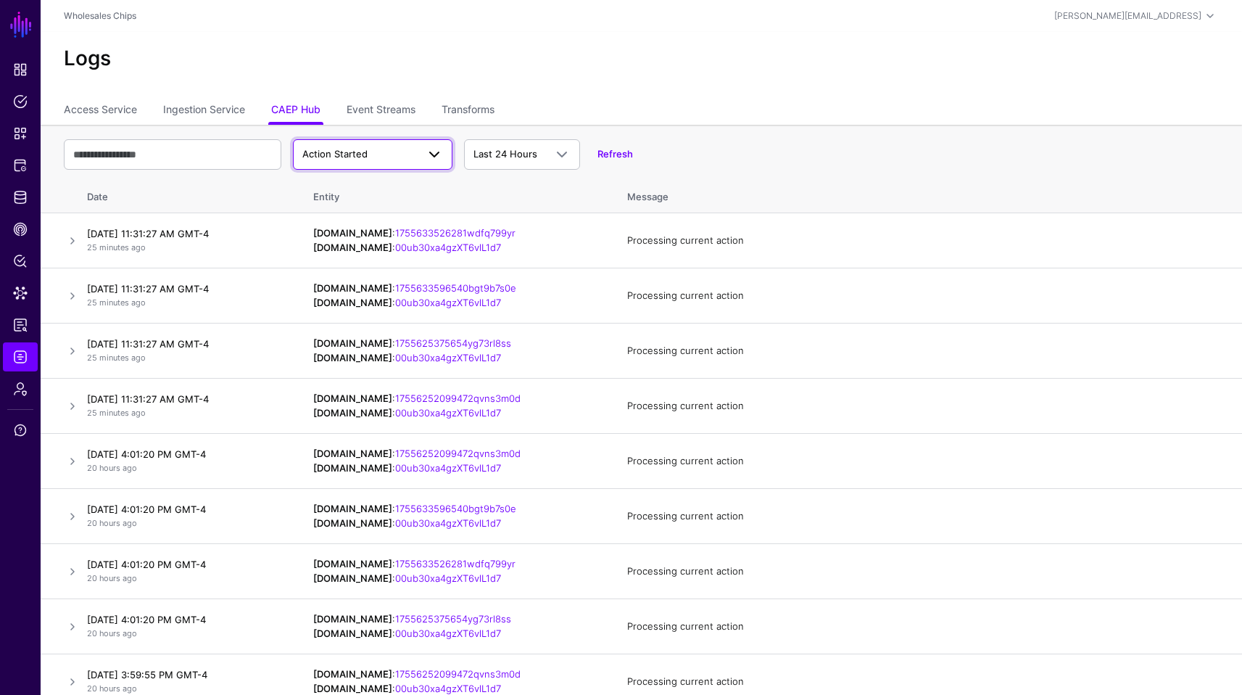
click at [339, 158] on span "Action Started" at bounding box center [334, 154] width 65 height 12
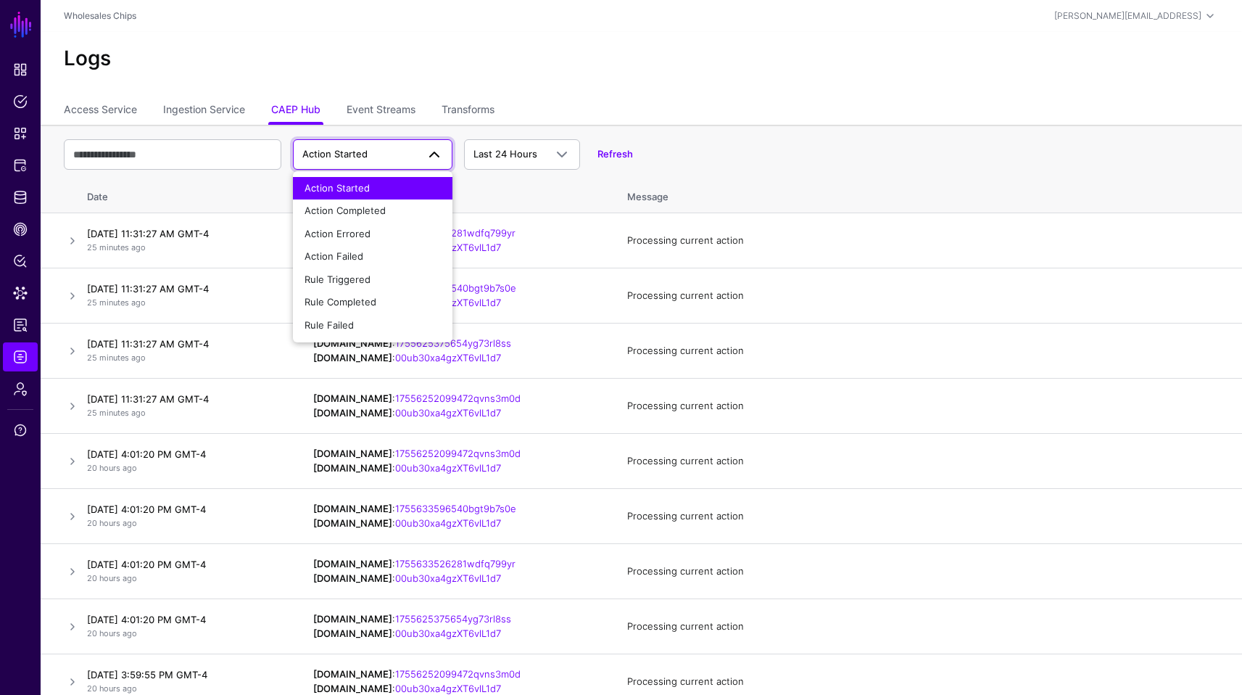
click at [339, 158] on span "Action Started" at bounding box center [334, 154] width 65 height 12
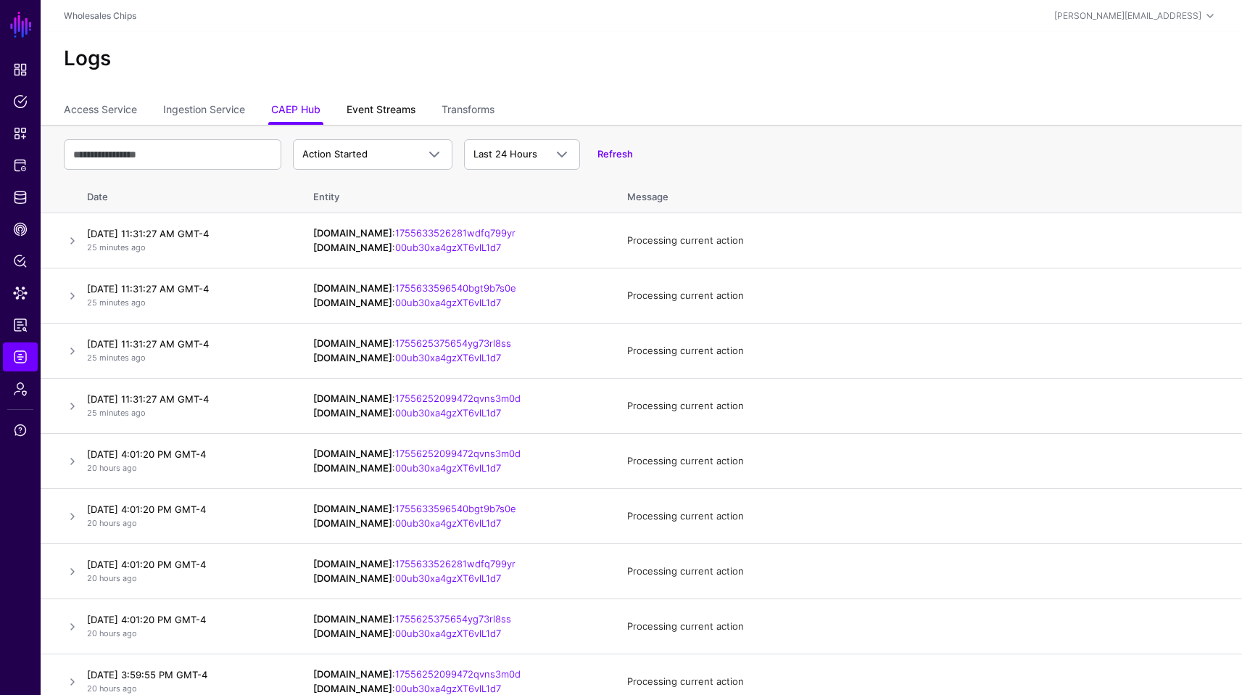
click at [390, 116] on link "Event Streams" at bounding box center [381, 111] width 69 height 28
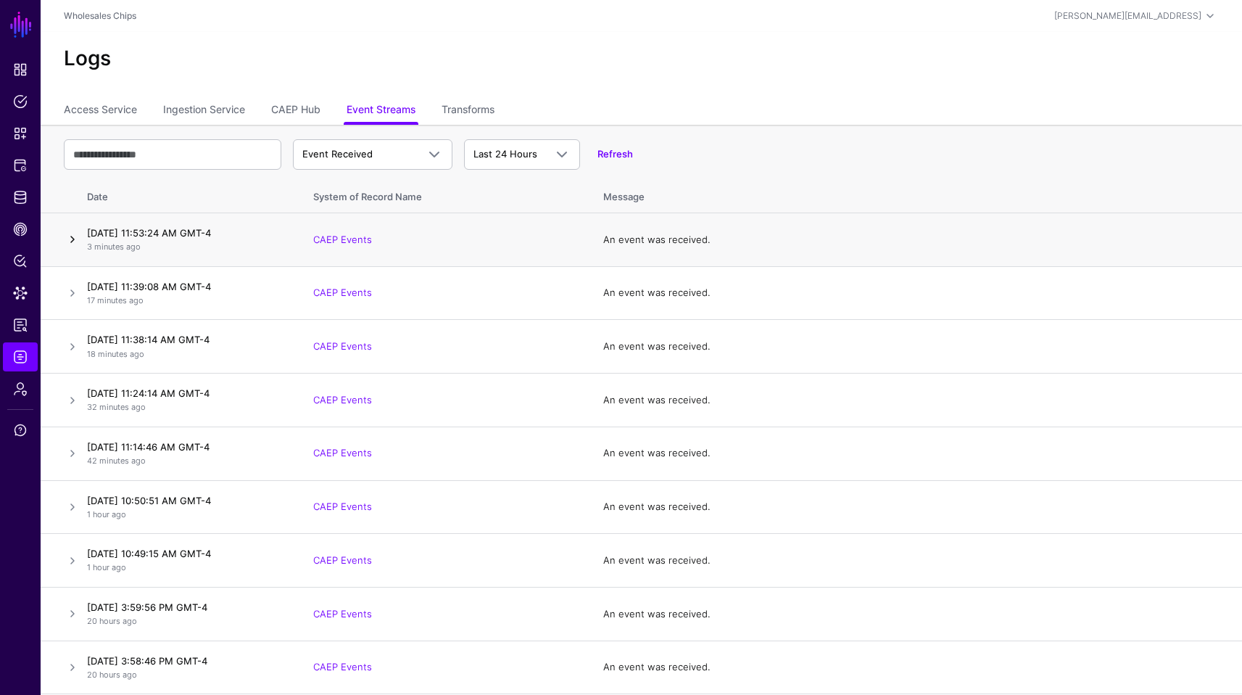
click at [68, 247] on link at bounding box center [72, 239] width 17 height 17
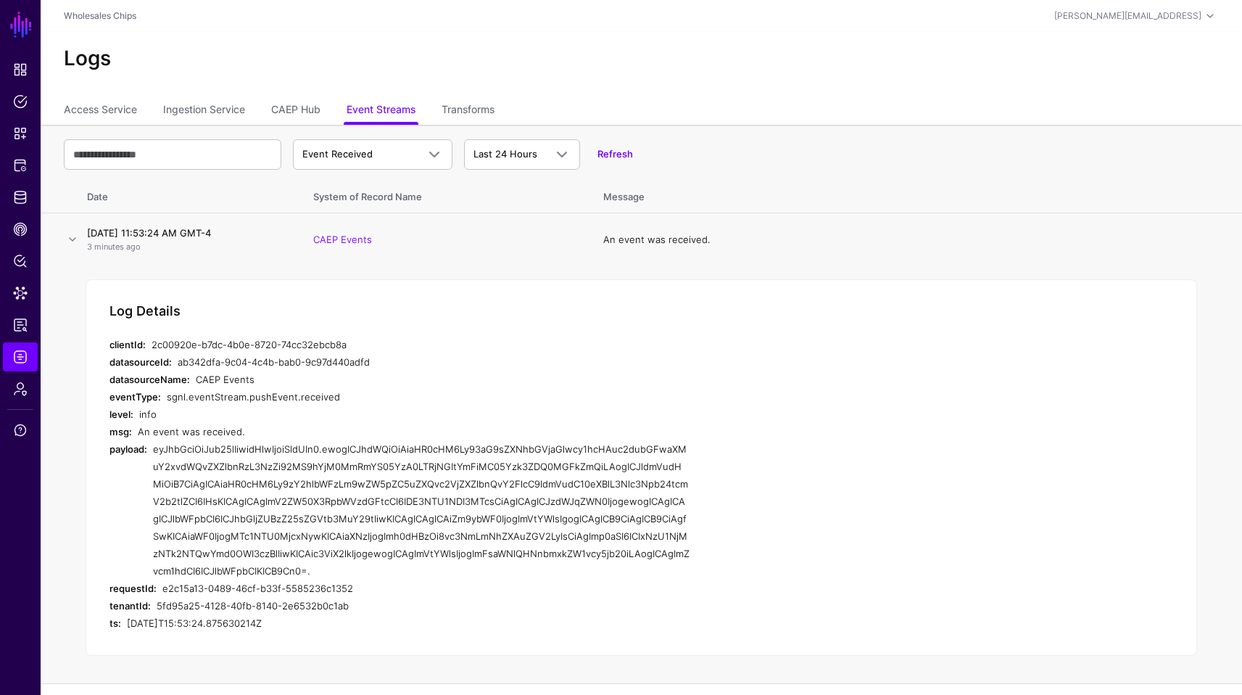
click at [510, 529] on div "eyJhbGciOiJub25lIiwidHlwIjoiSldUIn0.ewogICJhdWQiOiAiaHR0cHM6Ly93aG9sZXNhbGVjaGl…" at bounding box center [421, 509] width 537 height 139
click at [387, 162] on span "Event Received" at bounding box center [372, 154] width 141 height 17
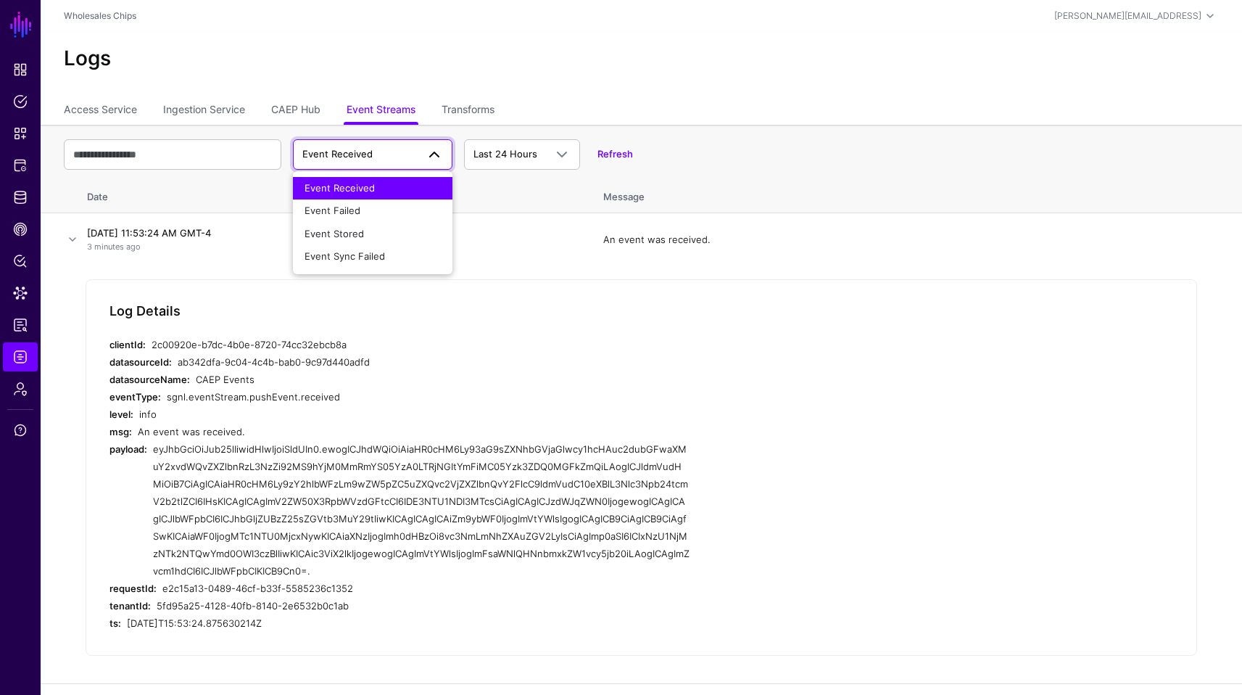
click at [372, 197] on button "Event Received" at bounding box center [373, 188] width 160 height 23
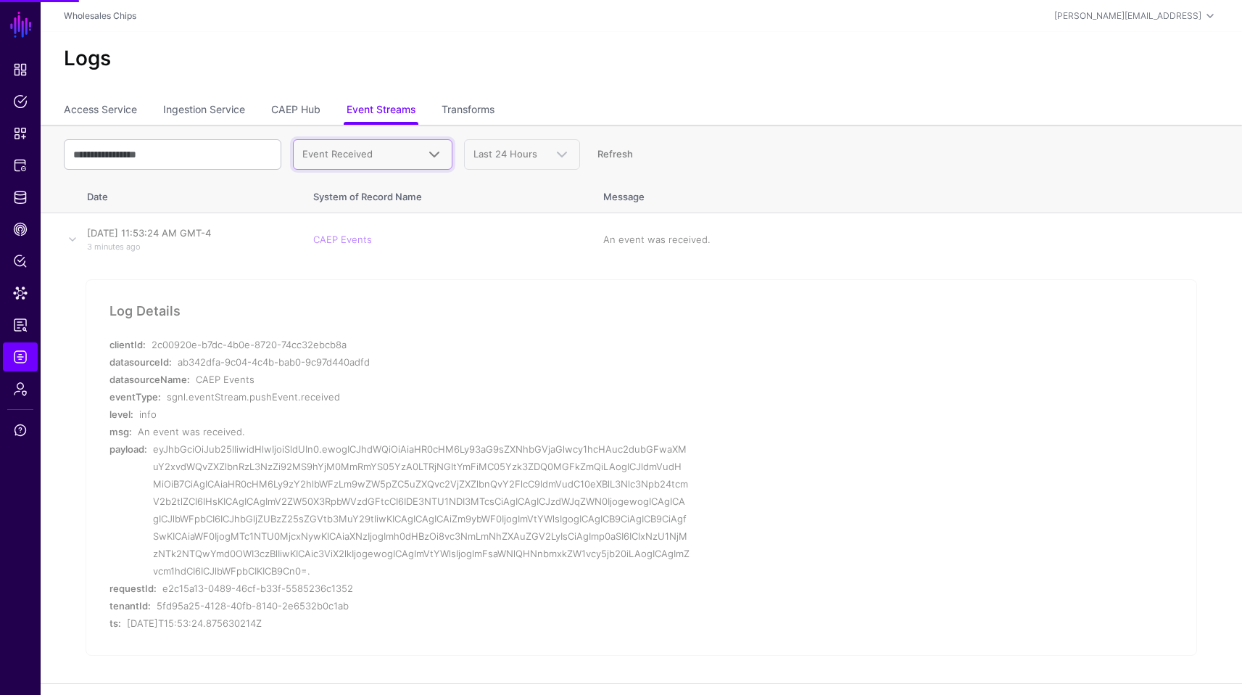
click at [361, 149] on span "Event Received" at bounding box center [337, 154] width 70 height 12
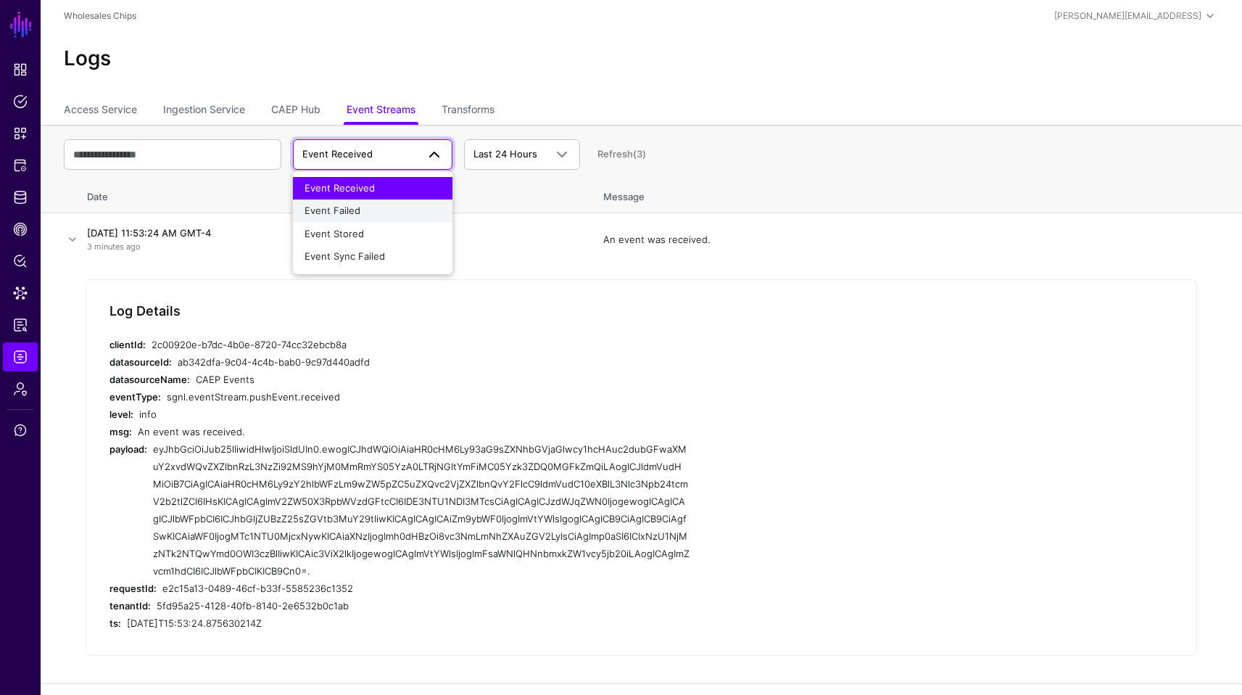
click at [350, 208] on span "Event Failed" at bounding box center [333, 211] width 56 height 12
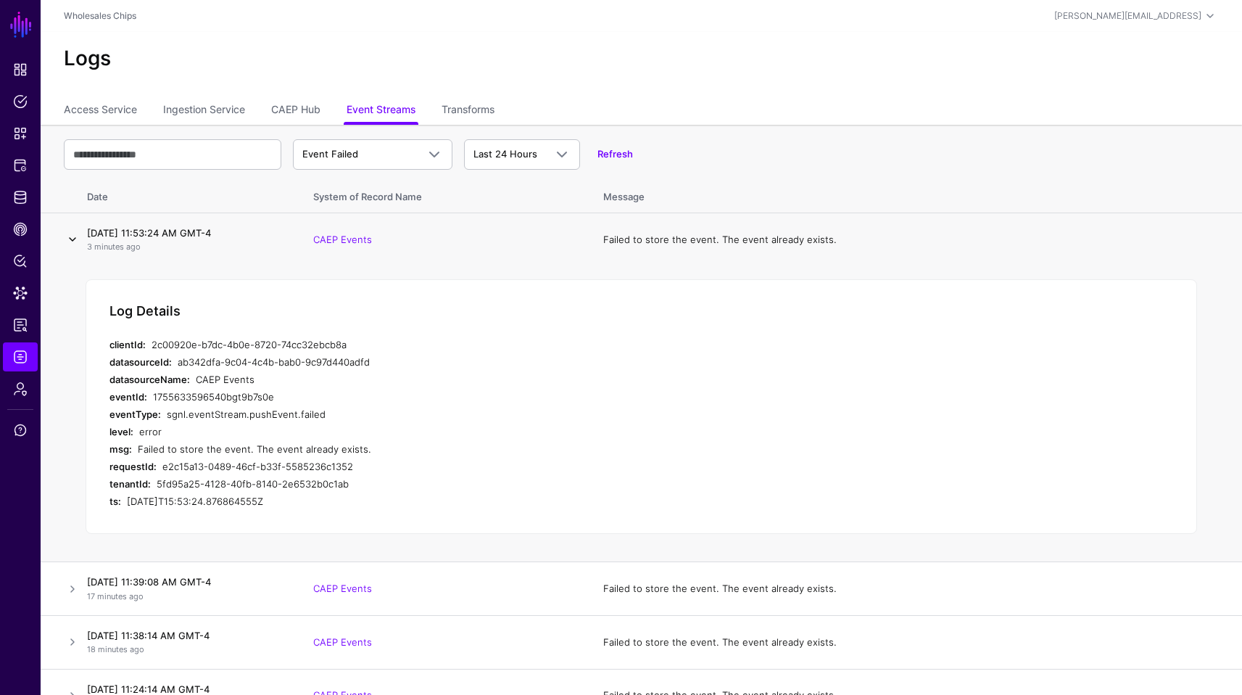
click at [71, 247] on link at bounding box center [72, 239] width 17 height 17
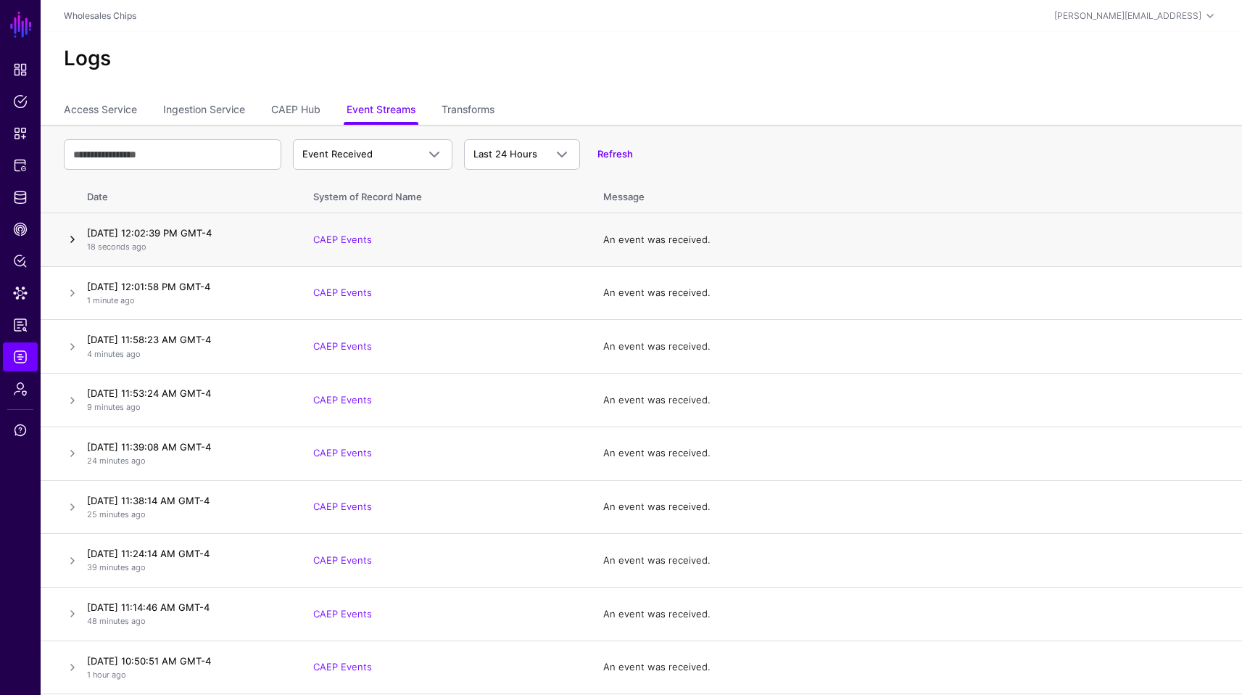
click at [67, 241] on link at bounding box center [72, 239] width 17 height 17
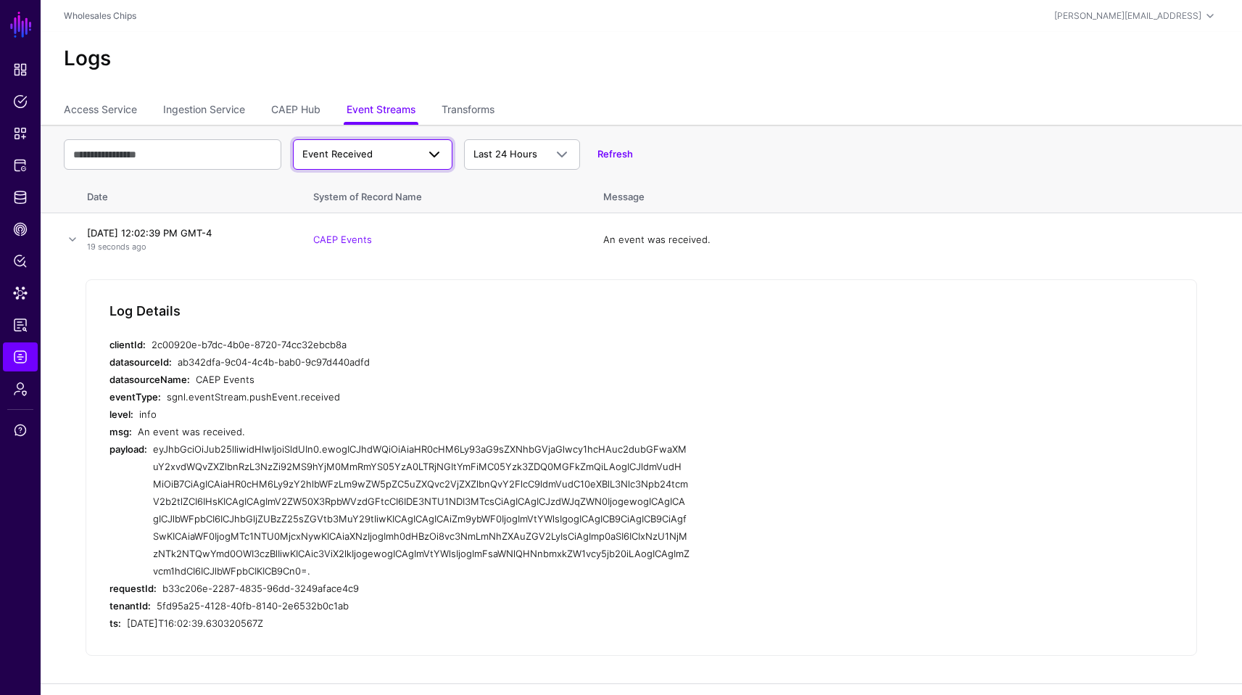
click at [383, 164] on link "Event Received" at bounding box center [373, 154] width 160 height 30
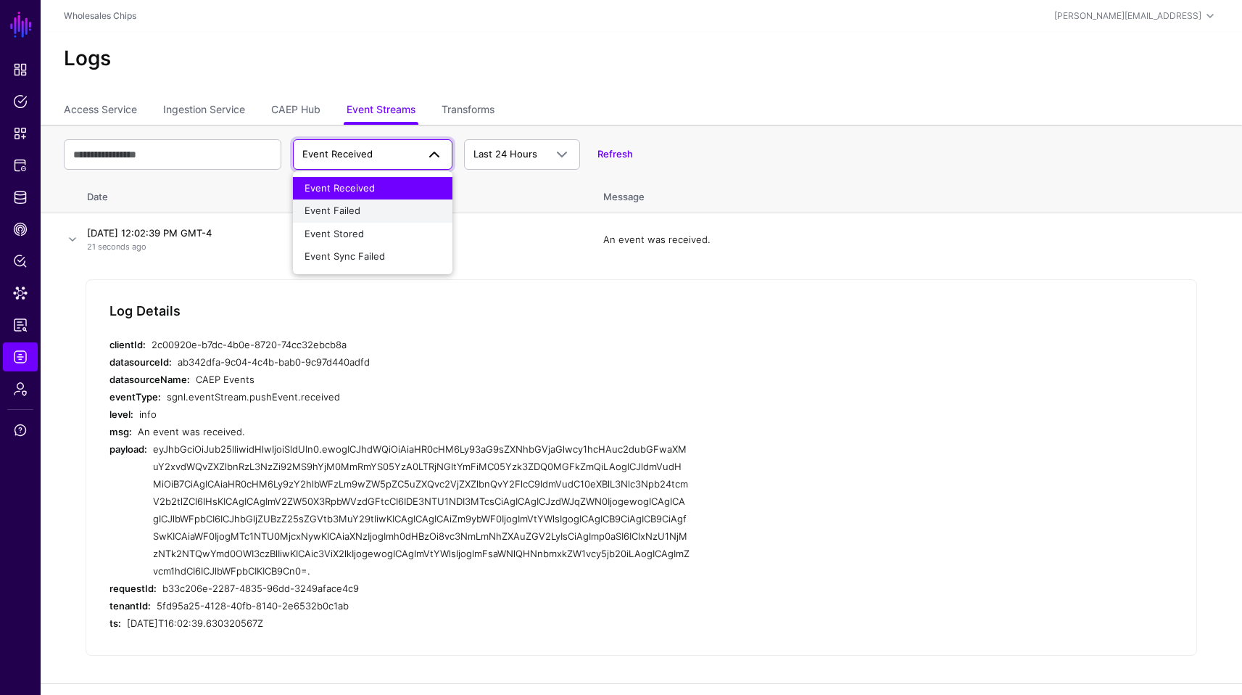
click at [370, 204] on div "Event Failed" at bounding box center [373, 211] width 136 height 15
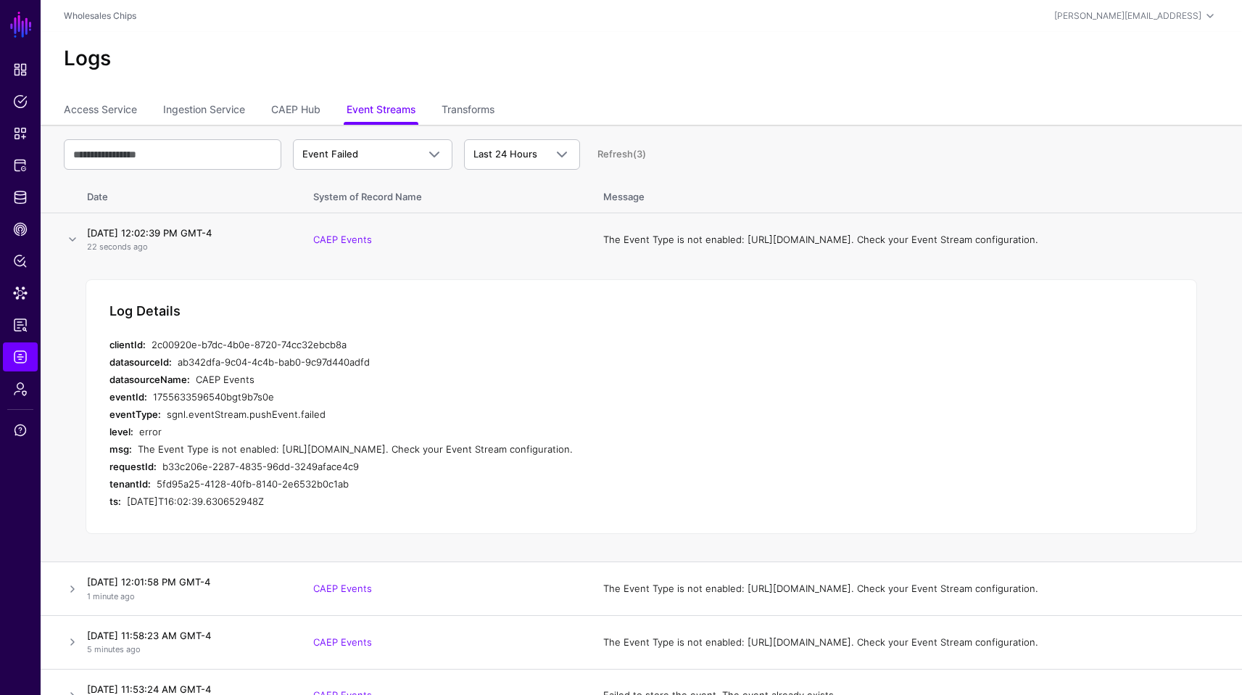
click at [448, 357] on div "ab342dfa-9c04-4c4b-bab0-9c97d440adfd" at bounding box center [434, 361] width 512 height 17
click at [20, 222] on span "CAEP Hub" at bounding box center [20, 229] width 15 height 15
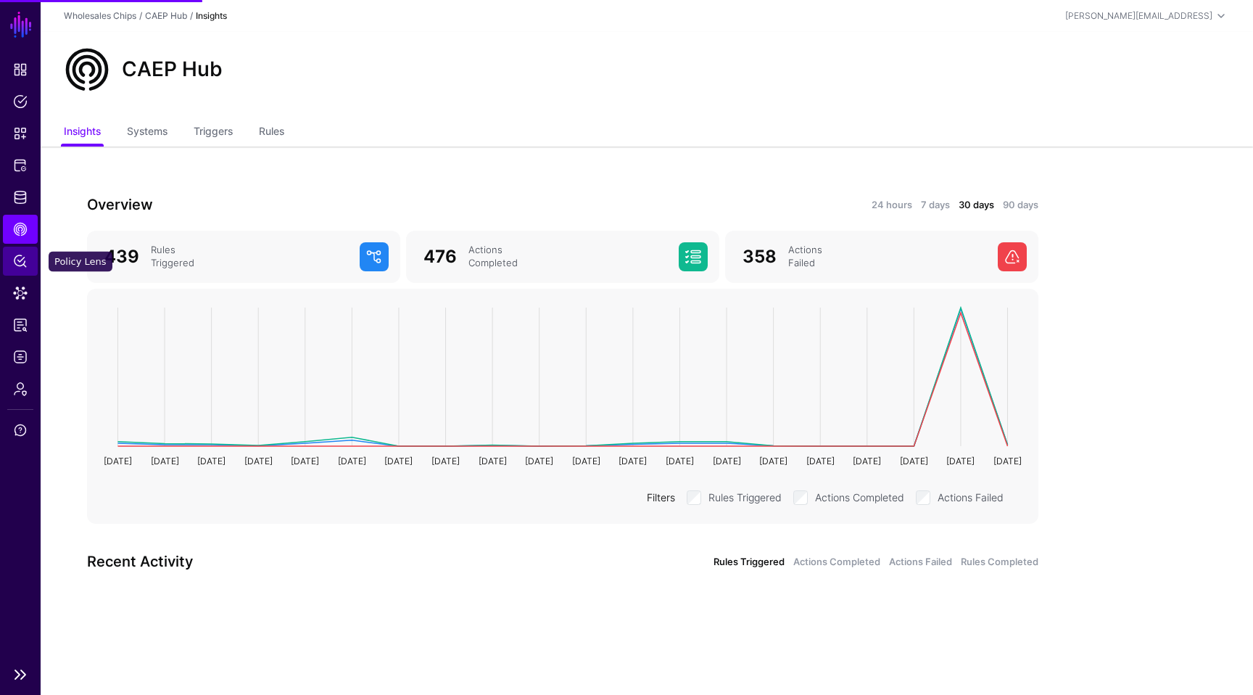
click at [20, 251] on link "Policy Lens" at bounding box center [20, 261] width 35 height 29
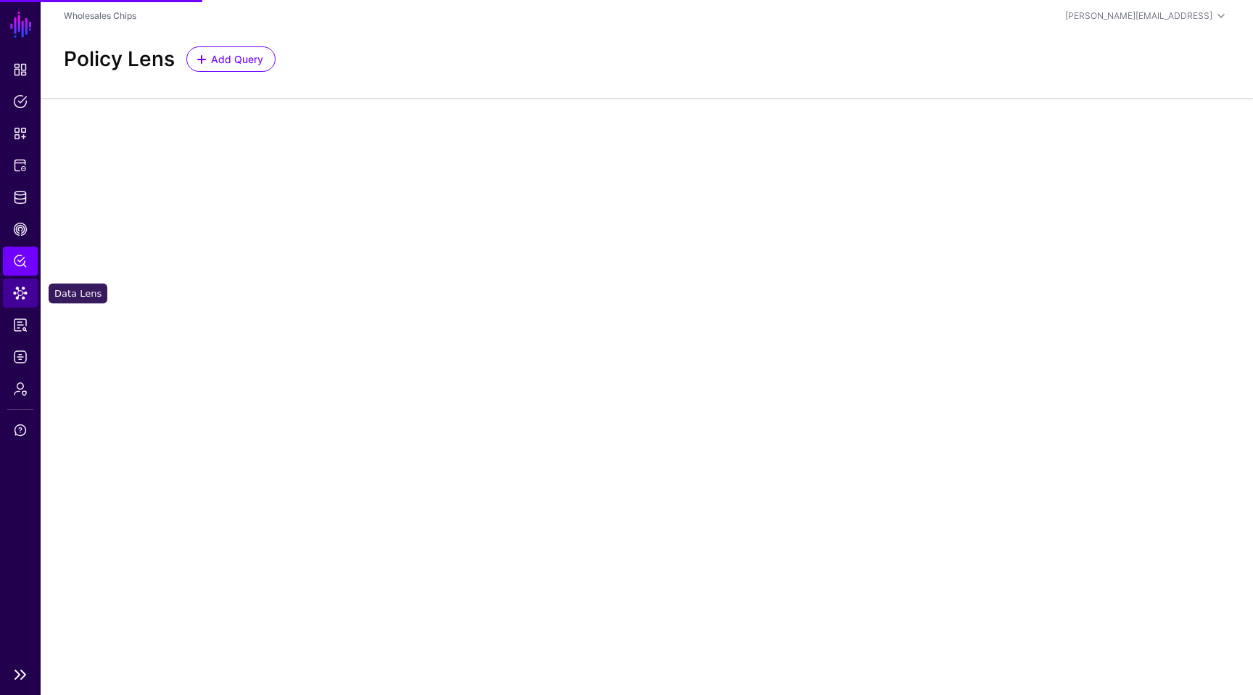
click at [27, 297] on span "Data Lens" at bounding box center [20, 293] width 15 height 15
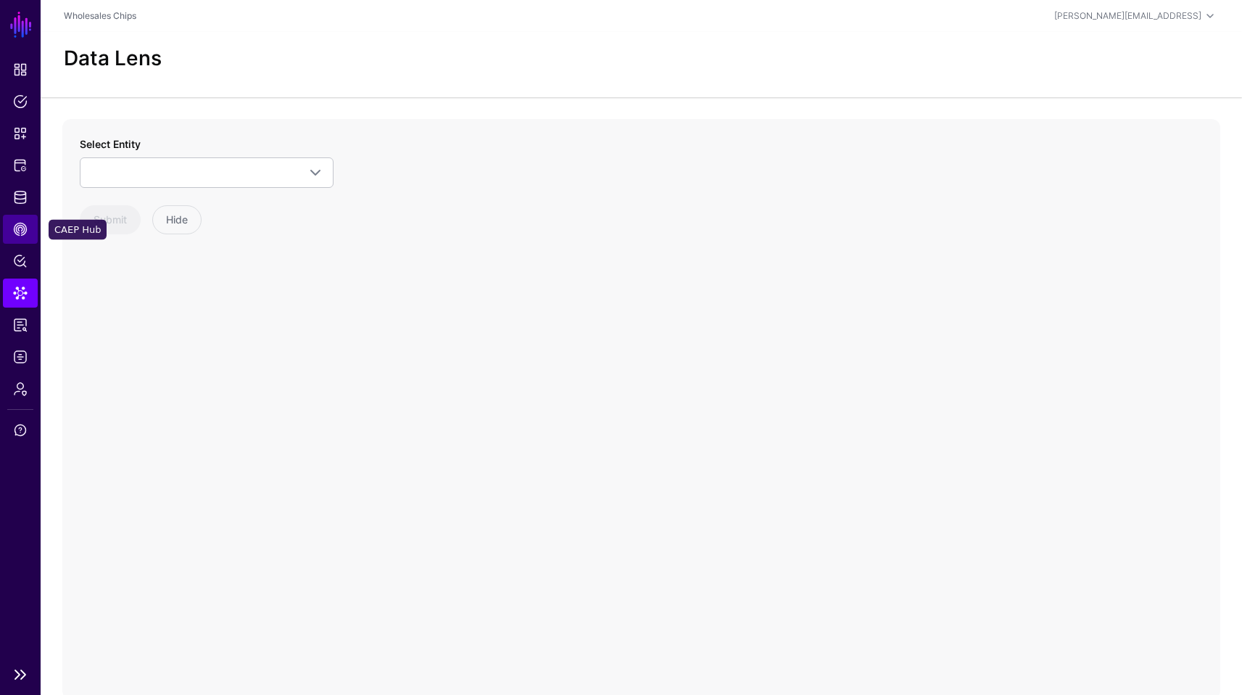
click at [20, 231] on span "CAEP Hub" at bounding box center [20, 229] width 15 height 15
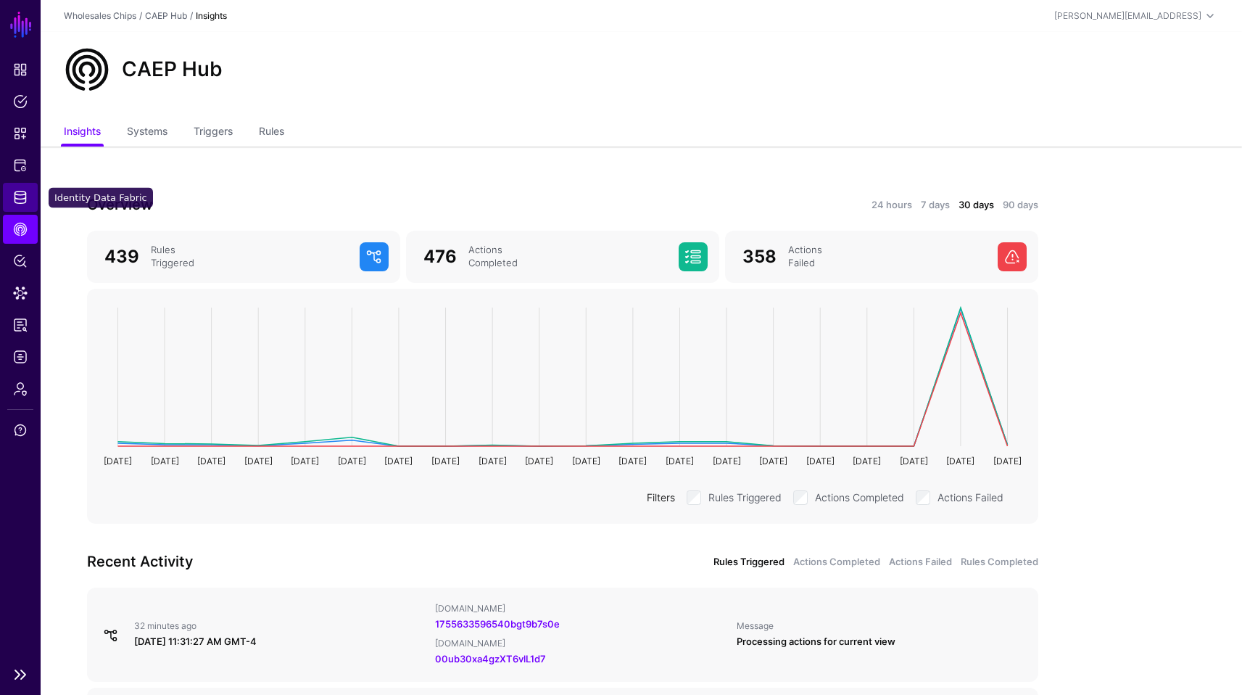
click at [18, 198] on span "Identity Data Fabric" at bounding box center [20, 197] width 15 height 15
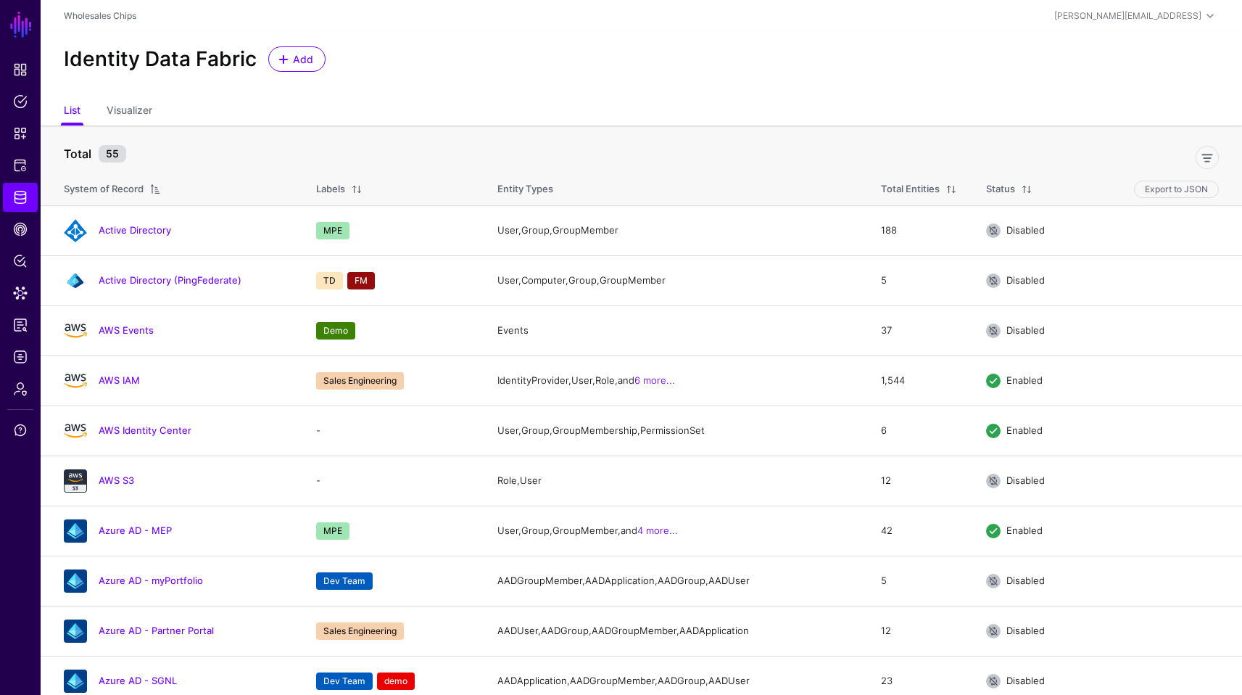
click at [400, 144] on div at bounding box center [678, 154] width 1093 height 29
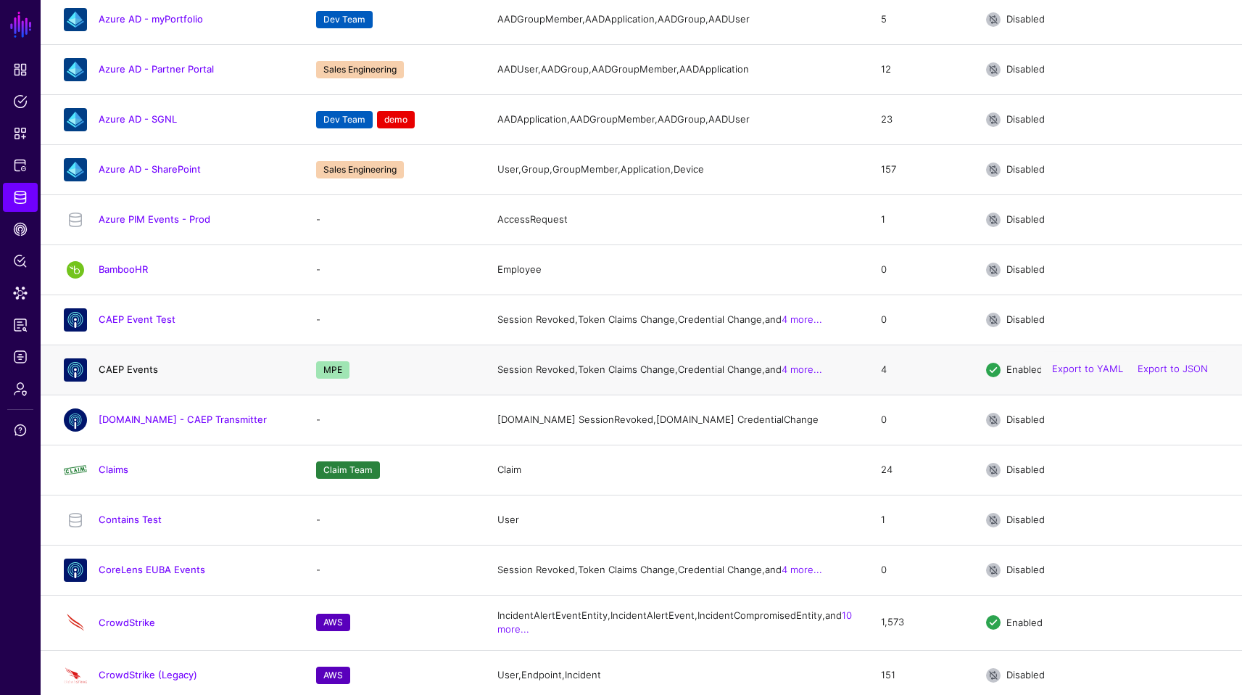
click at [133, 375] on link "CAEP Events" at bounding box center [128, 369] width 59 height 12
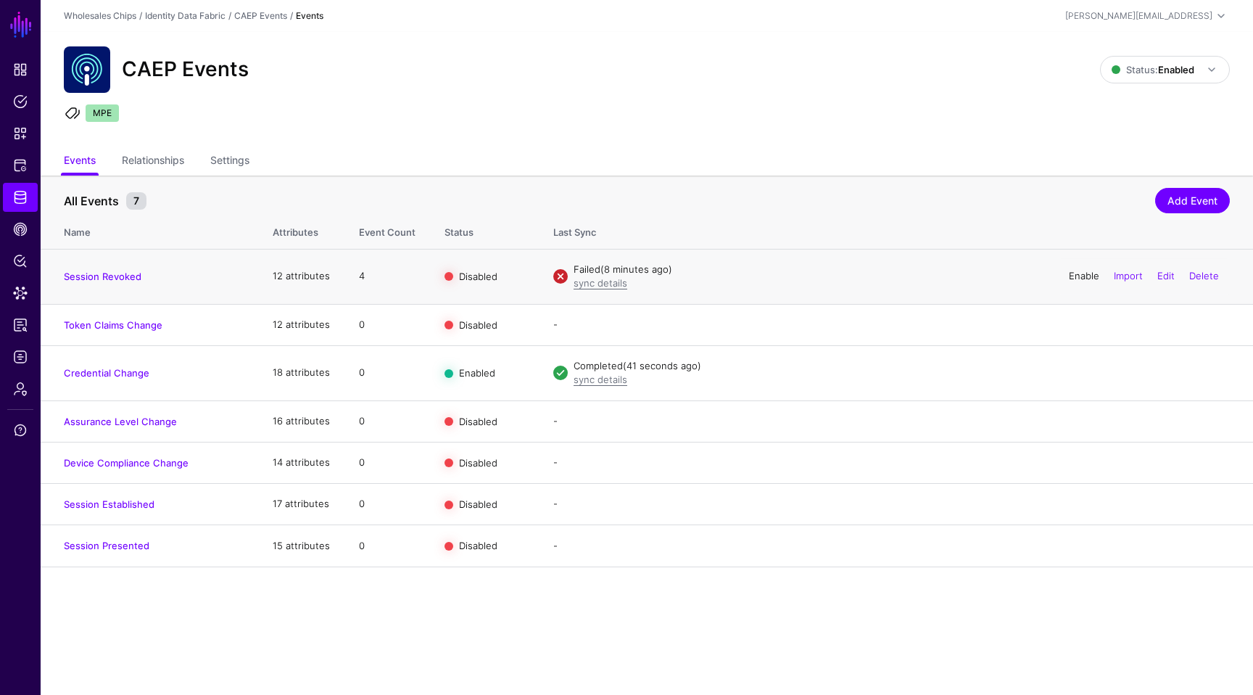
click at [1073, 273] on link "Enable" at bounding box center [1084, 276] width 30 height 12
